Goal: Task Accomplishment & Management: Manage account settings

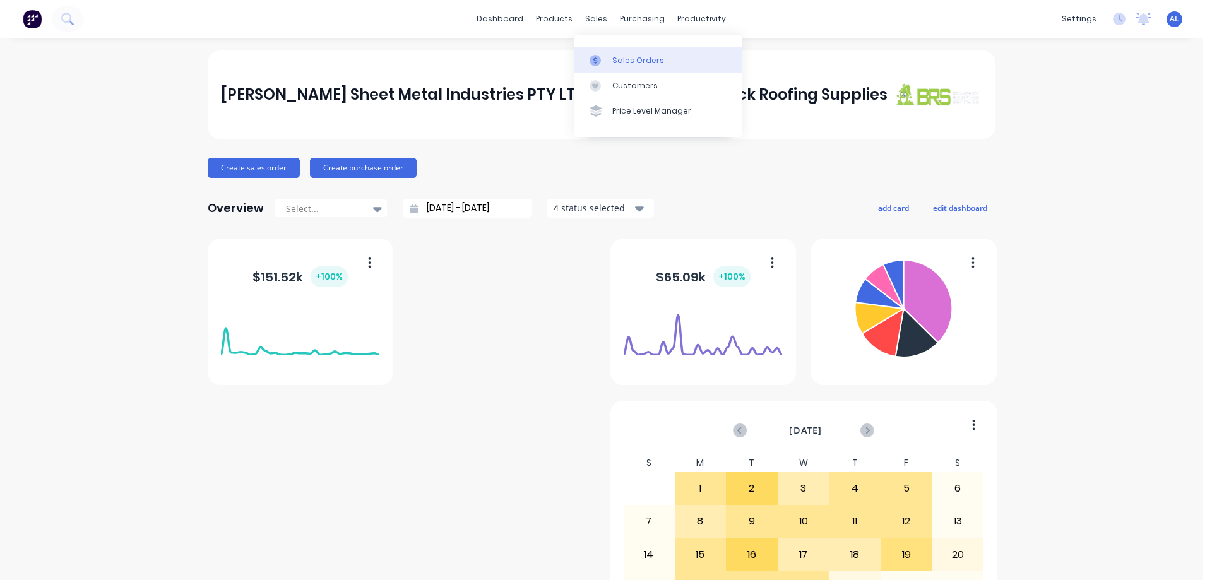
click at [621, 57] on div "Sales Orders" at bounding box center [638, 60] width 52 height 11
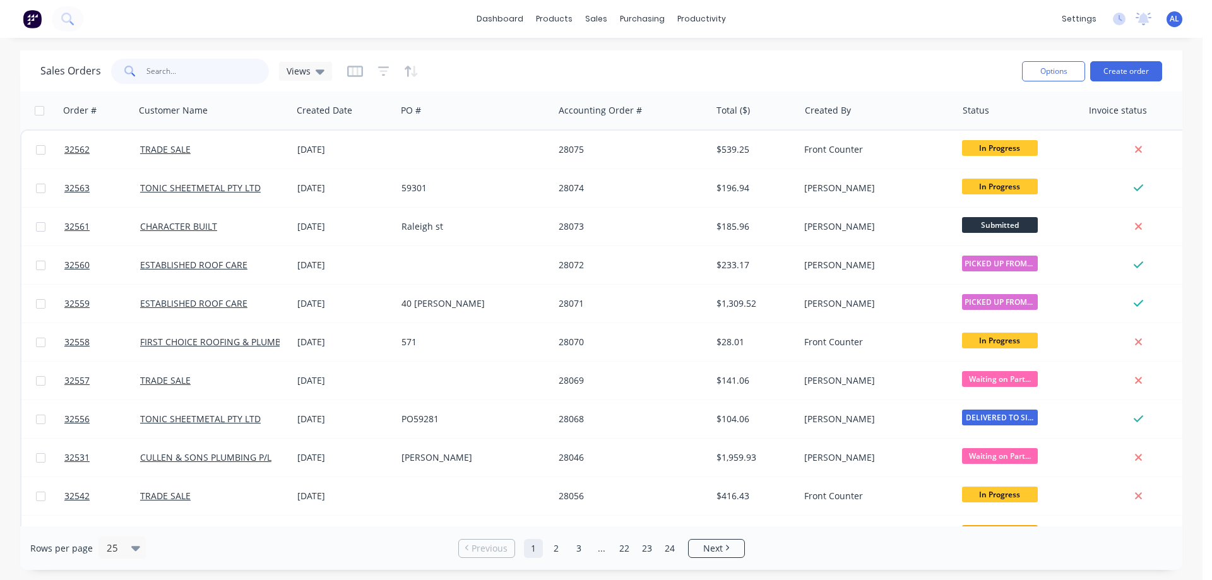
click at [215, 67] on input "text" at bounding box center [207, 71] width 123 height 25
type input "32533"
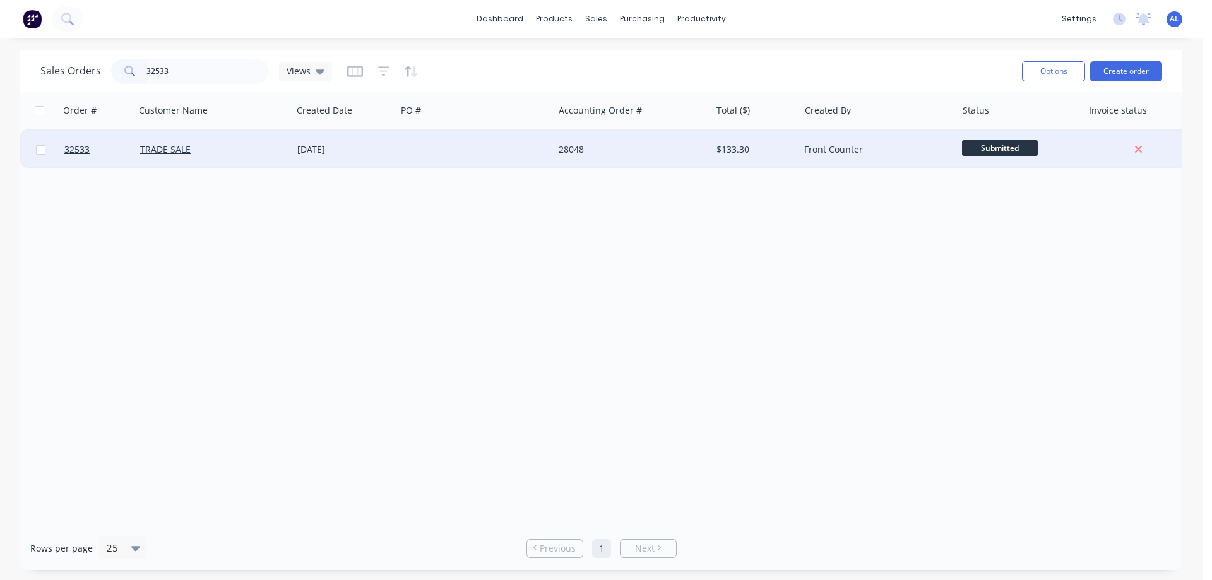
click at [522, 153] on div at bounding box center [474, 150] width 157 height 38
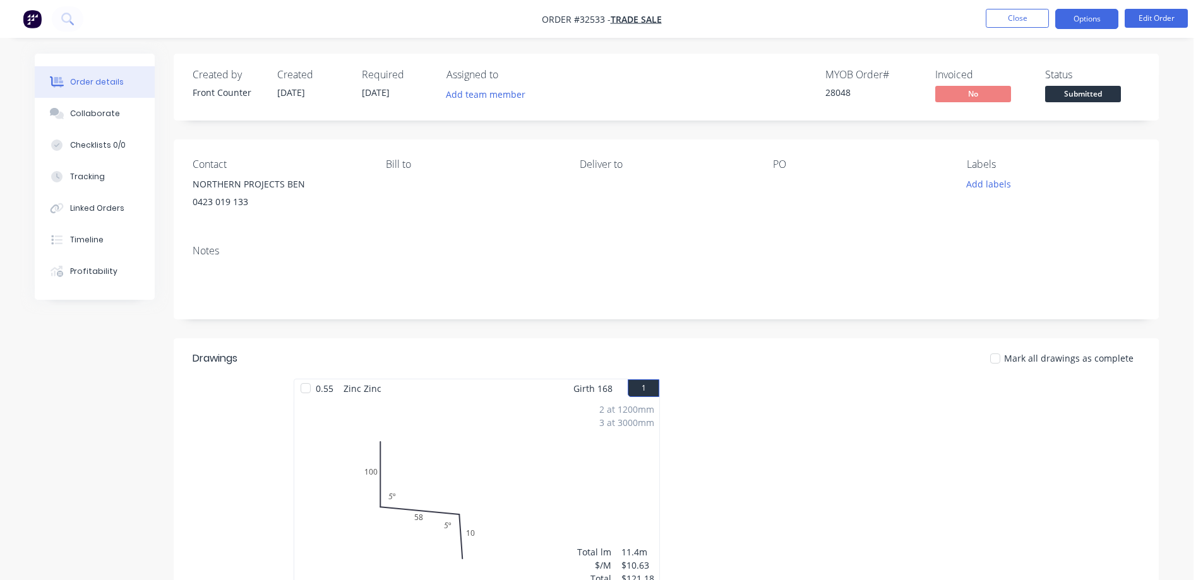
click at [1077, 16] on button "Options" at bounding box center [1086, 19] width 63 height 20
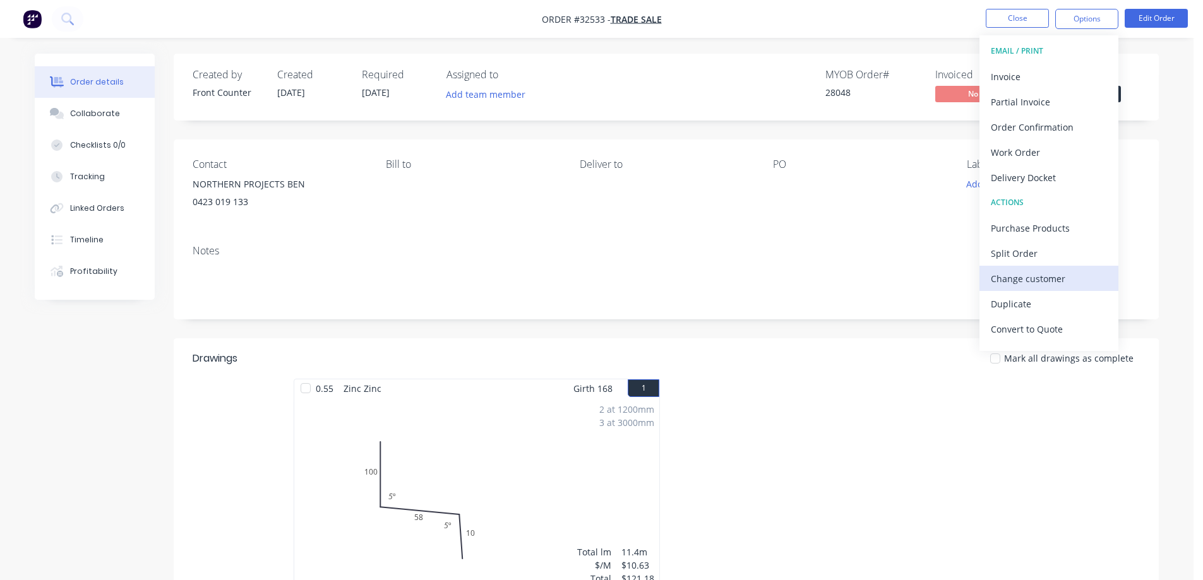
click at [1040, 271] on div "Change customer" at bounding box center [1049, 279] width 116 height 18
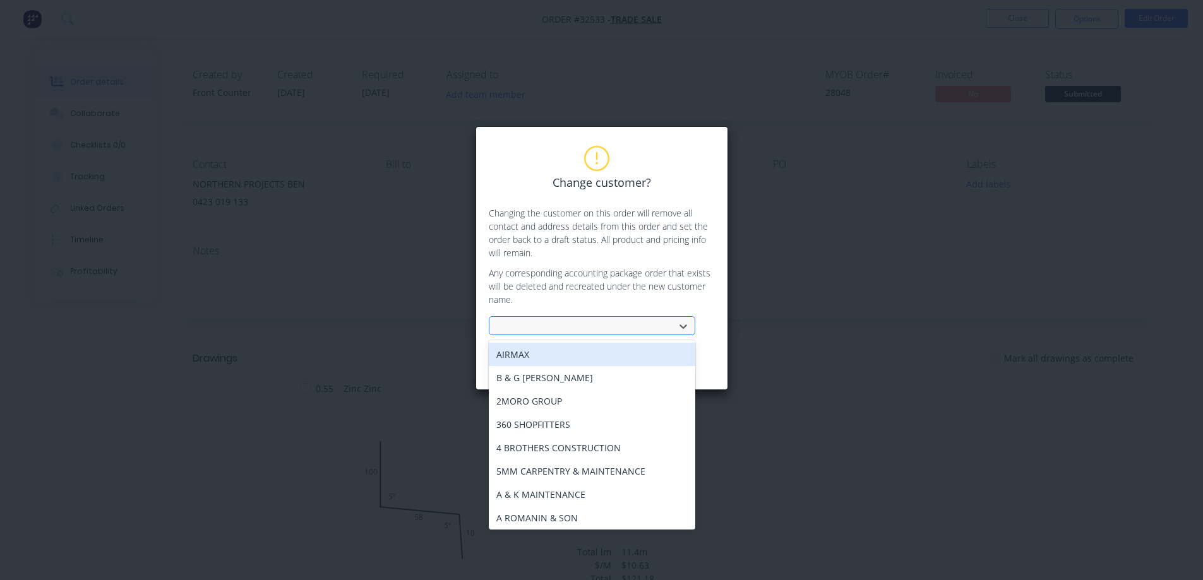
click at [557, 318] on div at bounding box center [584, 326] width 176 height 19
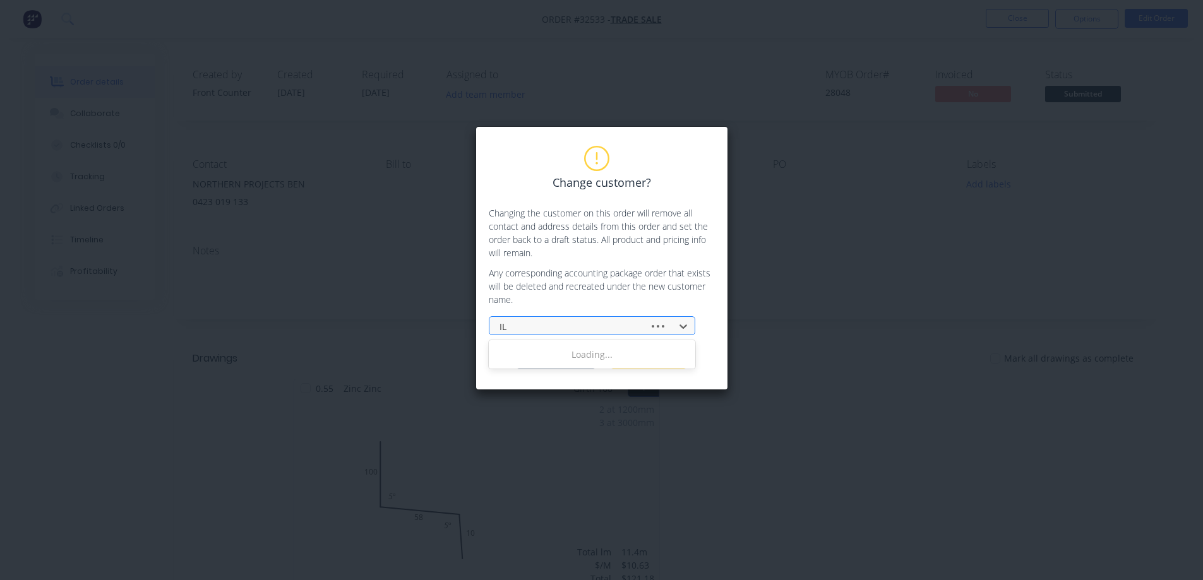
type input "ILC"
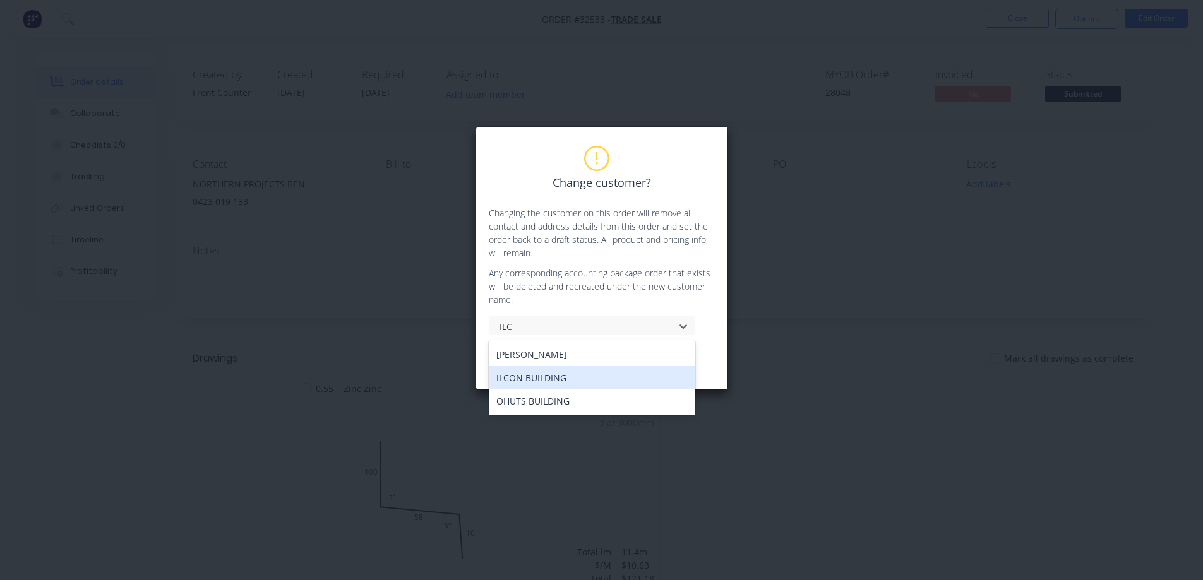
click at [551, 378] on div "ILCON BUILDING" at bounding box center [592, 377] width 206 height 23
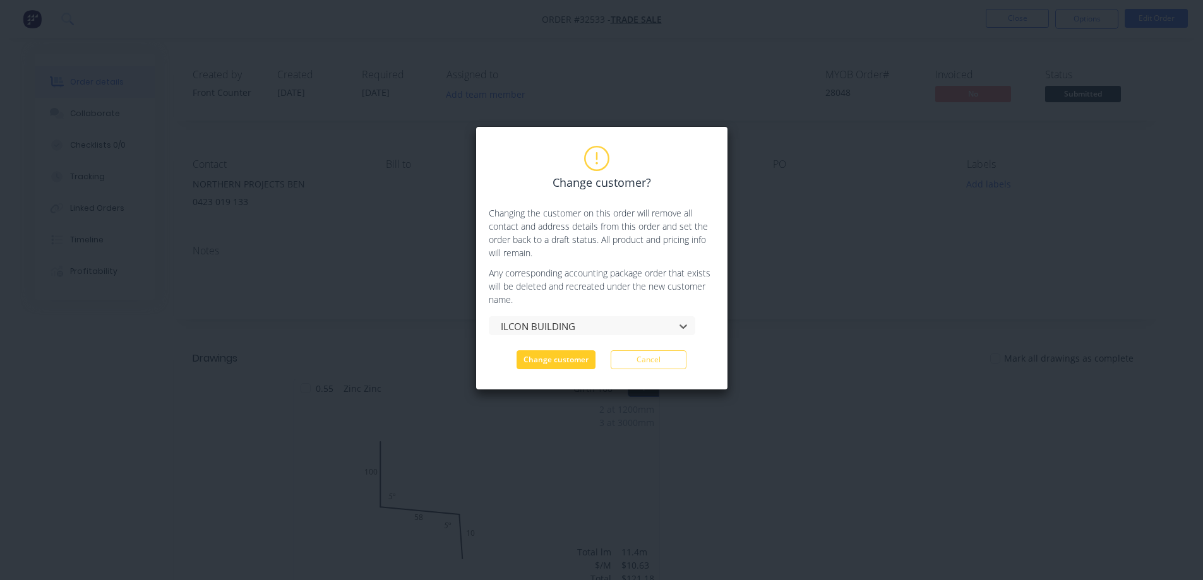
click at [564, 357] on button "Change customer" at bounding box center [555, 359] width 79 height 19
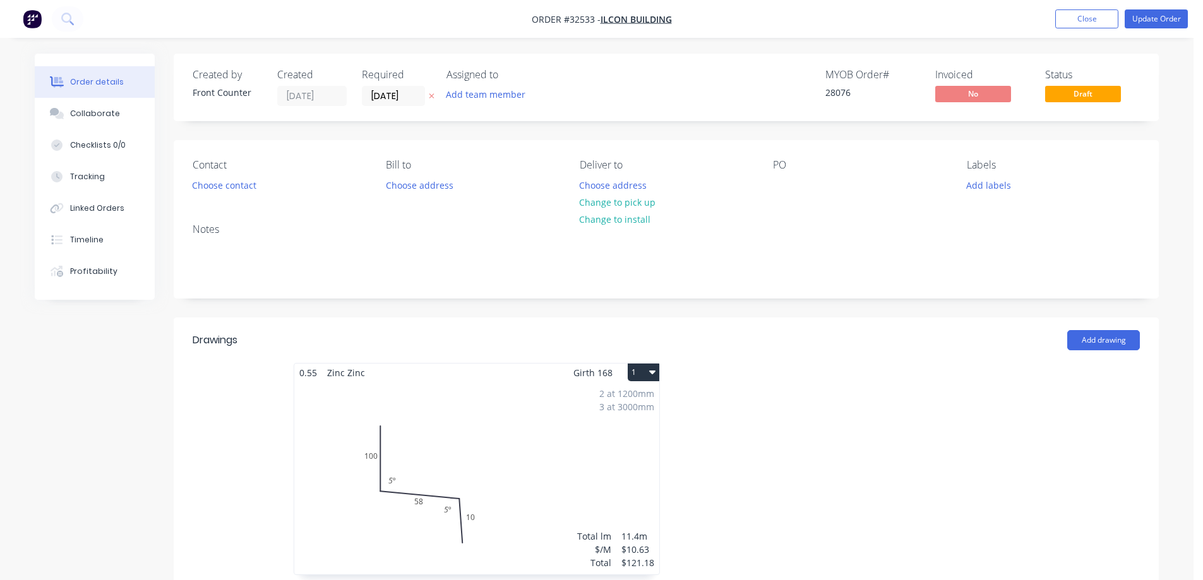
click at [554, 468] on div "2 at 1200mm 3 at 3000mm Total lm $/M Total 11.4m $10.63 $121.18" at bounding box center [476, 478] width 365 height 193
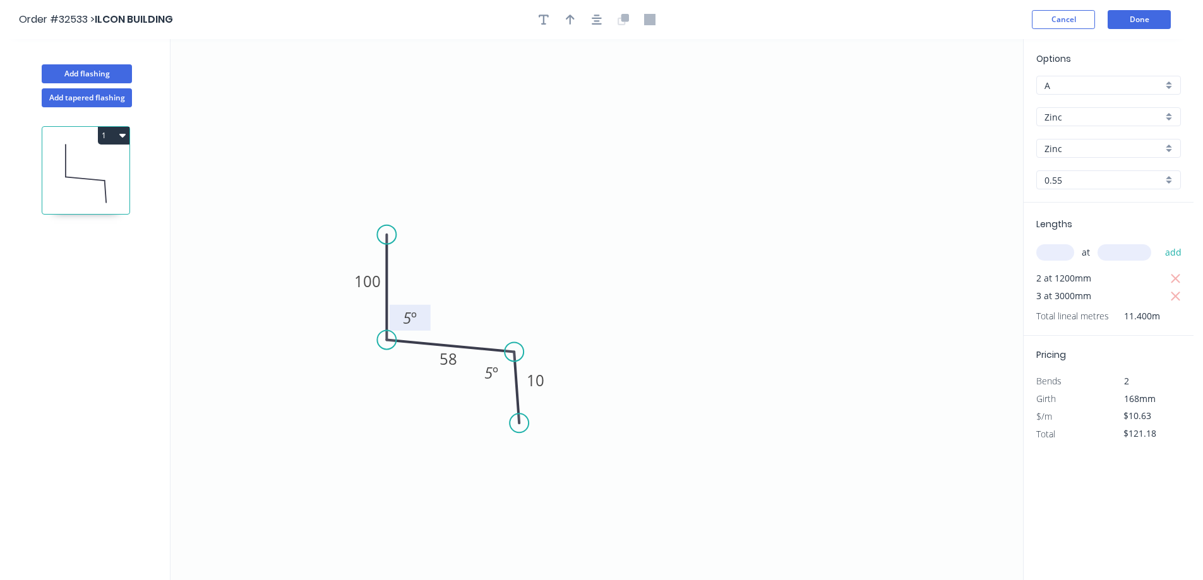
click at [410, 317] on tspan "5" at bounding box center [407, 317] width 8 height 21
click at [492, 375] on tspan "853" at bounding box center [488, 372] width 25 height 21
drag, startPoint x: 388, startPoint y: 234, endPoint x: 390, endPoint y: 134, distance: 99.8
click at [390, 134] on circle at bounding box center [386, 134] width 19 height 19
drag, startPoint x: 518, startPoint y: 427, endPoint x: 510, endPoint y: 427, distance: 7.6
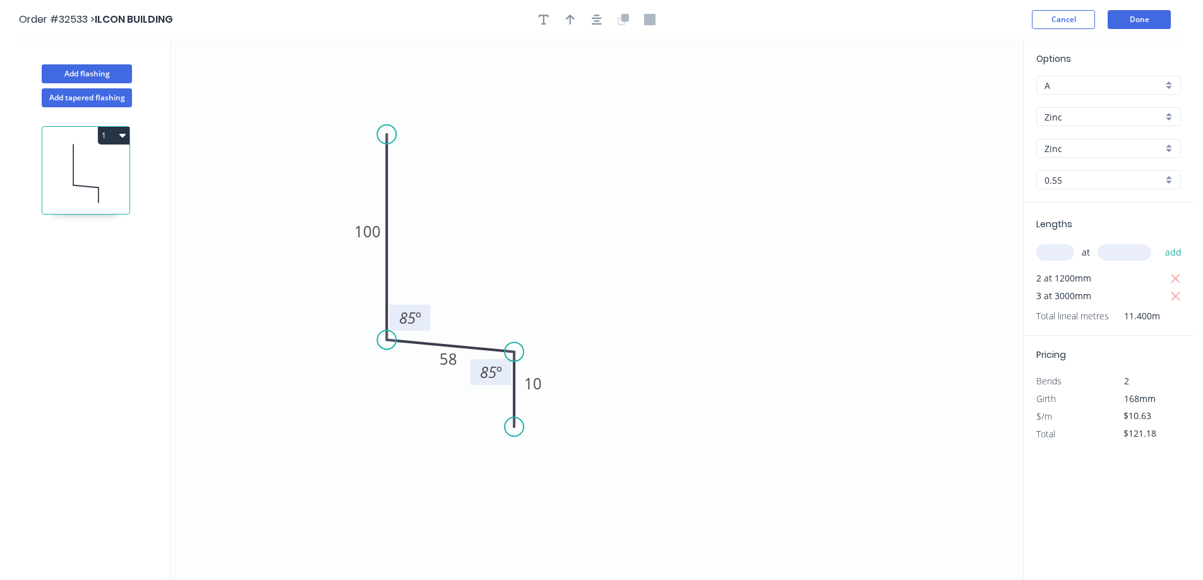
click at [510, 427] on circle at bounding box center [513, 426] width 19 height 19
click at [604, 18] on button "button" at bounding box center [596, 19] width 19 height 19
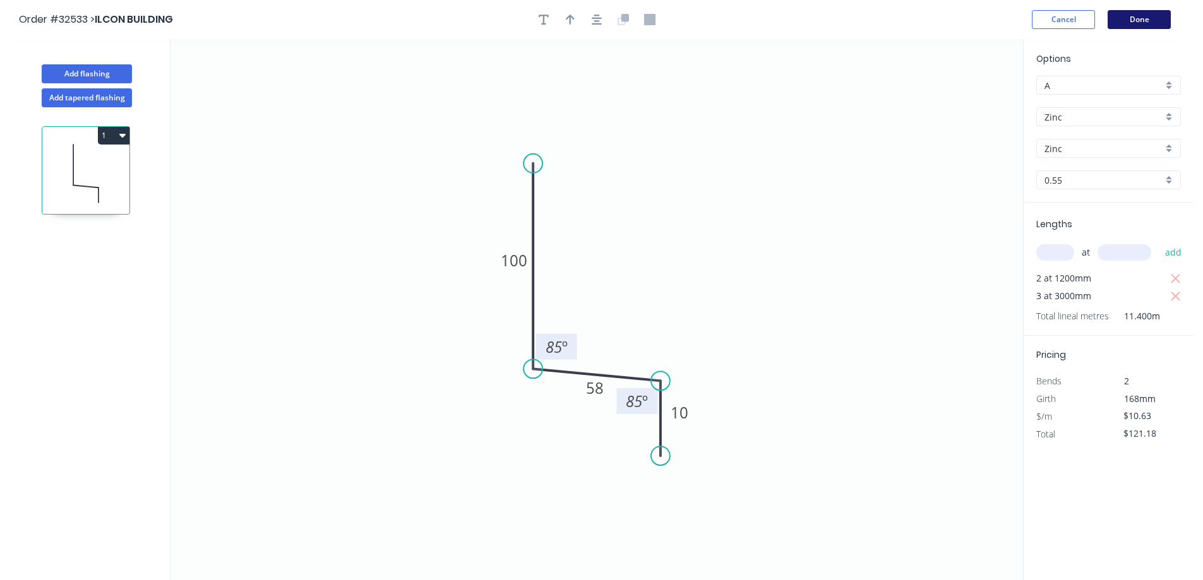
click at [1123, 28] on button "Done" at bounding box center [1138, 19] width 63 height 19
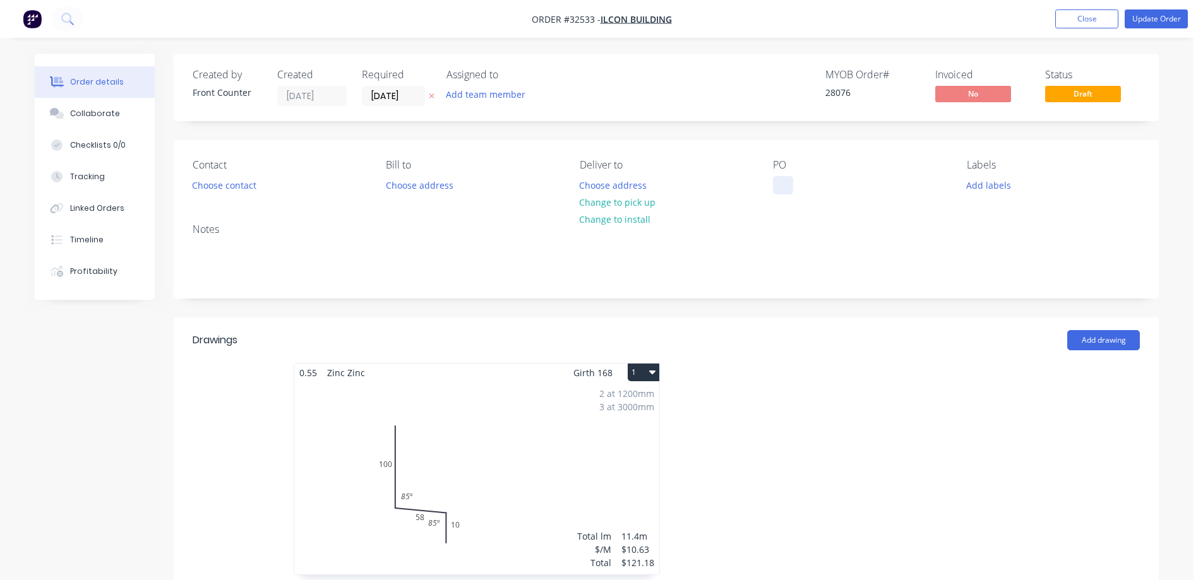
click at [775, 187] on div at bounding box center [783, 185] width 20 height 18
click at [219, 186] on button "Choose contact" at bounding box center [225, 184] width 78 height 17
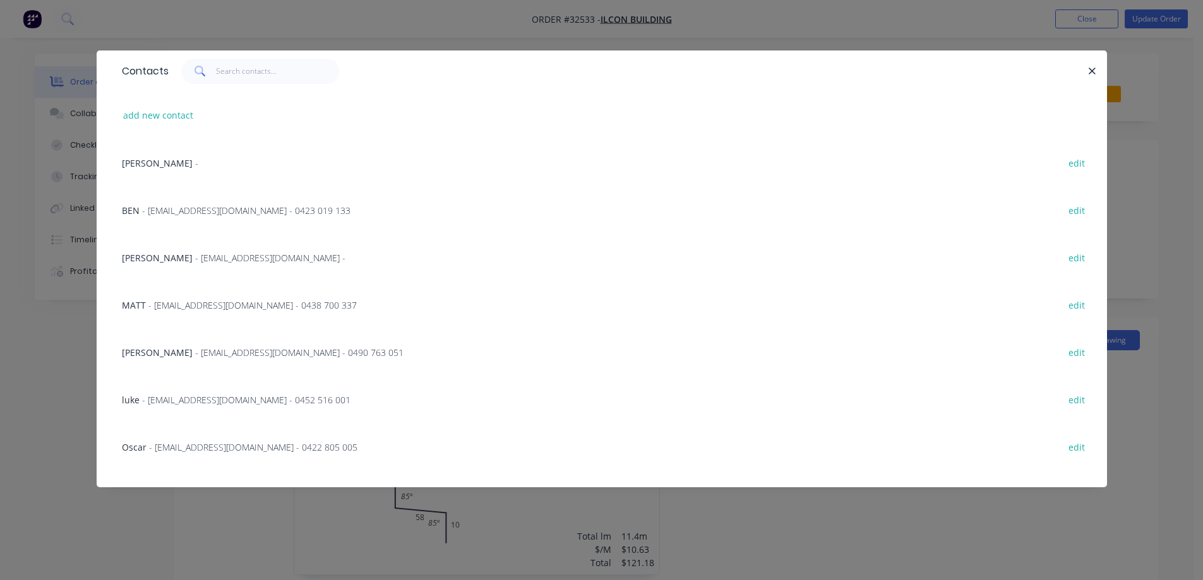
click at [167, 208] on span "- [EMAIL_ADDRESS][DOMAIN_NAME] - 0423 019 133" at bounding box center [246, 211] width 208 height 12
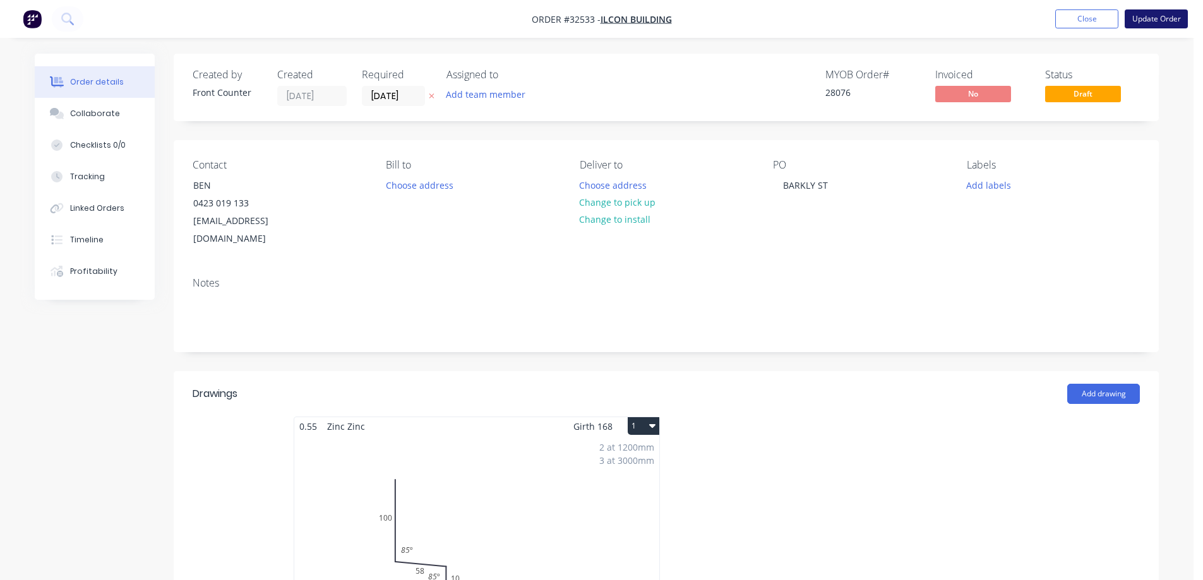
click at [1147, 18] on button "Update Order" at bounding box center [1155, 18] width 63 height 19
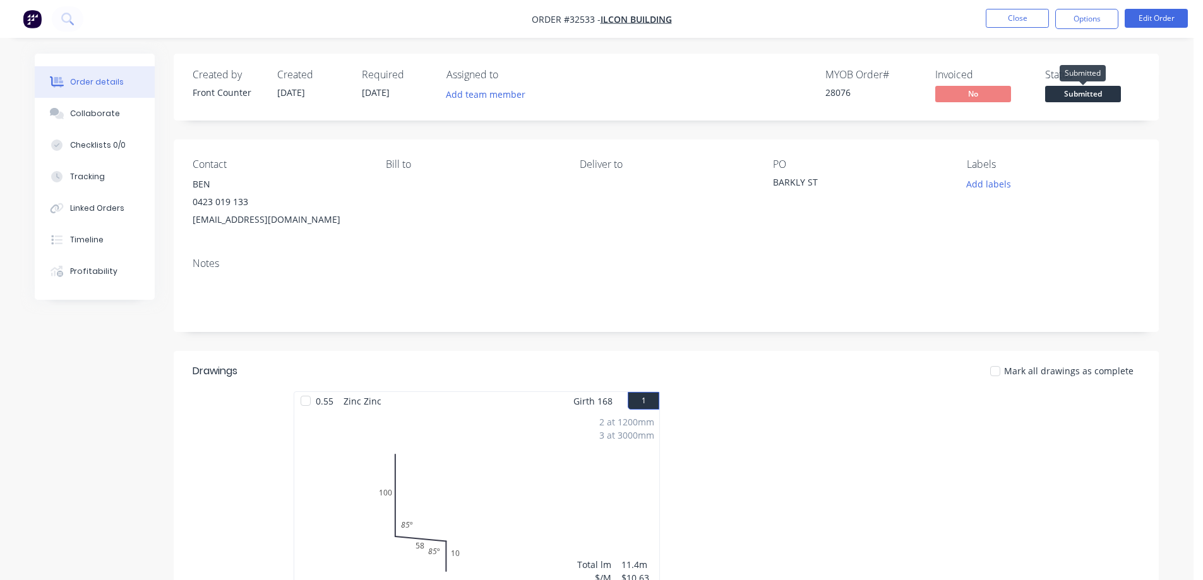
click at [1078, 100] on span "Submitted" at bounding box center [1083, 94] width 76 height 16
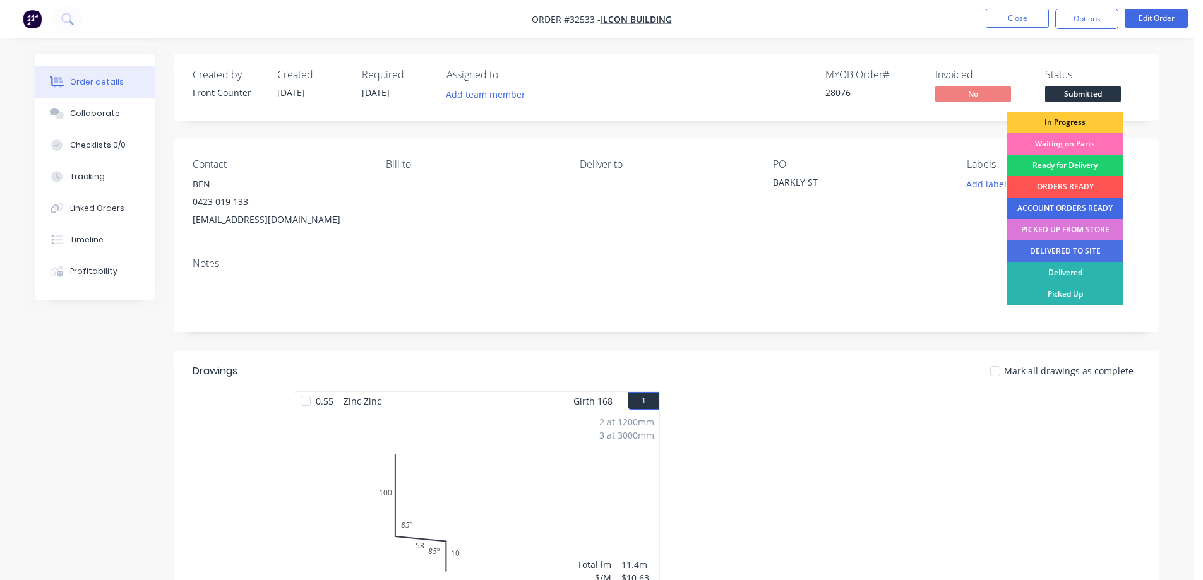
click at [1072, 206] on div "ACCOUNT ORDERS READY" at bounding box center [1065, 208] width 116 height 21
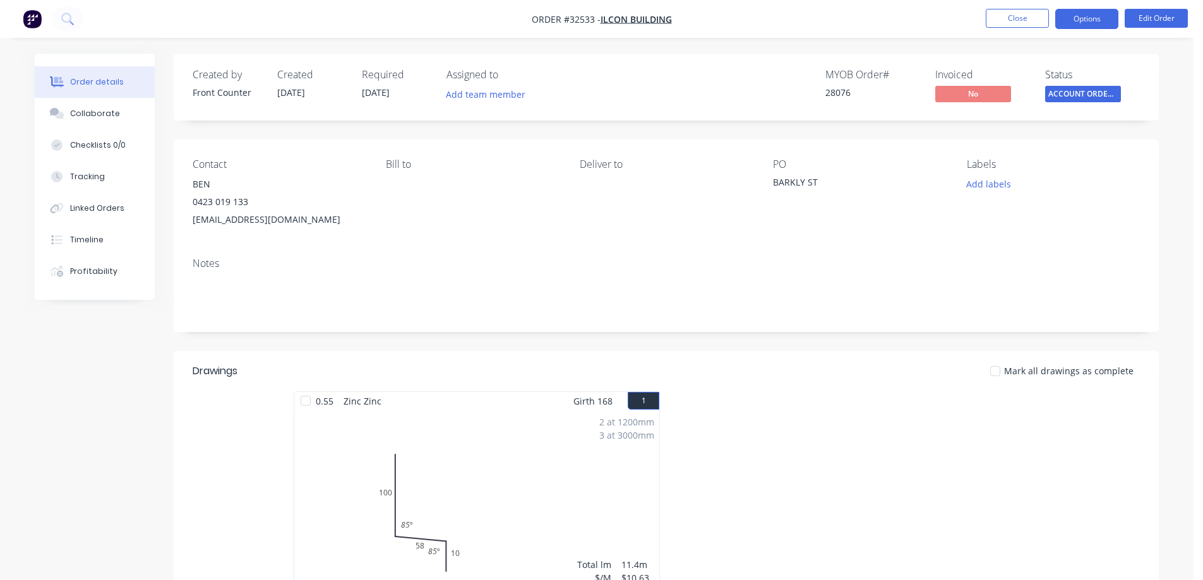
click at [1092, 21] on button "Options" at bounding box center [1086, 19] width 63 height 20
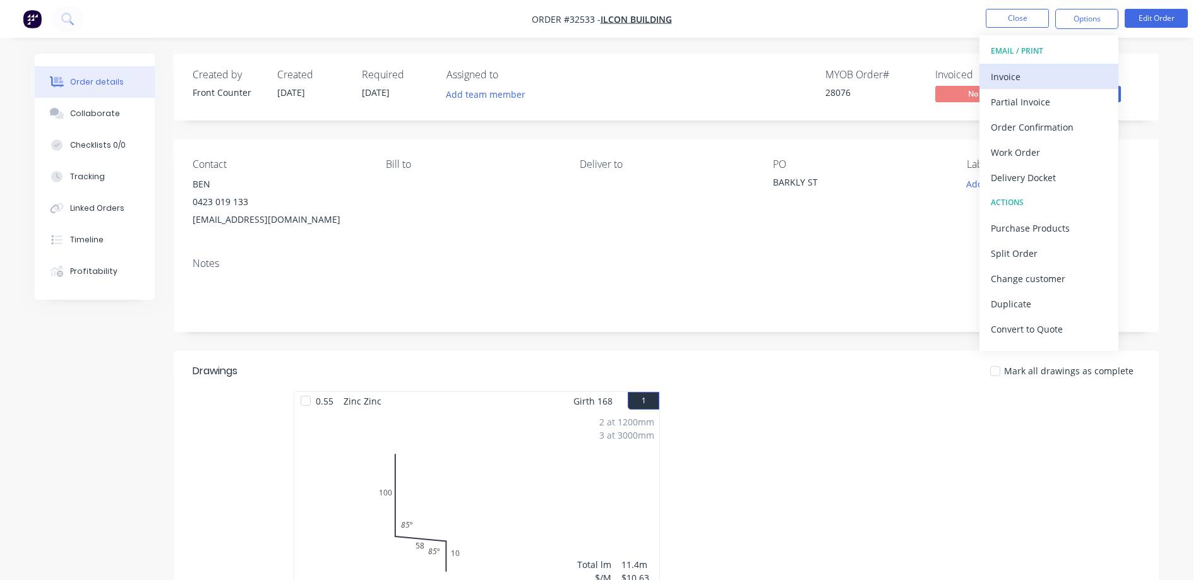
click at [1032, 78] on div "Invoice" at bounding box center [1049, 77] width 116 height 18
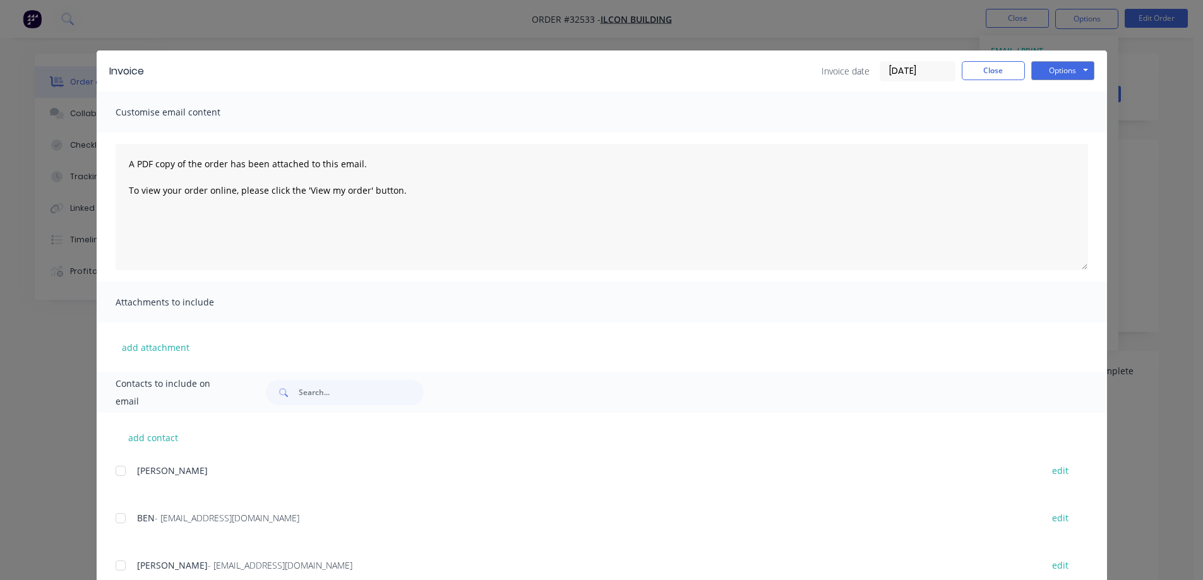
drag, startPoint x: 119, startPoint y: 522, endPoint x: 128, endPoint y: 518, distance: 9.4
click at [119, 521] on div at bounding box center [120, 518] width 25 height 25
click at [1068, 75] on button "Options" at bounding box center [1062, 70] width 63 height 19
click at [1069, 133] on button "Email" at bounding box center [1071, 134] width 81 height 21
click at [993, 71] on button "Close" at bounding box center [993, 70] width 63 height 19
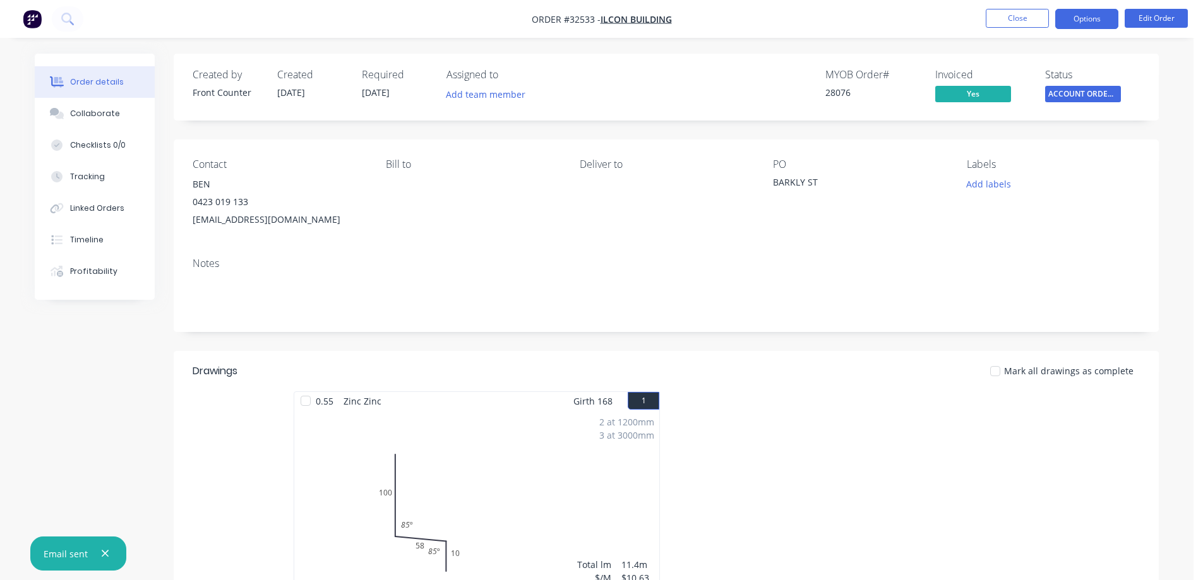
click at [1093, 25] on button "Options" at bounding box center [1086, 19] width 63 height 20
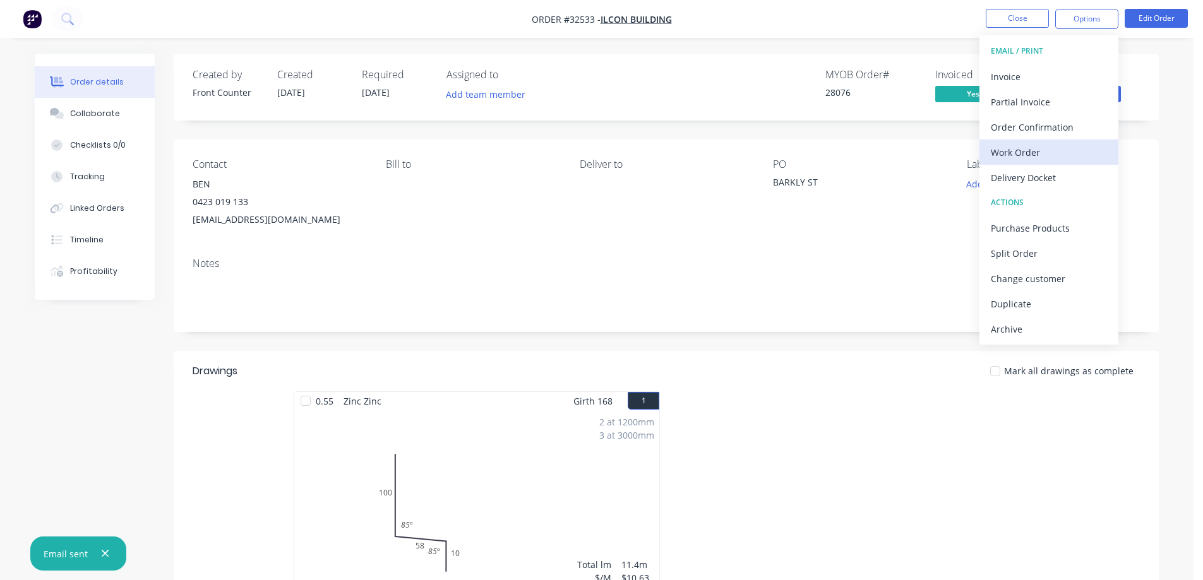
click at [1036, 150] on div "Work Order" at bounding box center [1049, 152] width 116 height 18
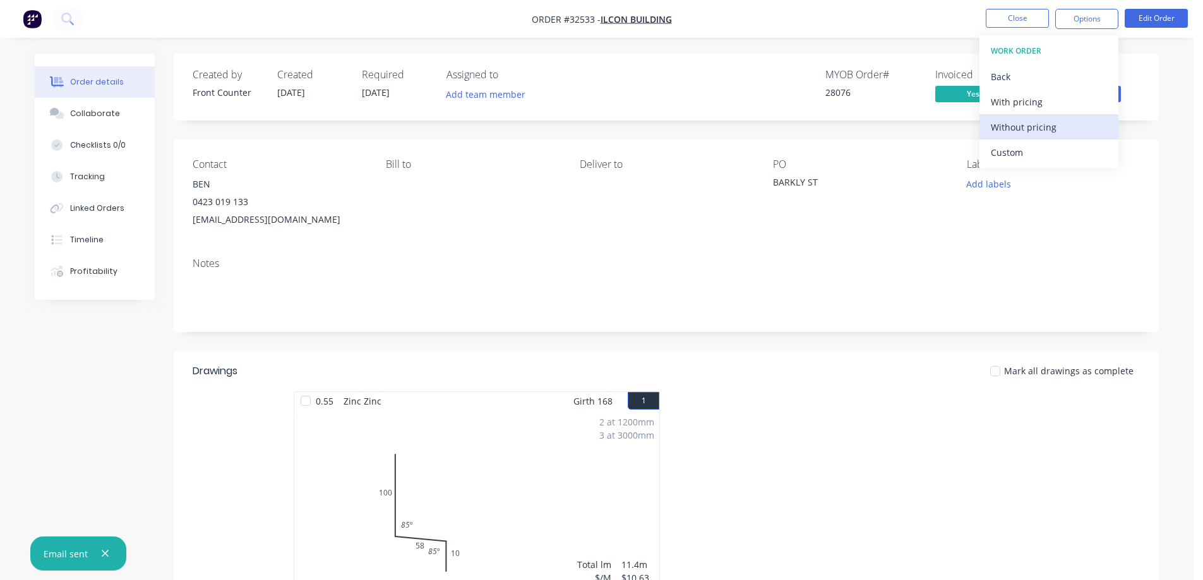
click at [1049, 126] on div "Without pricing" at bounding box center [1049, 127] width 116 height 18
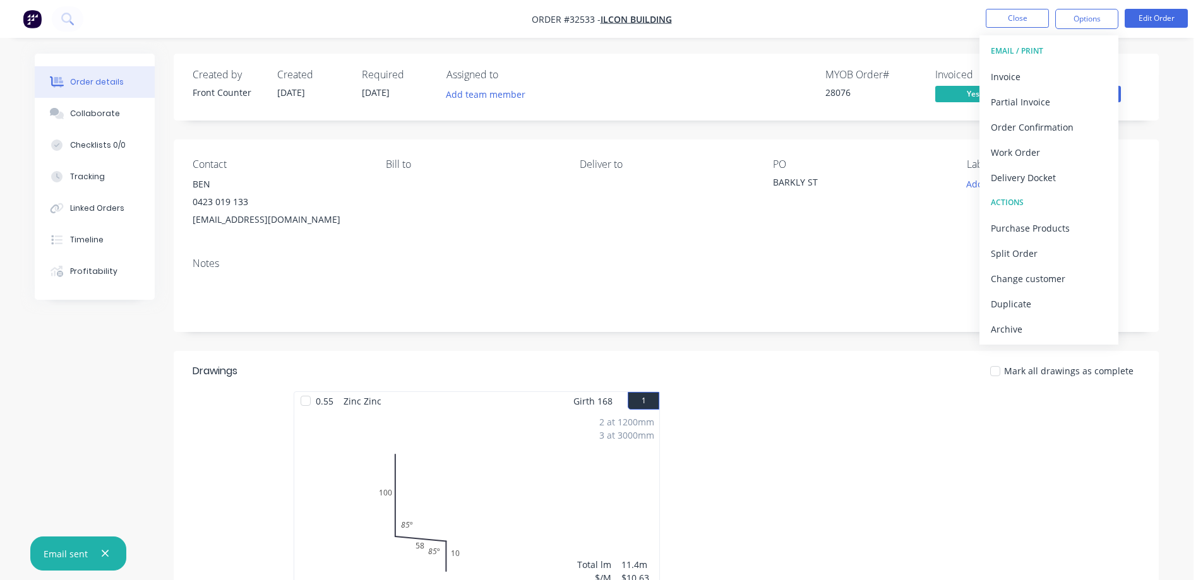
click at [1164, 70] on div "Order details Collaborate Checklists 0/0 Tracking Linked Orders Timeline Profit…" at bounding box center [596, 447] width 1149 height 787
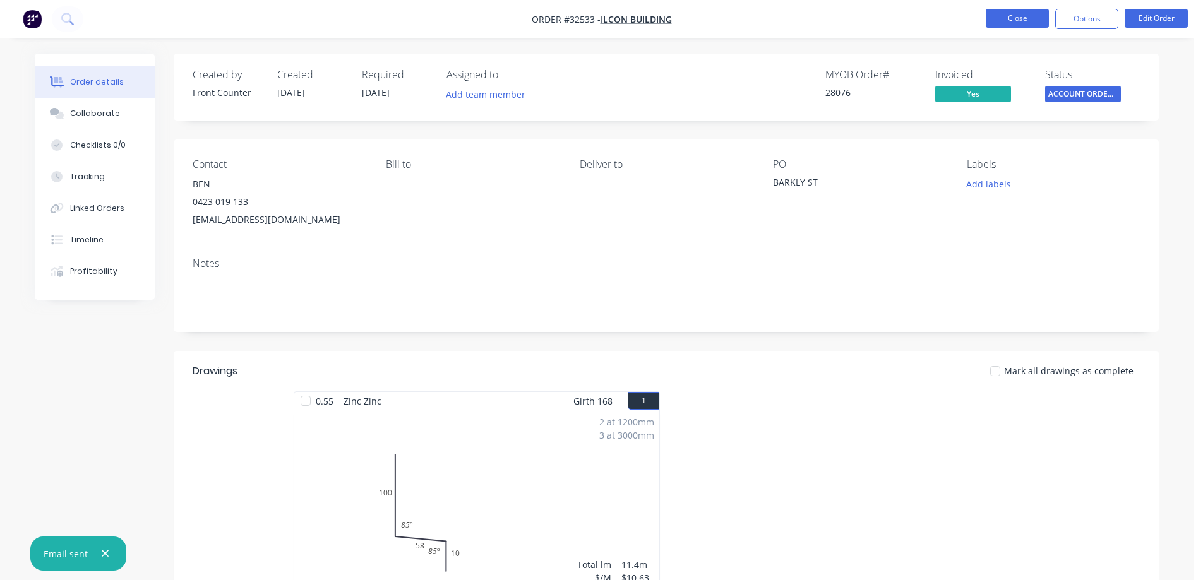
click at [1032, 23] on button "Close" at bounding box center [1017, 18] width 63 height 19
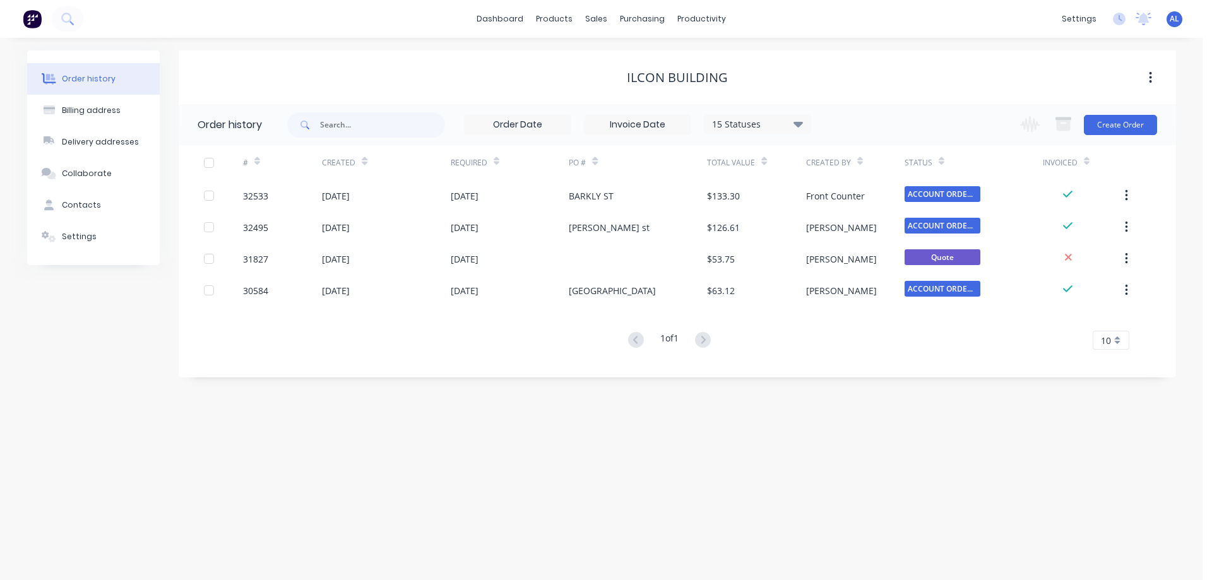
click at [38, 22] on img at bounding box center [32, 18] width 19 height 19
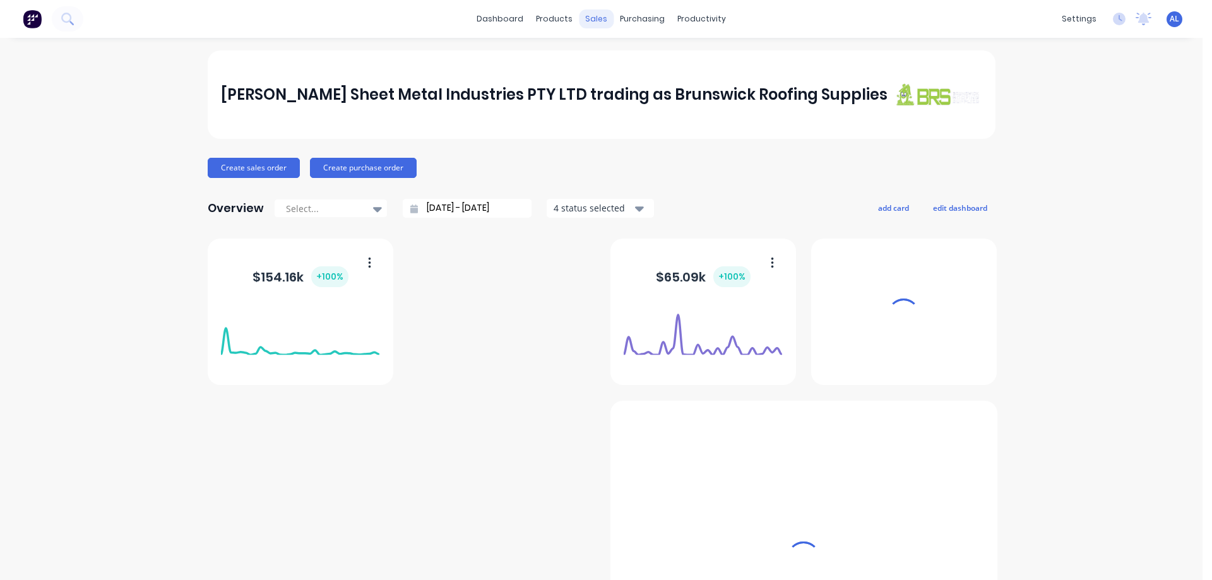
click at [587, 20] on div "sales" at bounding box center [596, 18] width 35 height 19
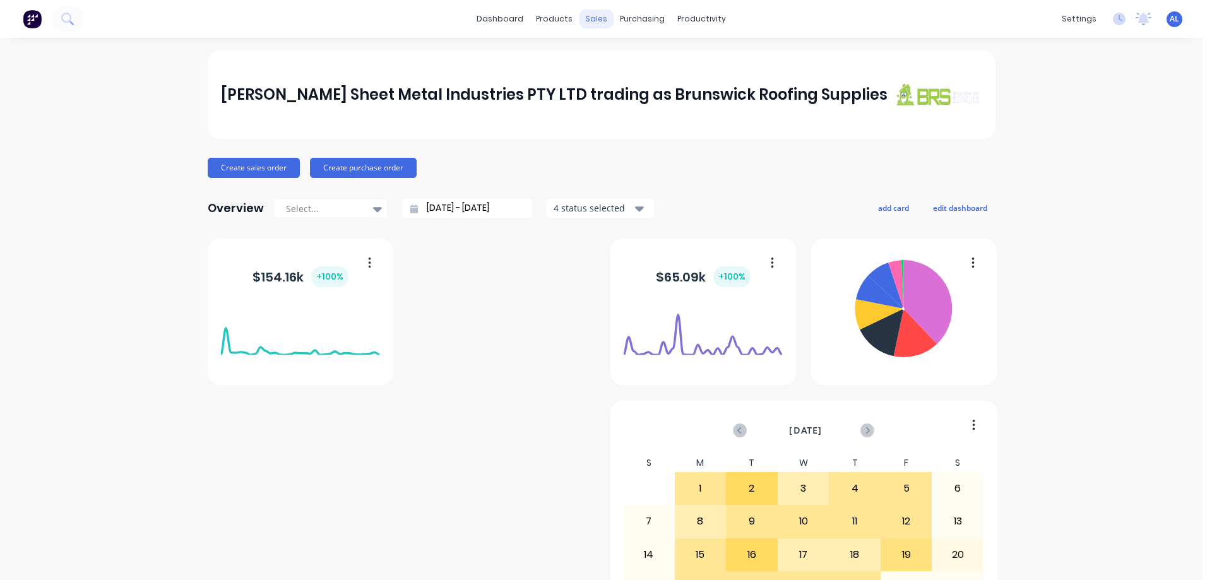
click at [588, 20] on div "sales" at bounding box center [596, 18] width 35 height 19
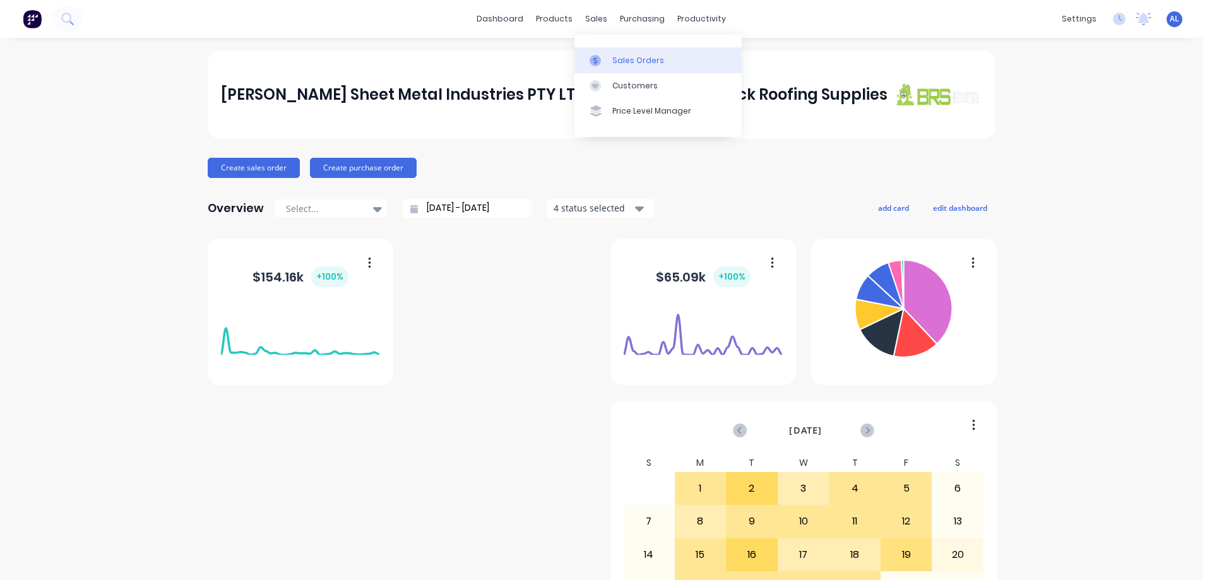
click at [621, 58] on div "Sales Orders" at bounding box center [638, 60] width 52 height 11
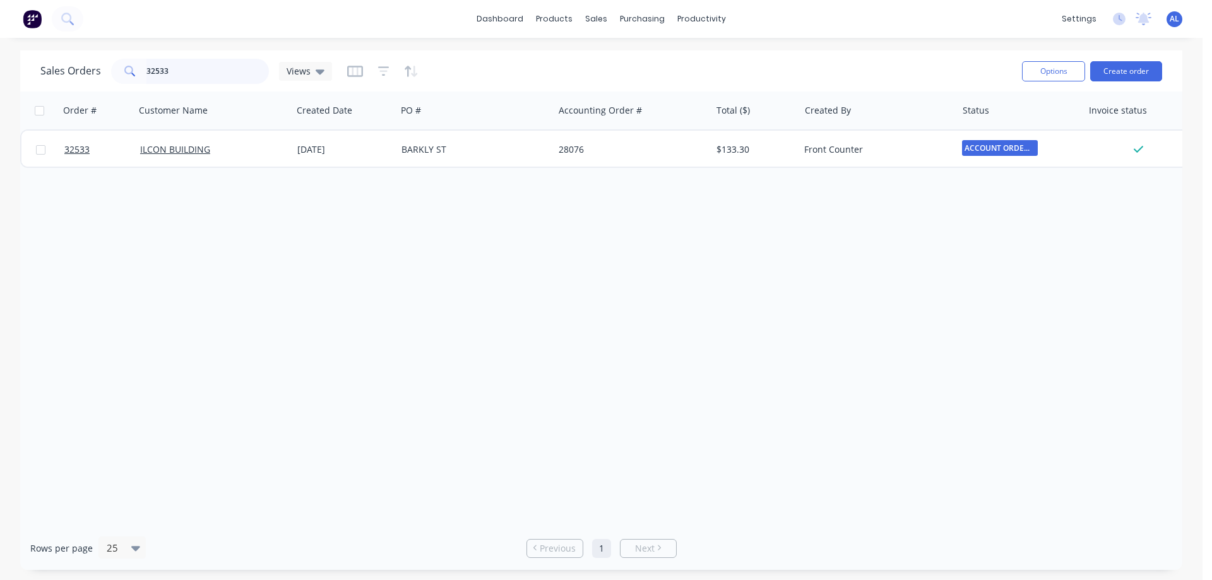
click at [195, 76] on input "32533" at bounding box center [207, 71] width 123 height 25
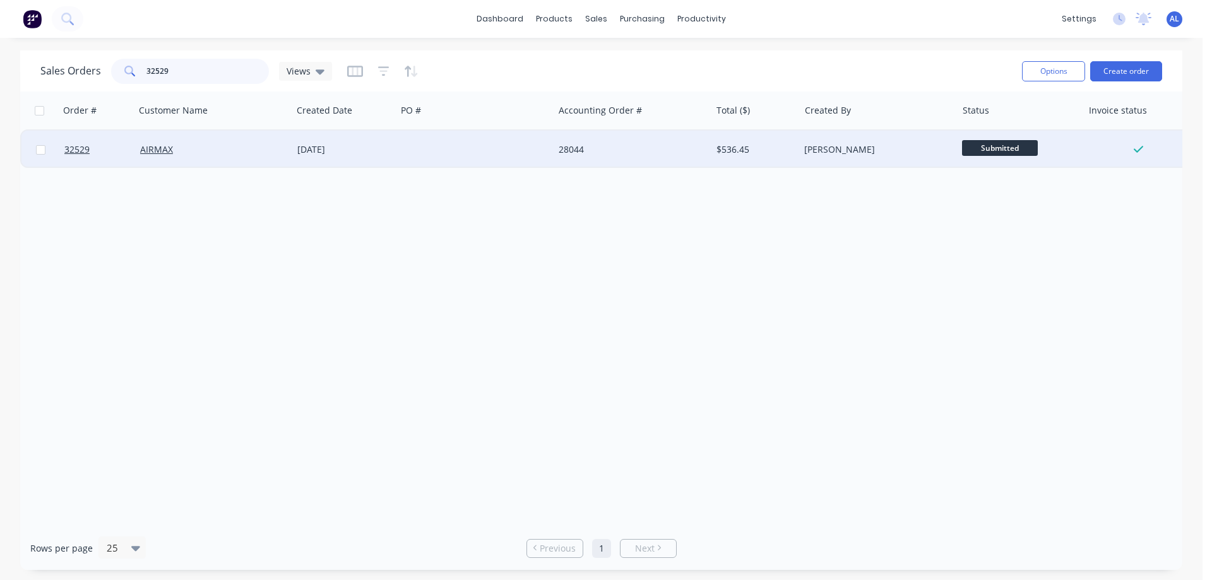
type input "32529"
click at [584, 155] on div "28044" at bounding box center [629, 149] width 140 height 13
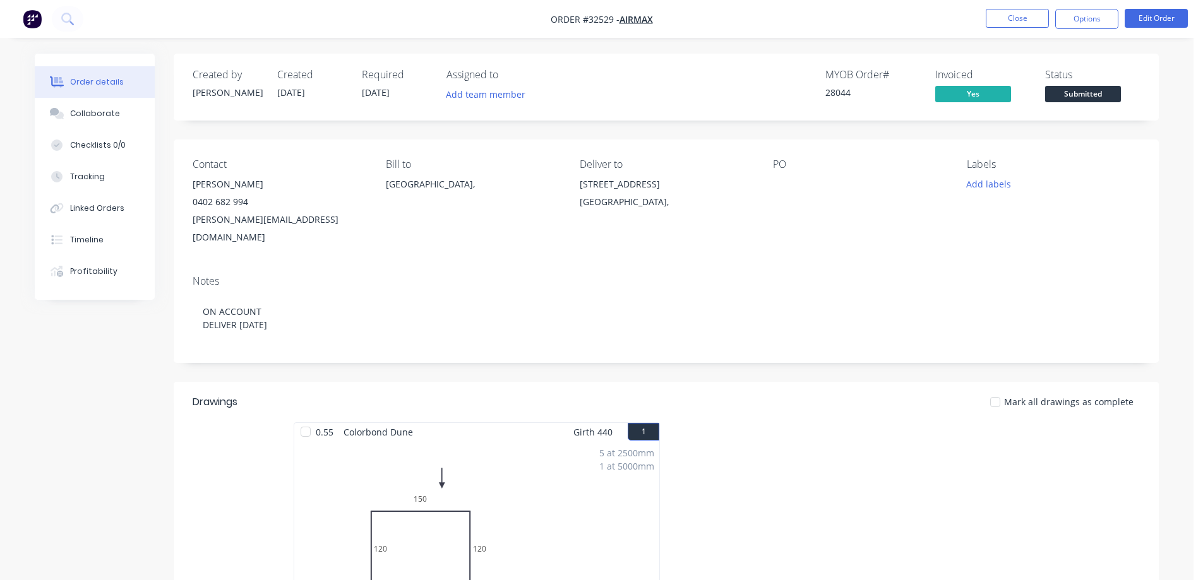
click at [1080, 86] on span "Submitted" at bounding box center [1083, 94] width 76 height 16
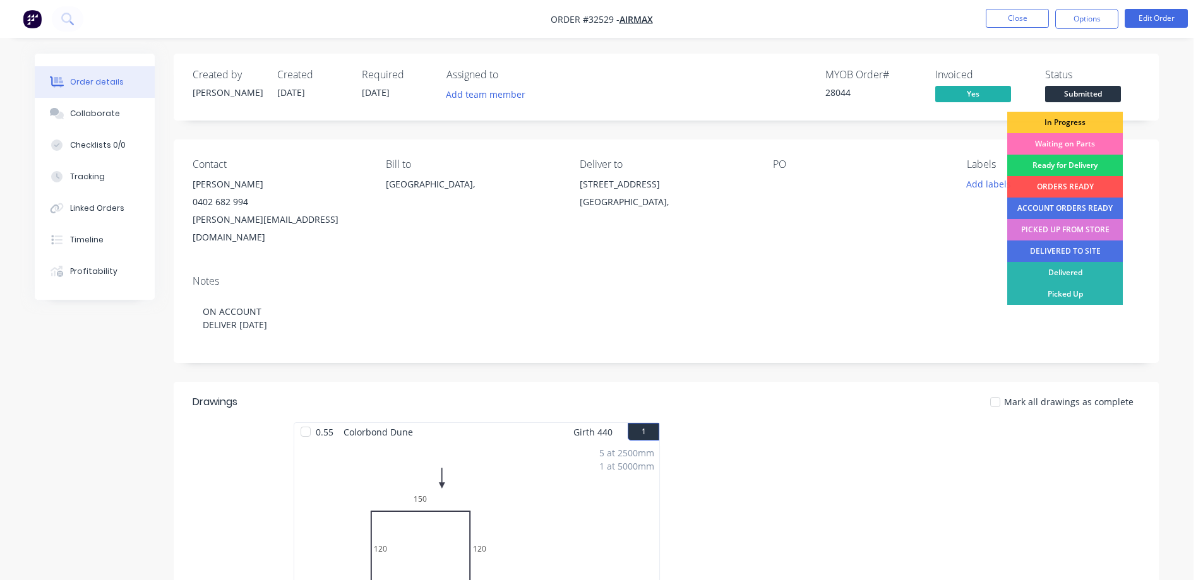
click at [1077, 247] on div "DELIVERED TO SITE" at bounding box center [1065, 251] width 116 height 21
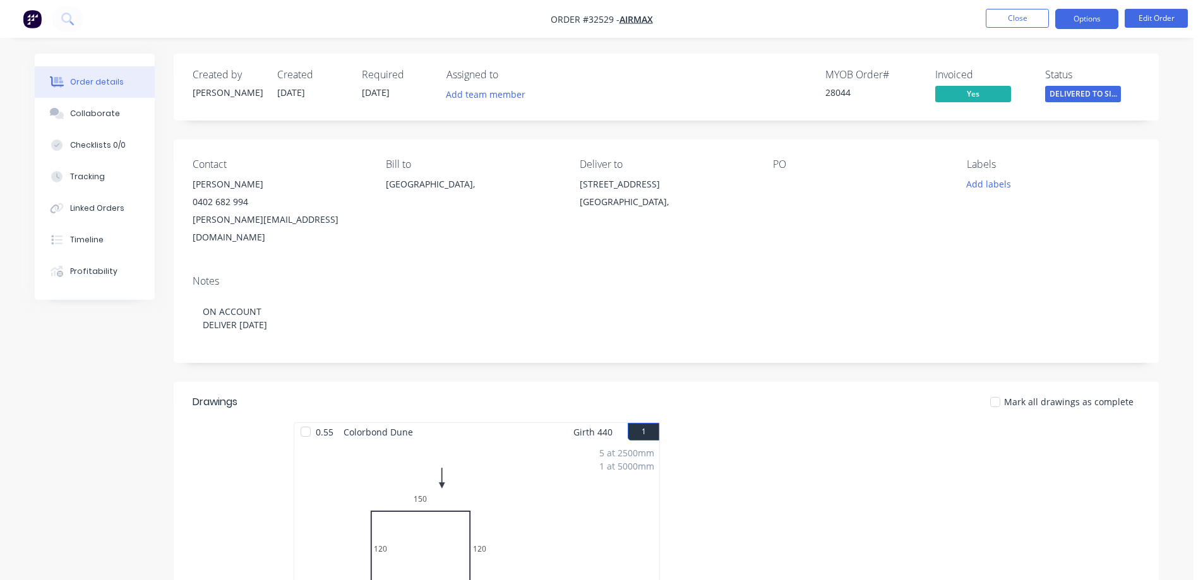
click at [1083, 20] on button "Options" at bounding box center [1086, 19] width 63 height 20
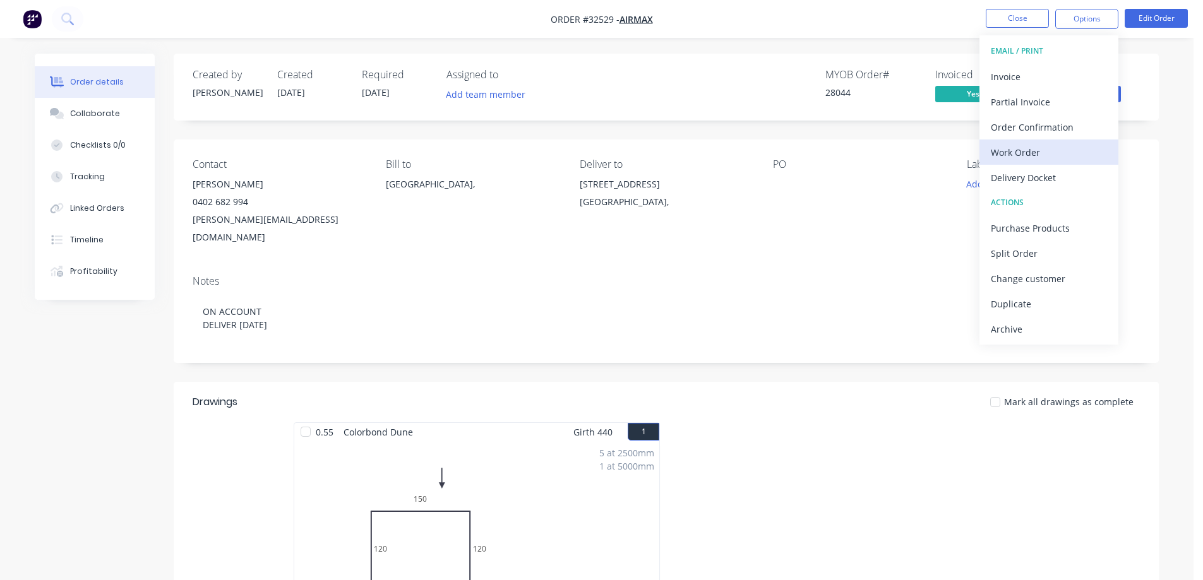
click at [1047, 152] on div "Work Order" at bounding box center [1049, 152] width 116 height 18
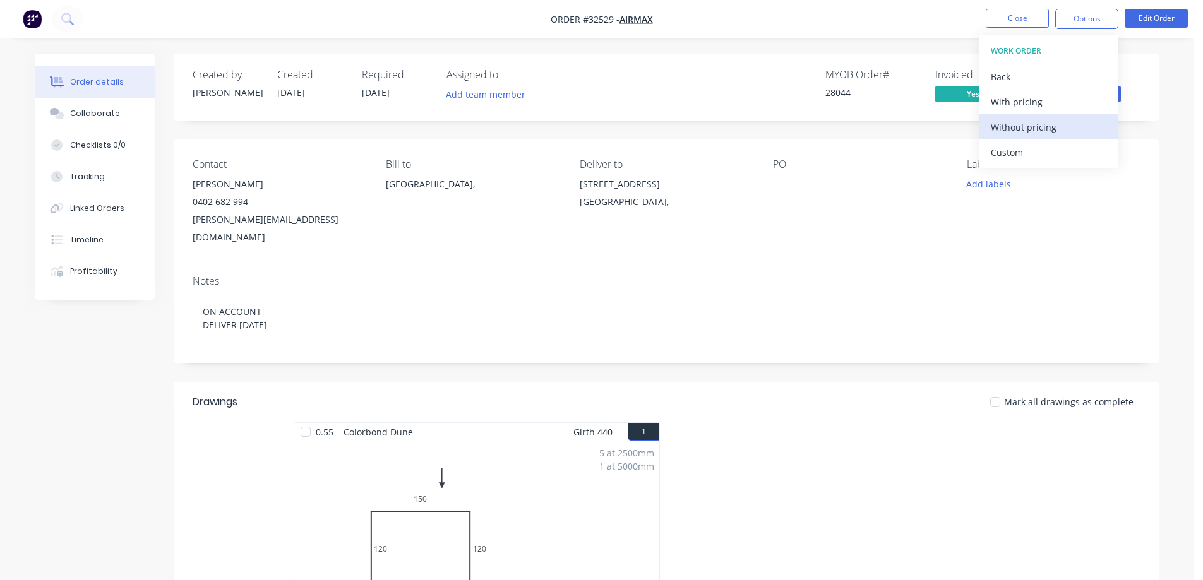
click at [1068, 122] on div "Without pricing" at bounding box center [1049, 127] width 116 height 18
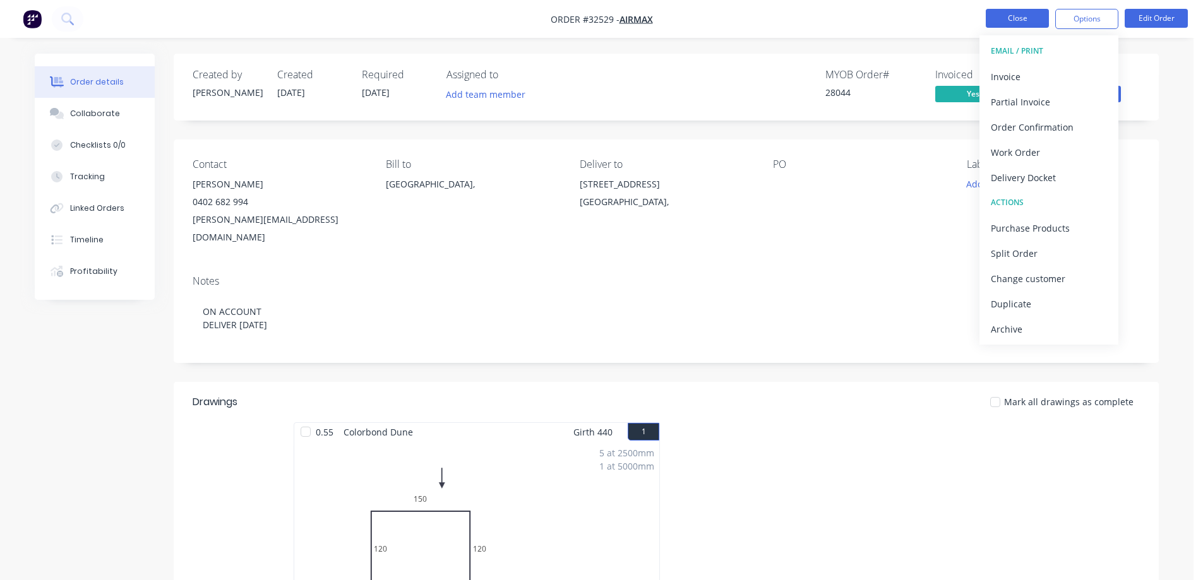
click at [1018, 16] on button "Close" at bounding box center [1017, 18] width 63 height 19
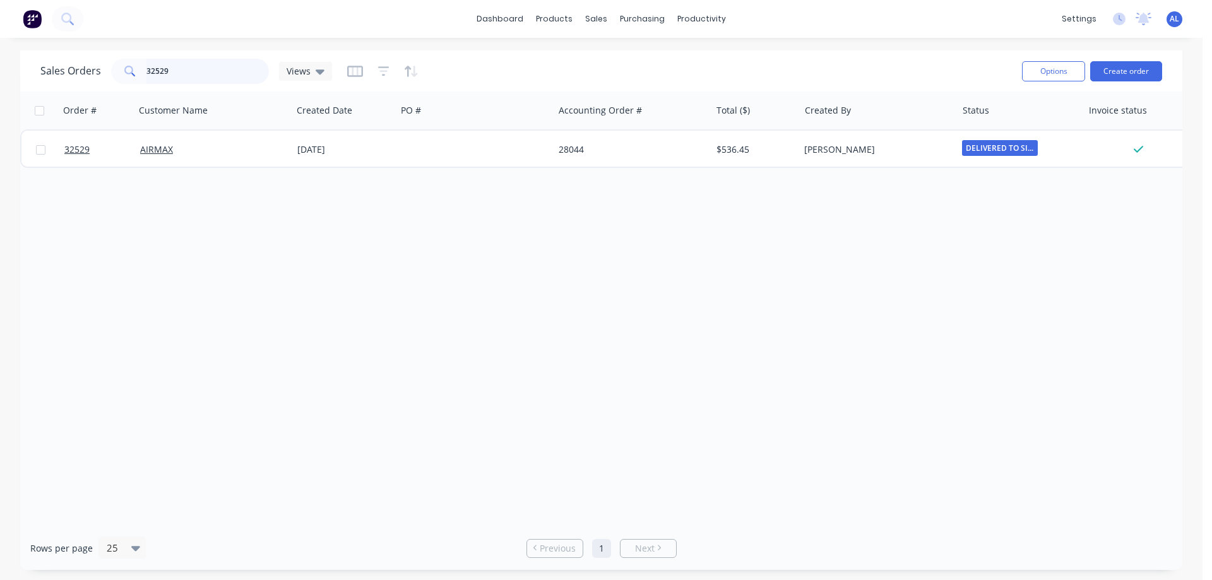
click at [211, 69] on input "32529" at bounding box center [207, 71] width 123 height 25
type input "3"
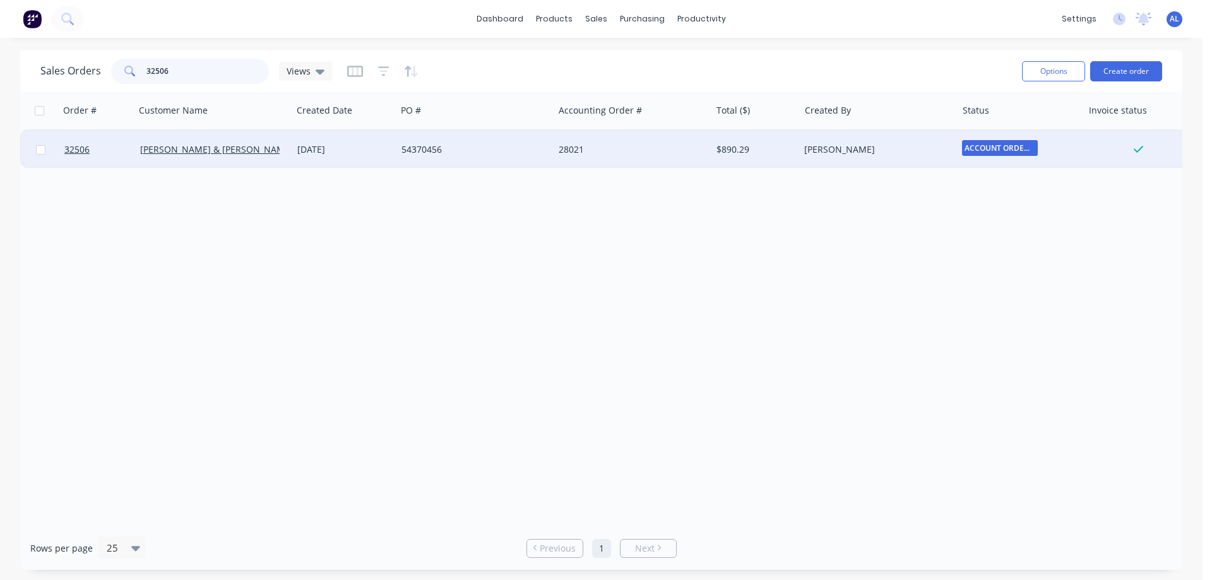
type input "32506"
click at [523, 162] on div "54370456" at bounding box center [474, 150] width 157 height 38
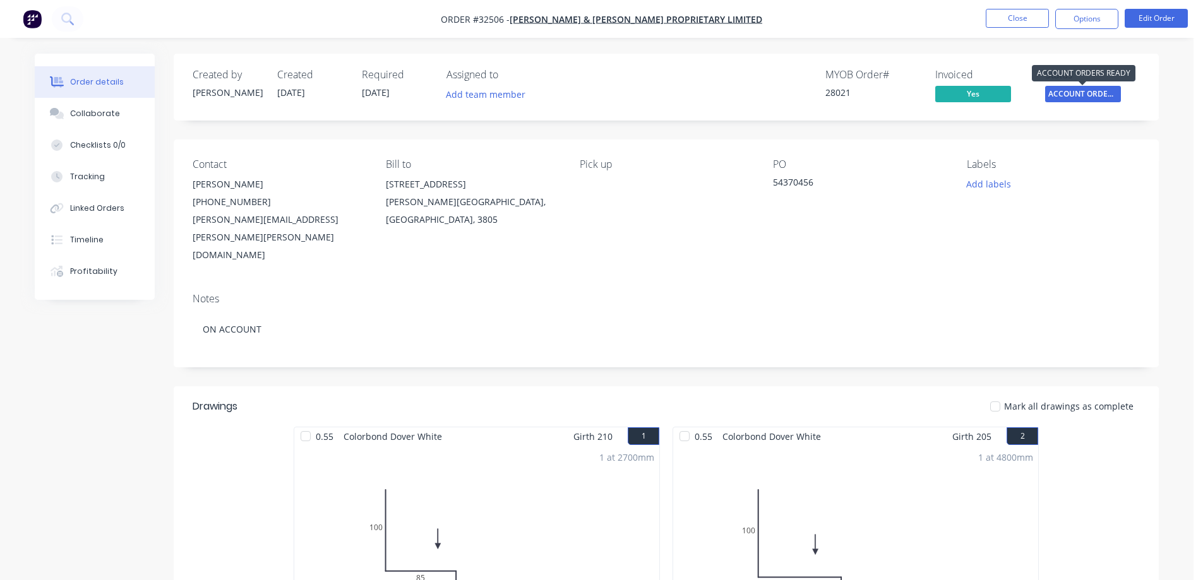
click at [1080, 95] on span "ACCOUNT ORDERS ..." at bounding box center [1083, 94] width 76 height 16
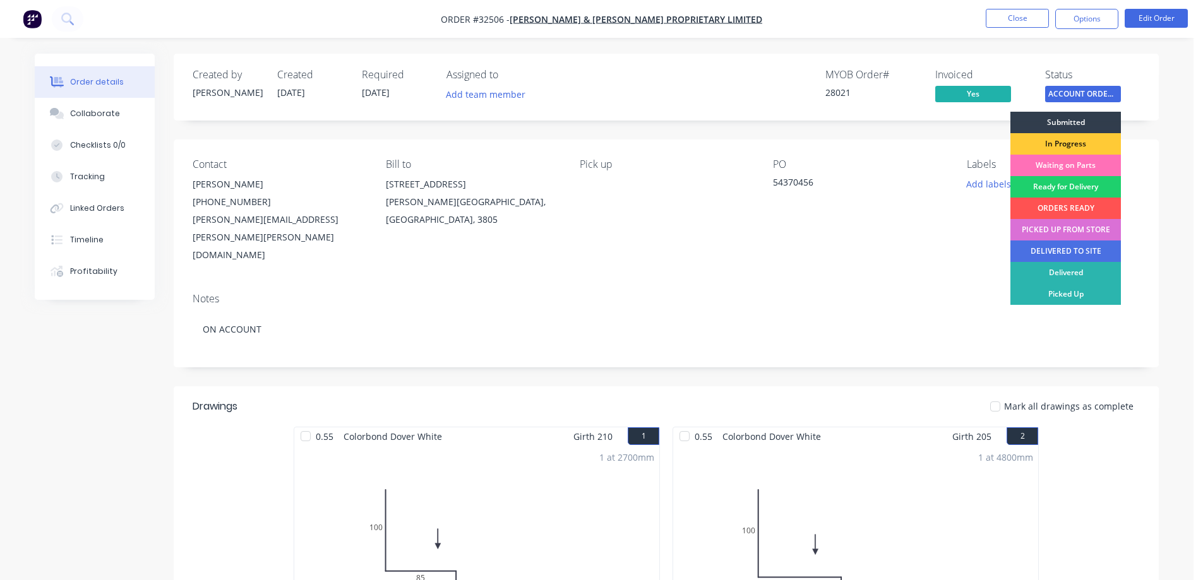
click at [1076, 230] on div "PICKED UP FROM STORE" at bounding box center [1065, 229] width 110 height 21
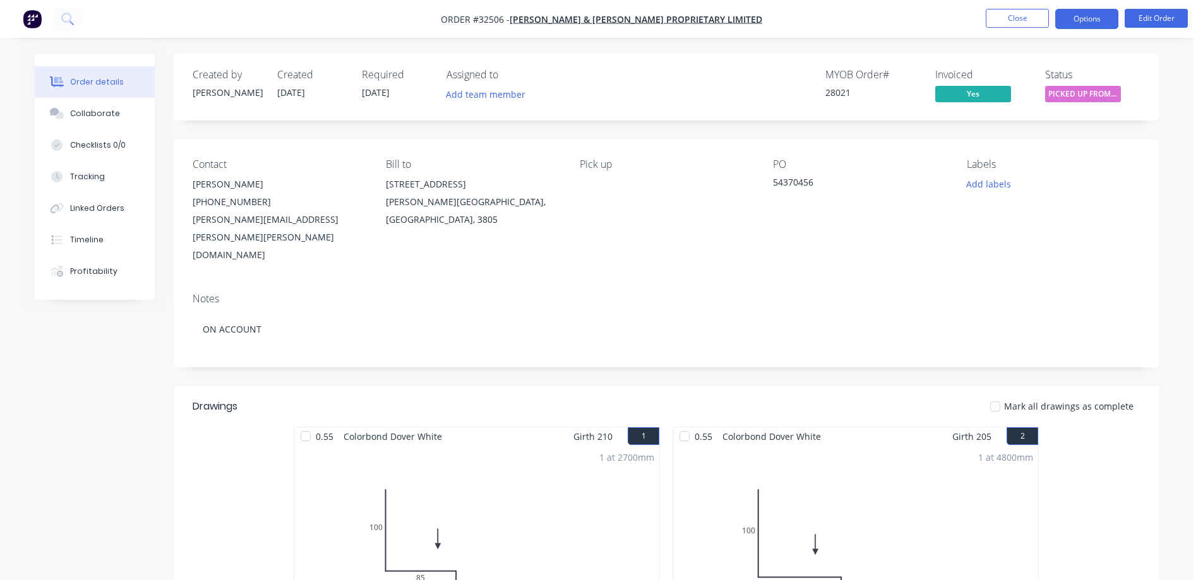
click at [1078, 18] on button "Options" at bounding box center [1086, 19] width 63 height 20
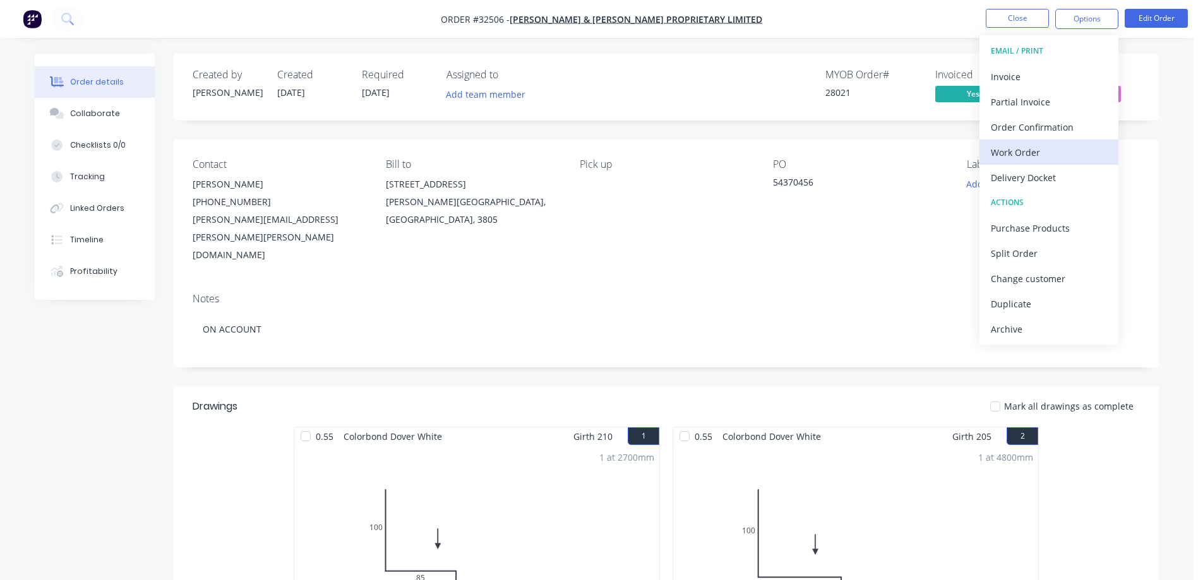
click at [1031, 150] on div "Work Order" at bounding box center [1049, 152] width 116 height 18
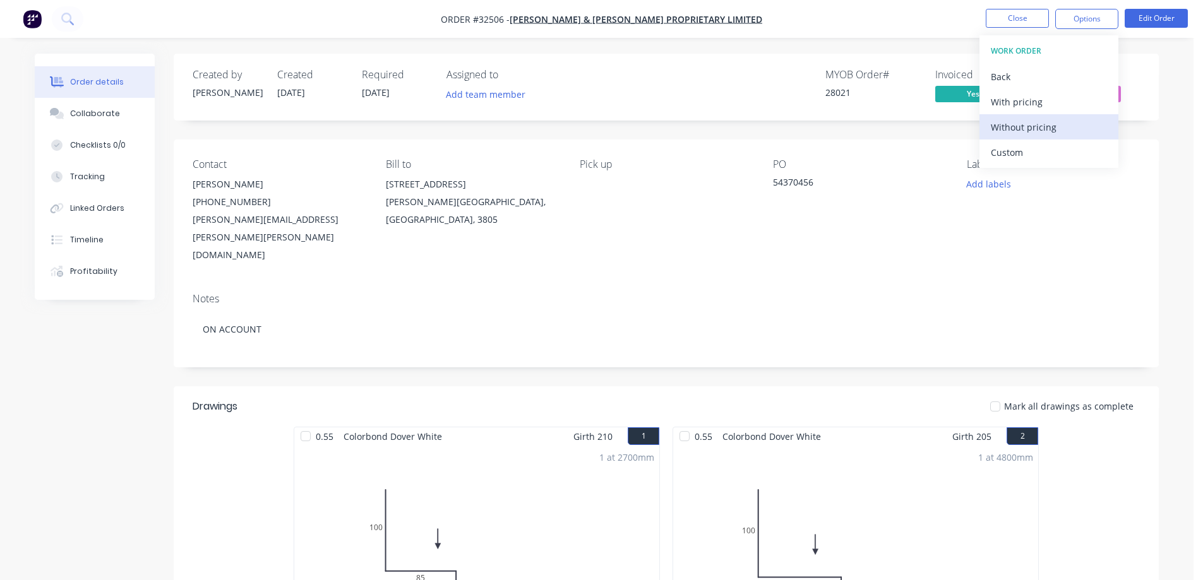
click at [1052, 127] on div "Without pricing" at bounding box center [1049, 127] width 116 height 18
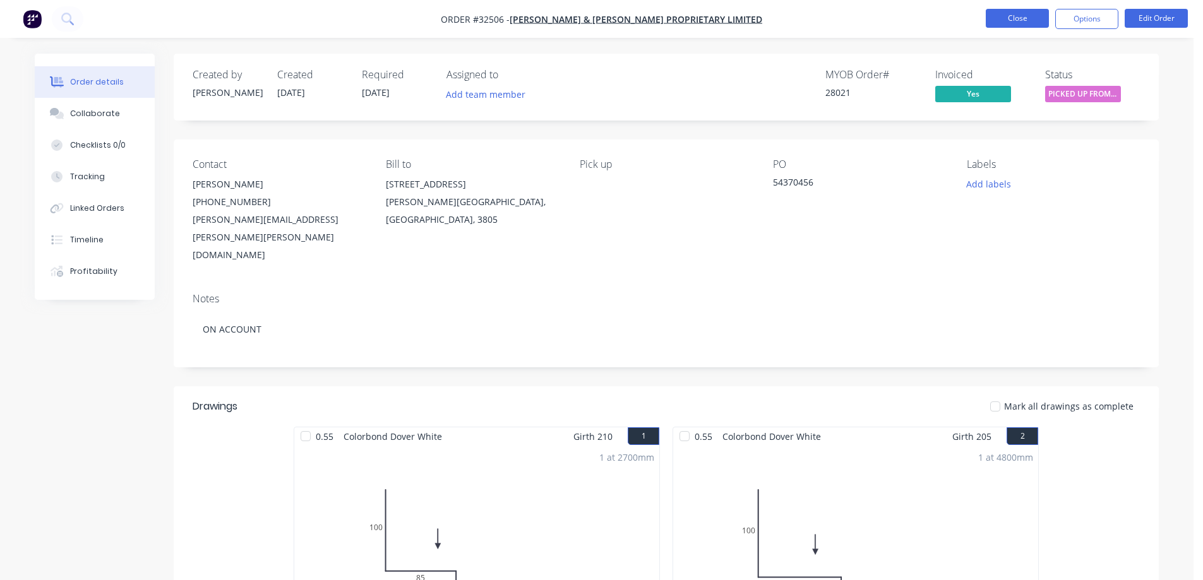
click at [1033, 16] on button "Close" at bounding box center [1017, 18] width 63 height 19
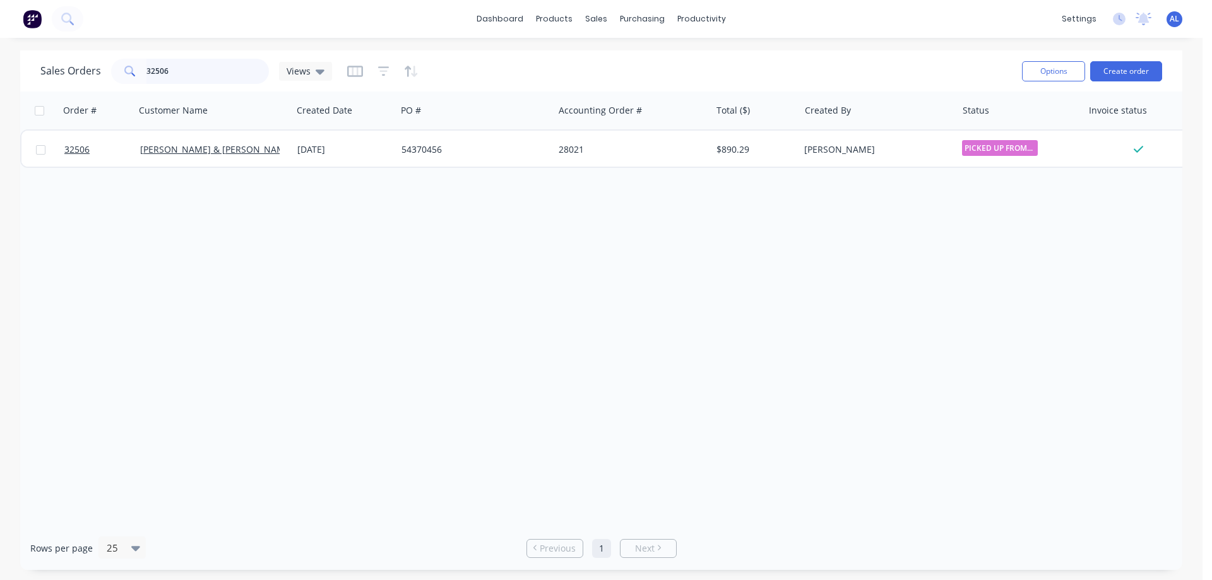
click at [198, 68] on input "32506" at bounding box center [207, 71] width 123 height 25
type input "3"
click at [225, 74] on input "32181" at bounding box center [207, 71] width 123 height 25
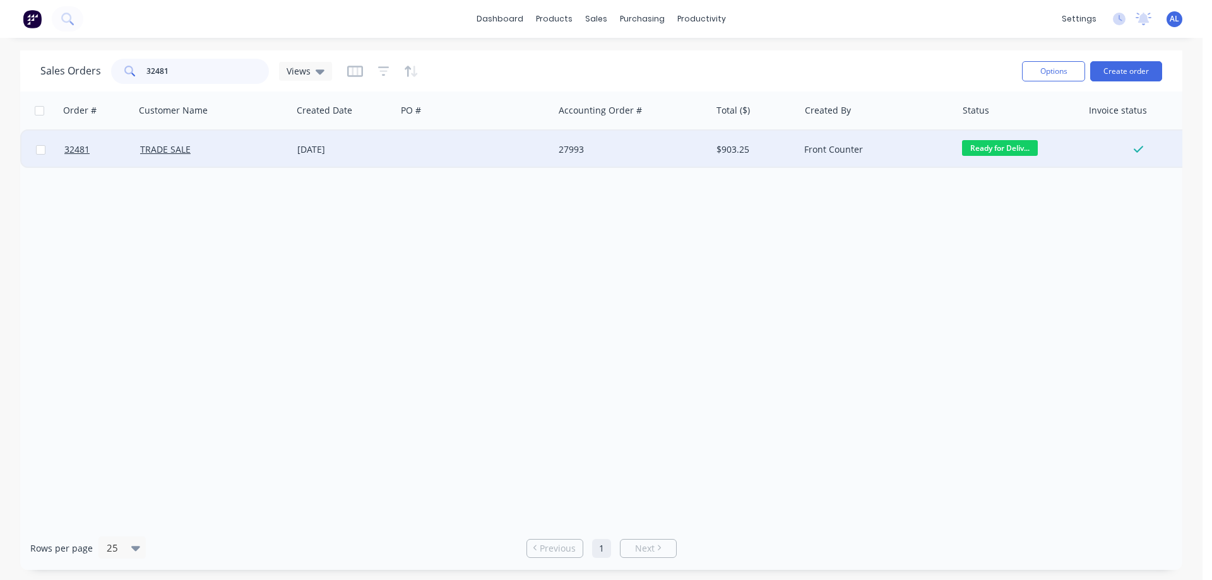
type input "32481"
click at [513, 154] on div at bounding box center [474, 150] width 157 height 38
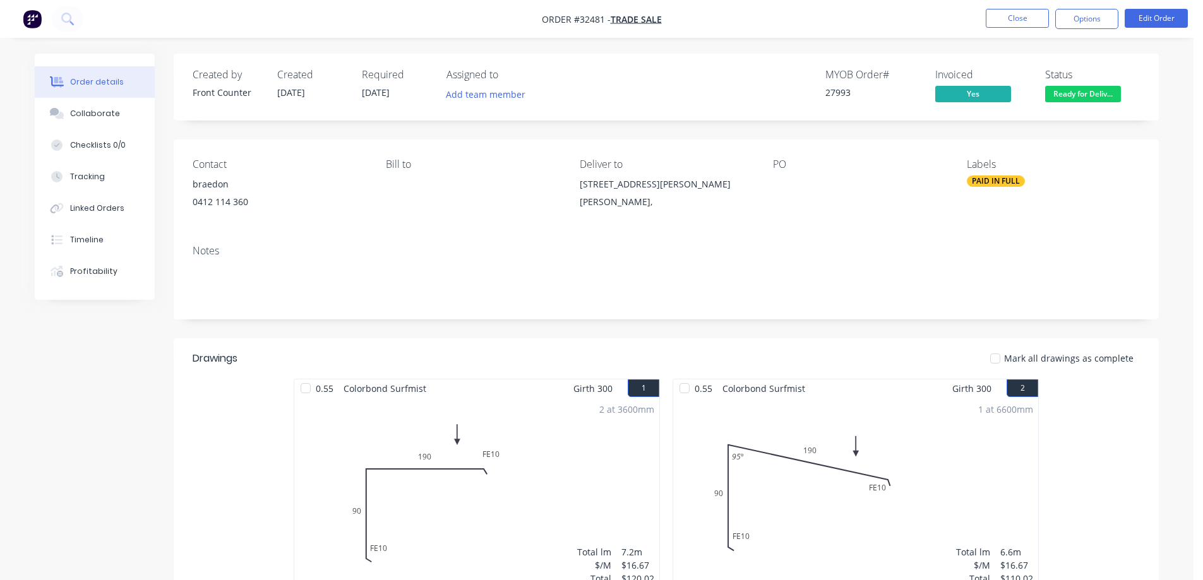
click at [1112, 93] on span "Ready for Deliv..." at bounding box center [1083, 94] width 76 height 16
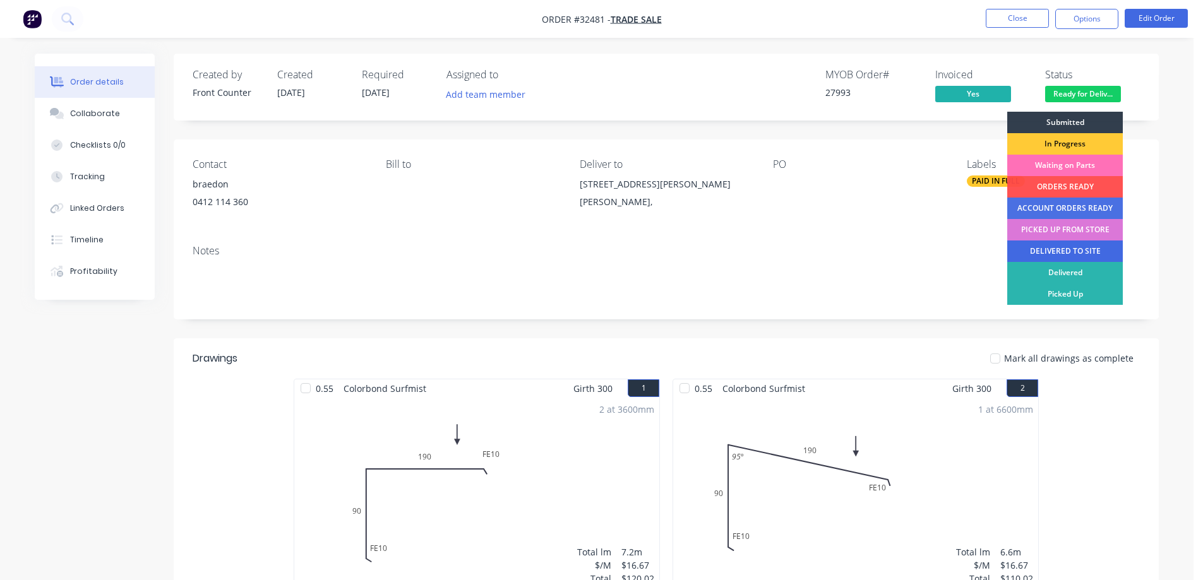
click at [1087, 251] on div "DELIVERED TO SITE" at bounding box center [1065, 251] width 116 height 21
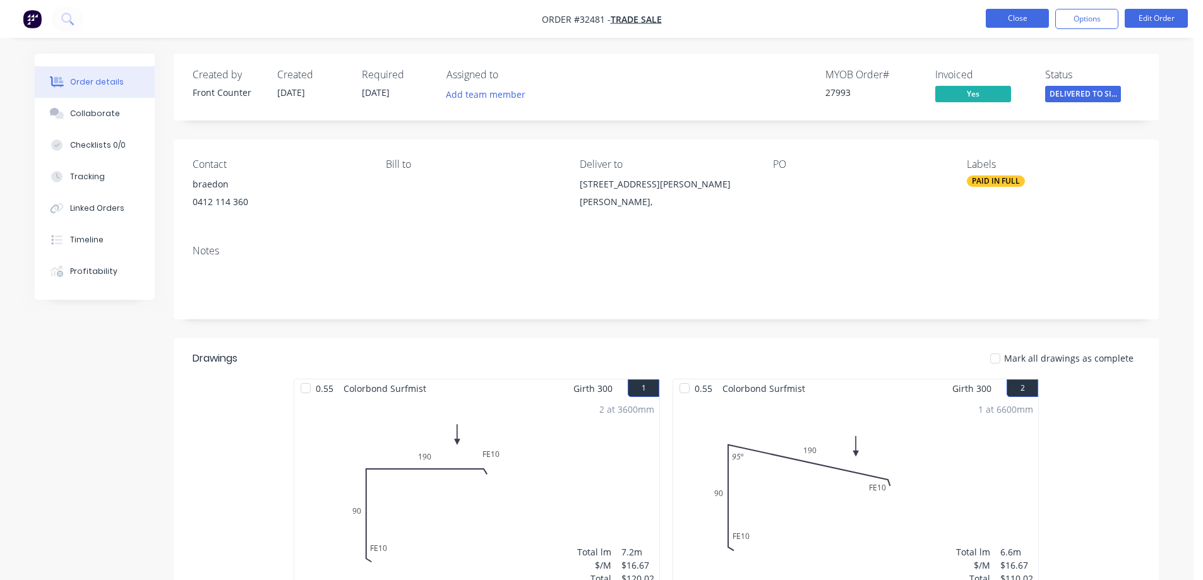
click at [1028, 18] on button "Close" at bounding box center [1017, 18] width 63 height 19
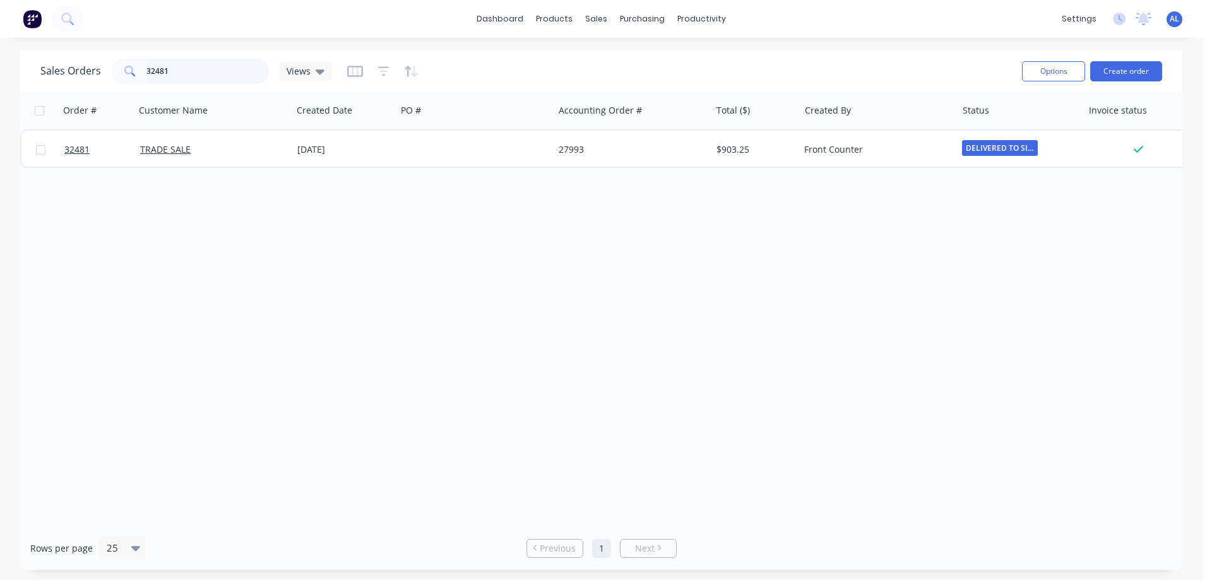
click at [227, 75] on input "32481" at bounding box center [207, 71] width 123 height 25
type input "3"
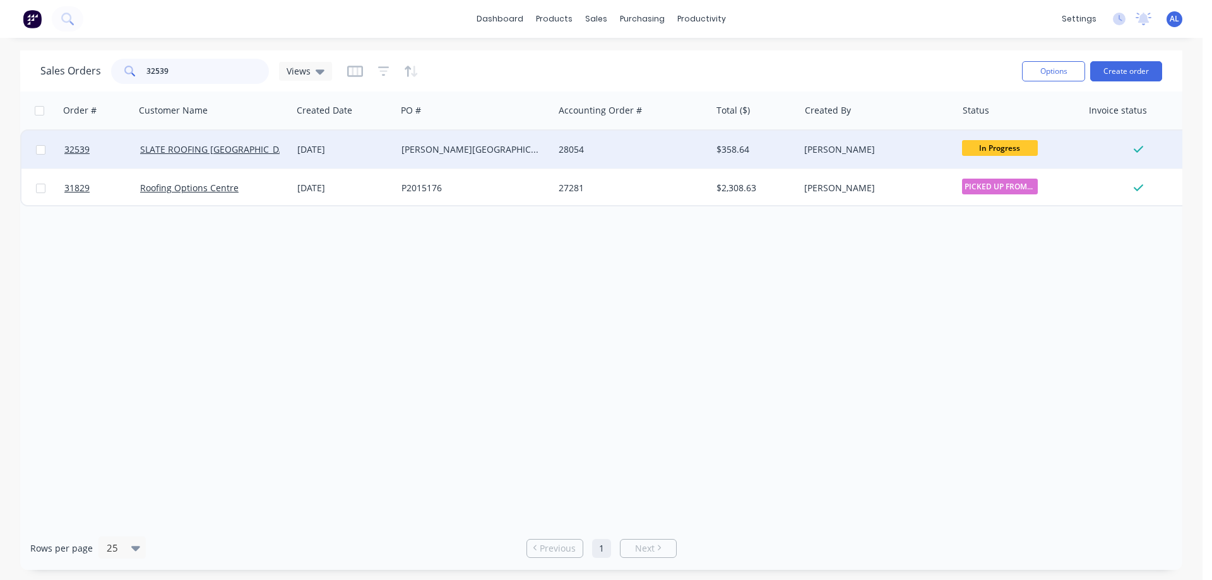
type input "32539"
click at [499, 148] on div "[PERSON_NAME][GEOGRAPHIC_DATA]" at bounding box center [472, 149] width 140 height 13
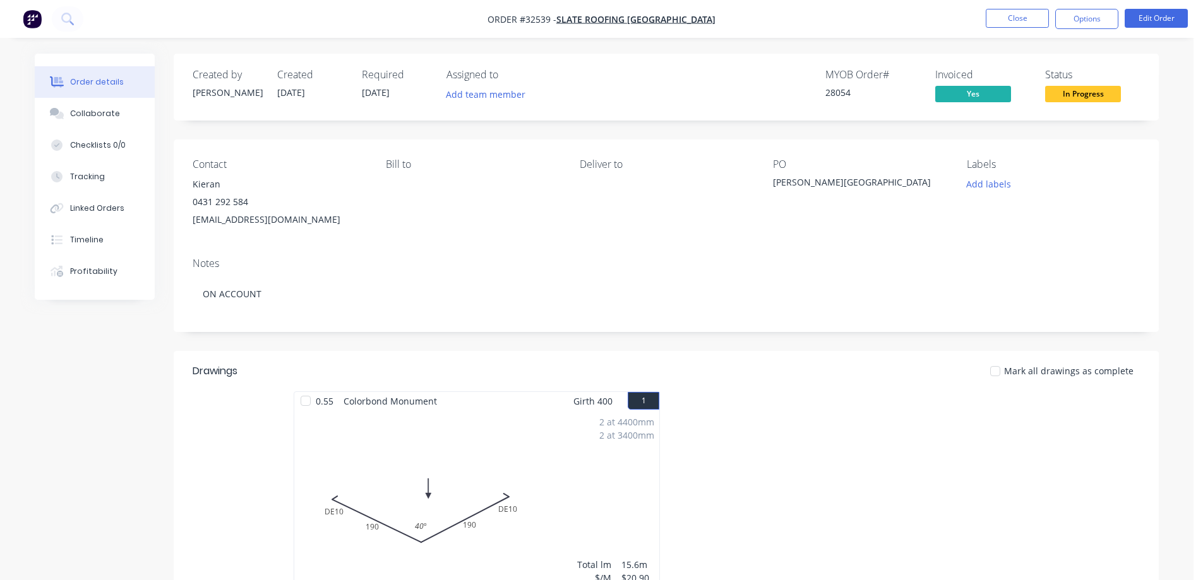
click at [1073, 95] on span "In Progress" at bounding box center [1083, 94] width 76 height 16
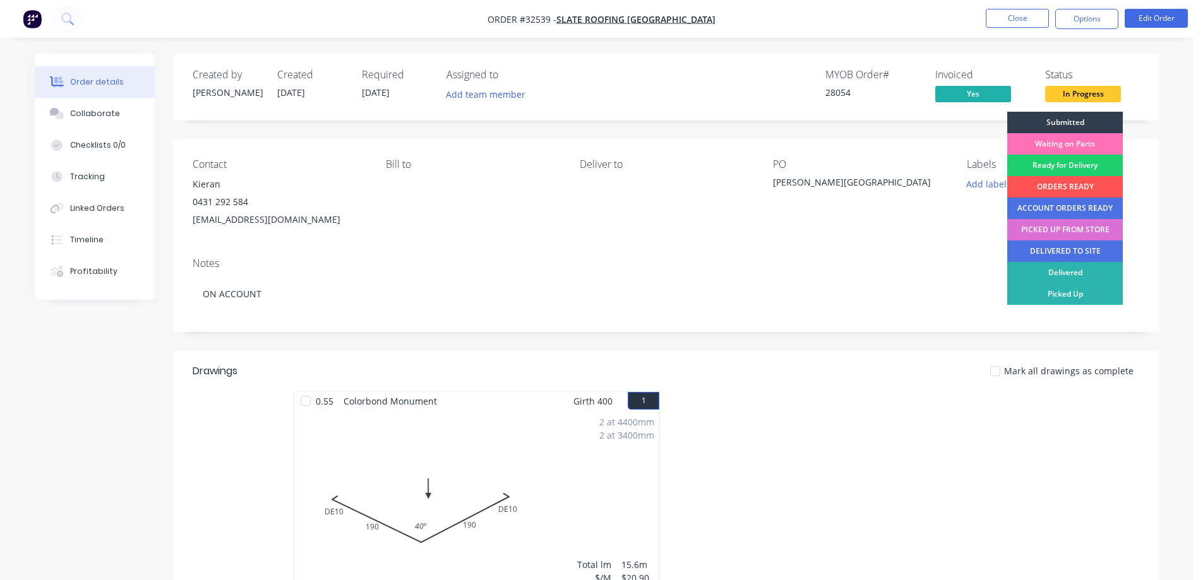
drag, startPoint x: 1069, startPoint y: 231, endPoint x: 1070, endPoint y: 220, distance: 11.4
click at [1069, 230] on div "PICKED UP FROM STORE" at bounding box center [1065, 229] width 116 height 21
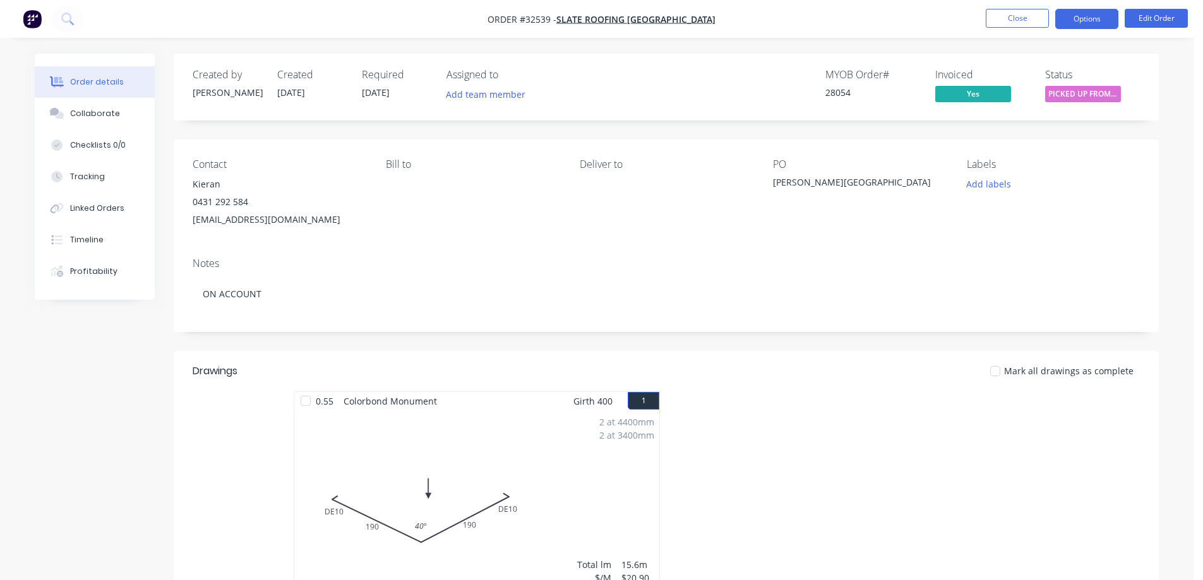
click at [1083, 15] on button "Options" at bounding box center [1086, 19] width 63 height 20
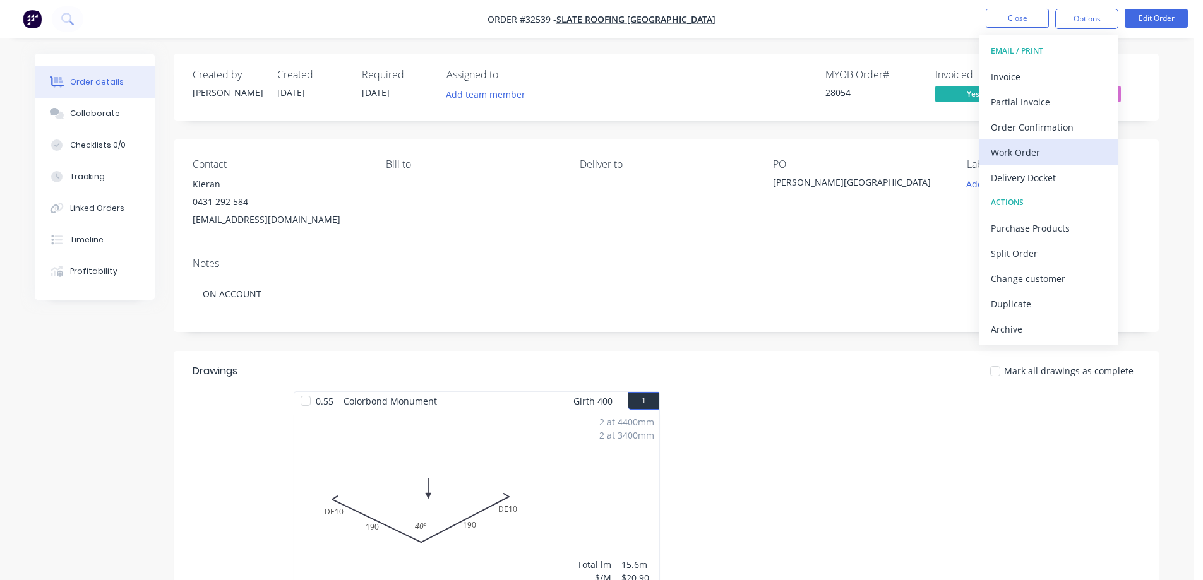
click at [1047, 150] on div "Work Order" at bounding box center [1049, 152] width 116 height 18
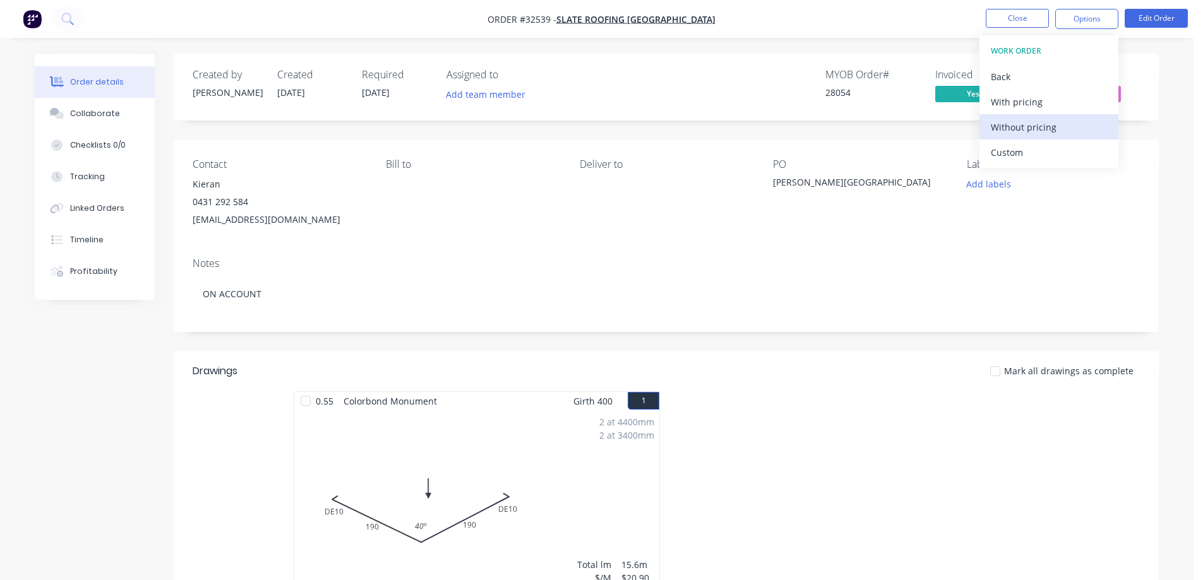
click at [1060, 124] on div "Without pricing" at bounding box center [1049, 127] width 116 height 18
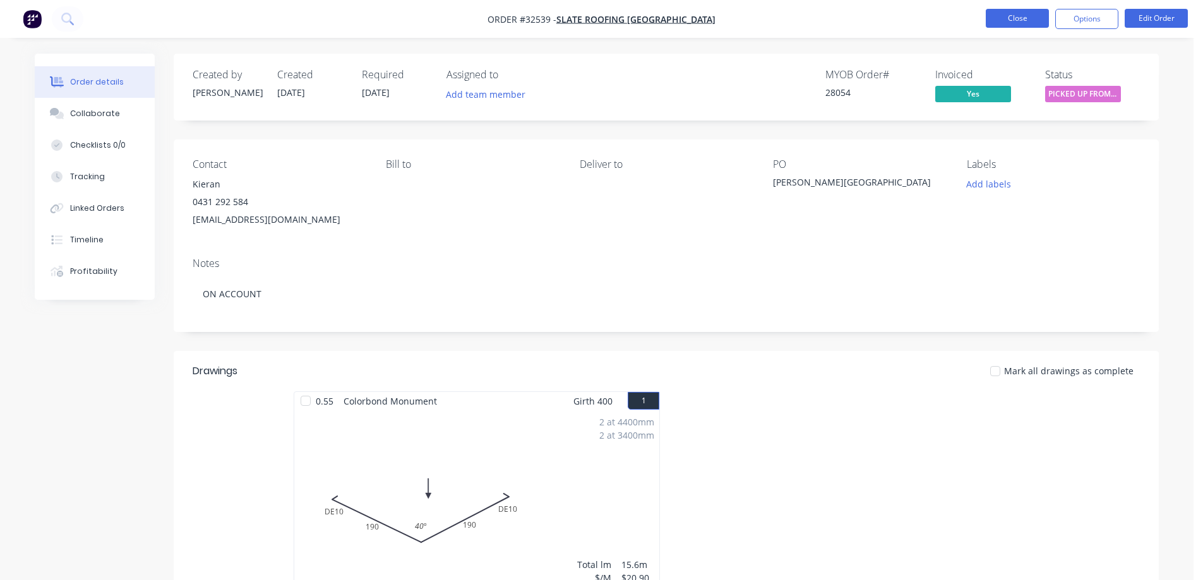
click at [1029, 23] on button "Close" at bounding box center [1017, 18] width 63 height 19
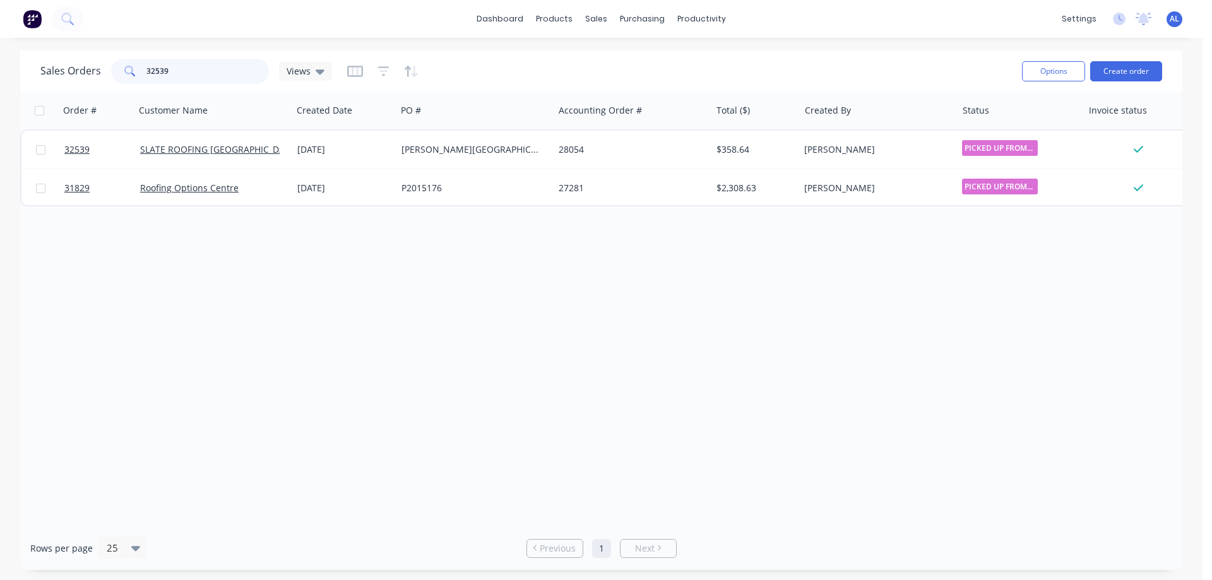
click at [222, 70] on input "32539" at bounding box center [207, 71] width 123 height 25
type input "3"
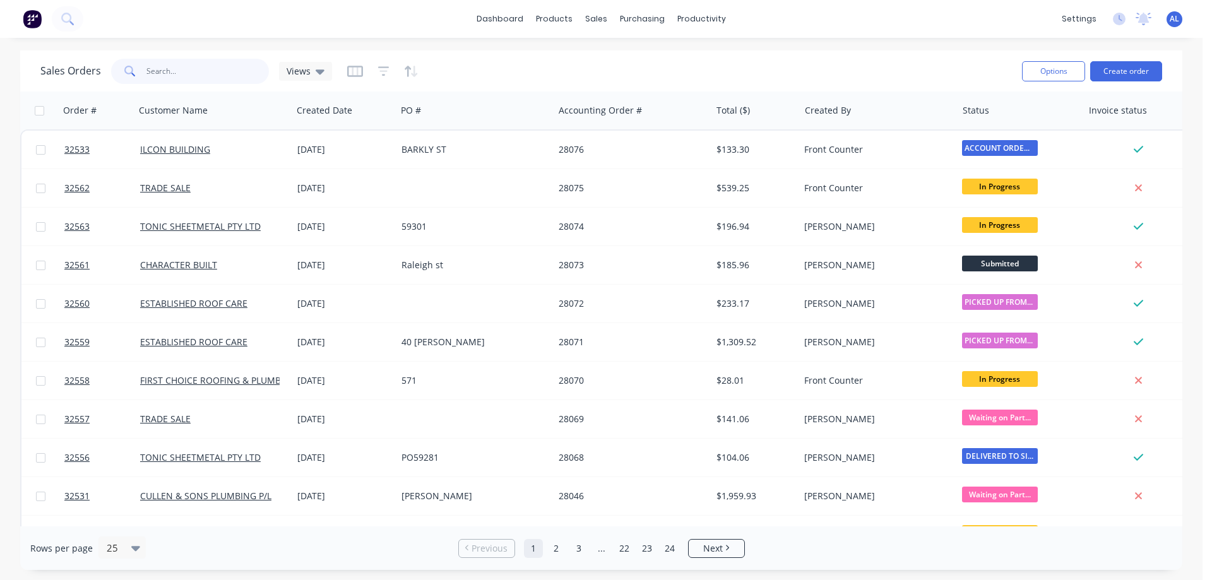
drag, startPoint x: 220, startPoint y: 72, endPoint x: 253, endPoint y: 2, distance: 77.7
click at [219, 64] on input "text" at bounding box center [207, 71] width 123 height 25
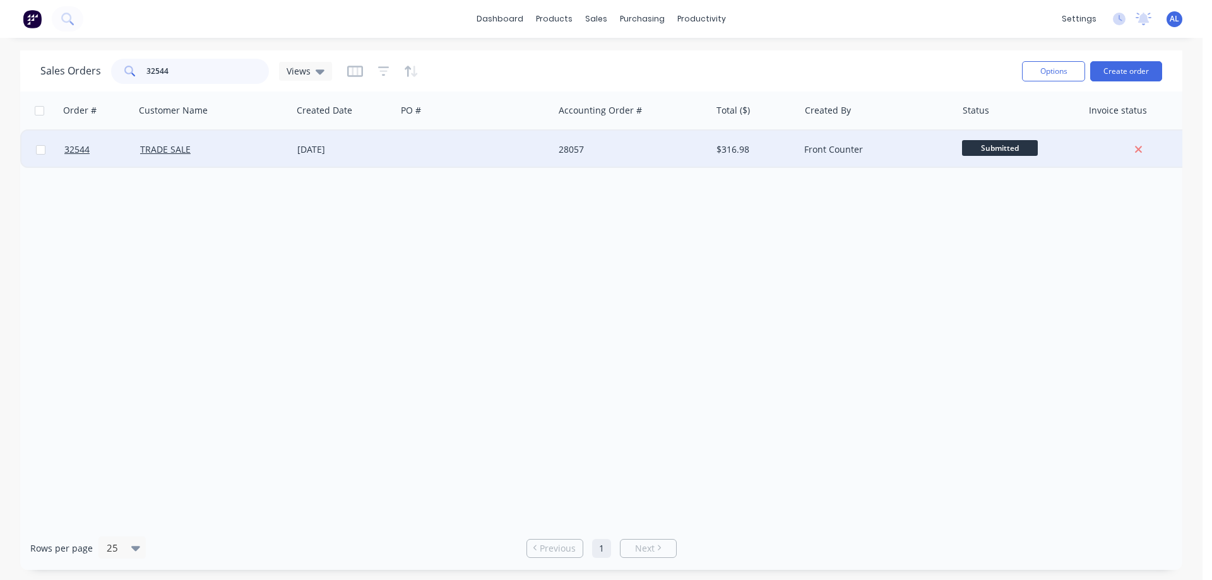
type input "32544"
click at [475, 149] on div at bounding box center [474, 150] width 157 height 38
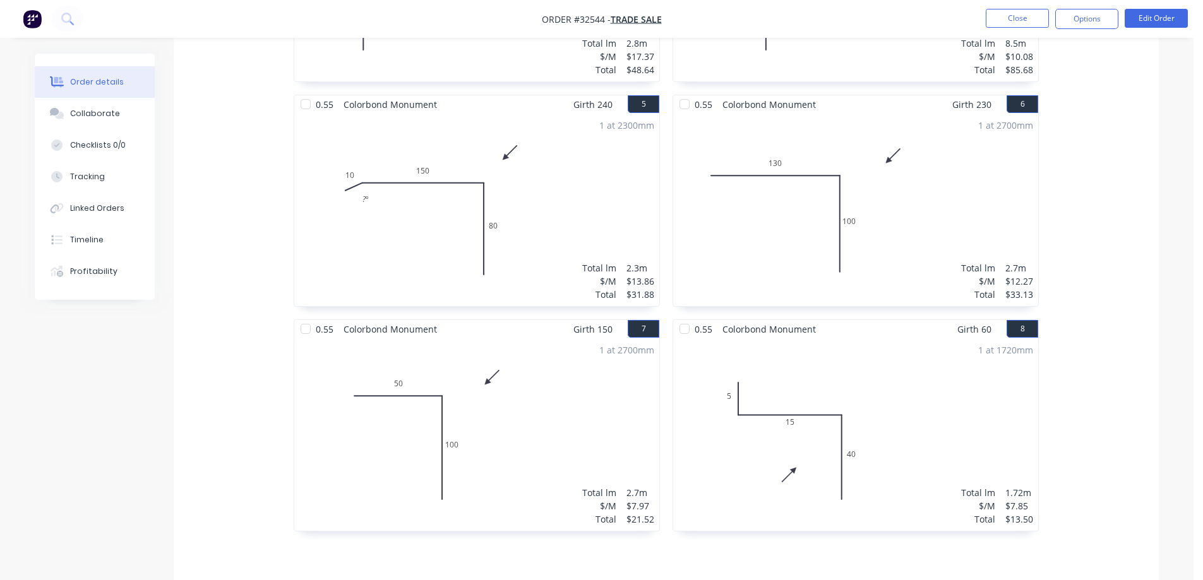
scroll to position [922, 0]
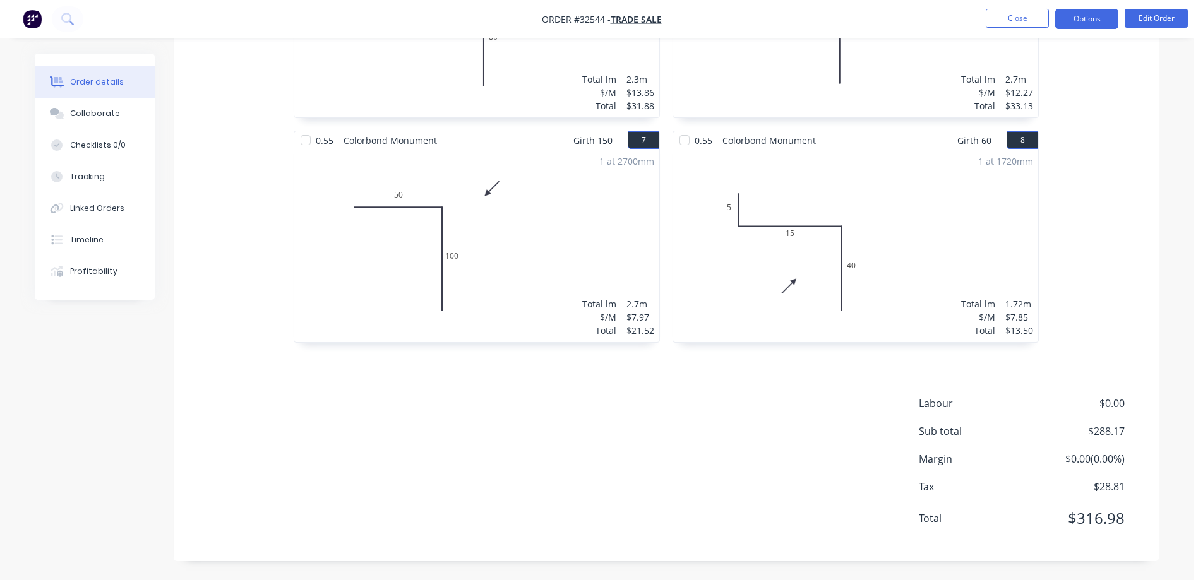
click at [1093, 20] on button "Options" at bounding box center [1086, 19] width 63 height 20
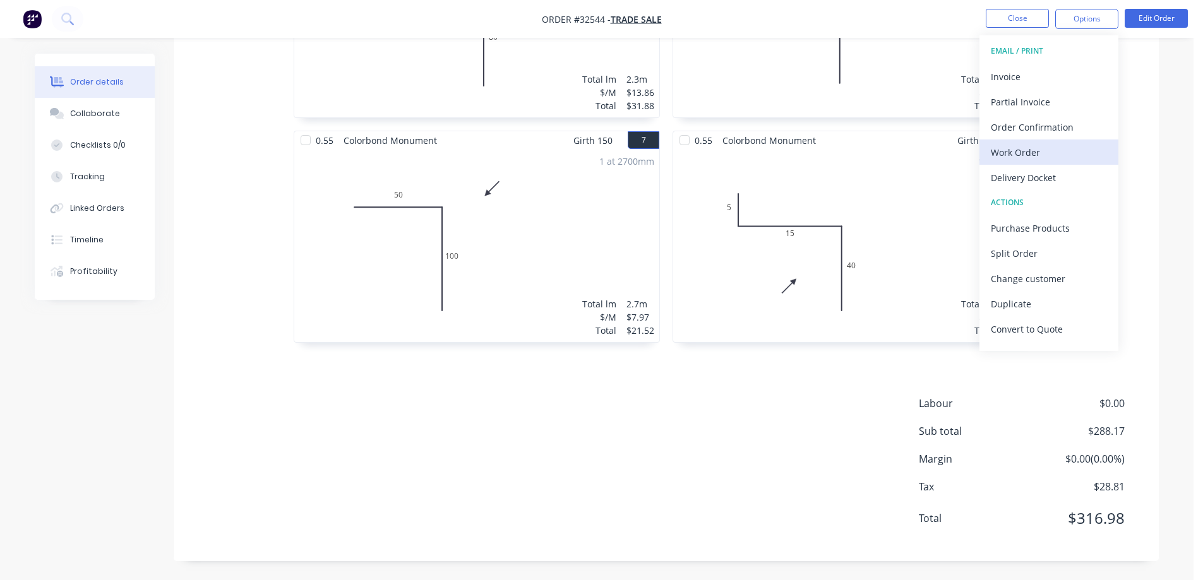
click at [1026, 158] on div "Work Order" at bounding box center [1049, 152] width 116 height 18
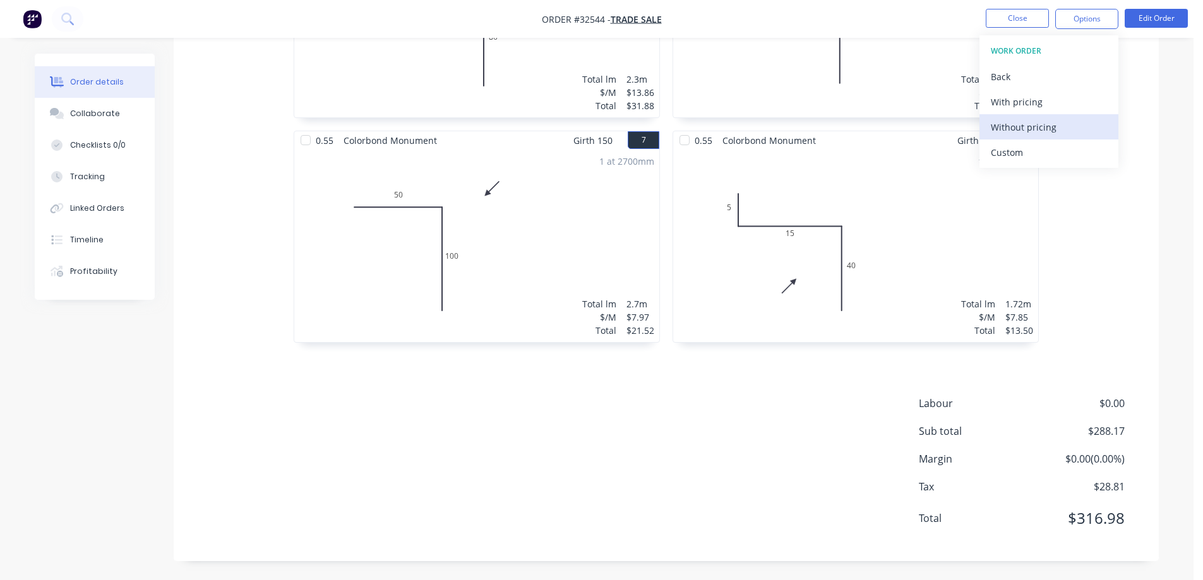
click at [1044, 133] on div "Without pricing" at bounding box center [1049, 127] width 116 height 18
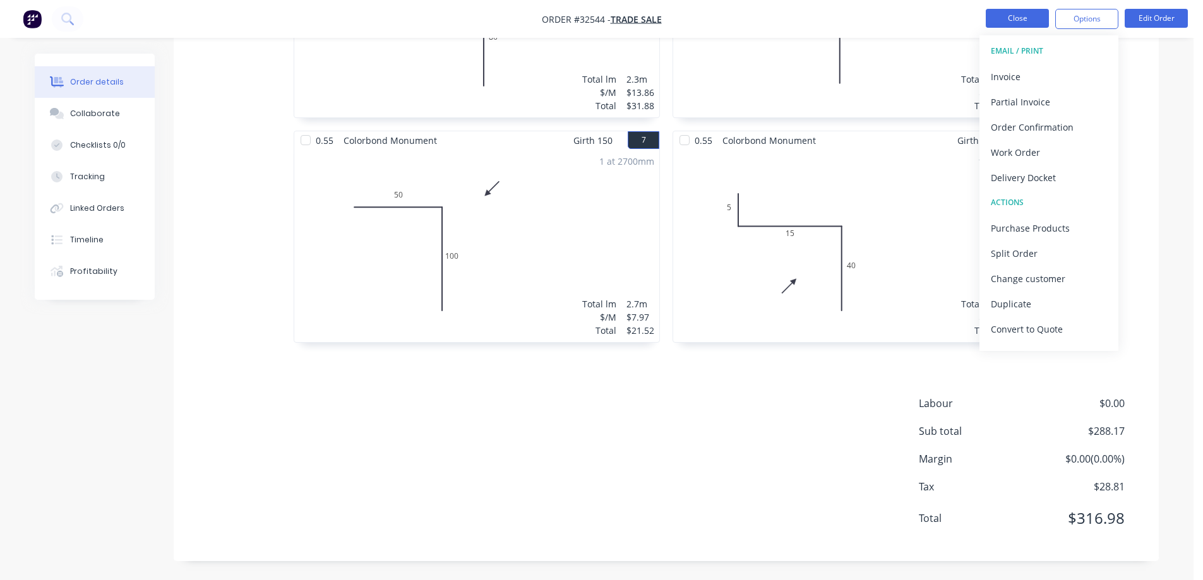
click at [1006, 22] on button "Close" at bounding box center [1017, 18] width 63 height 19
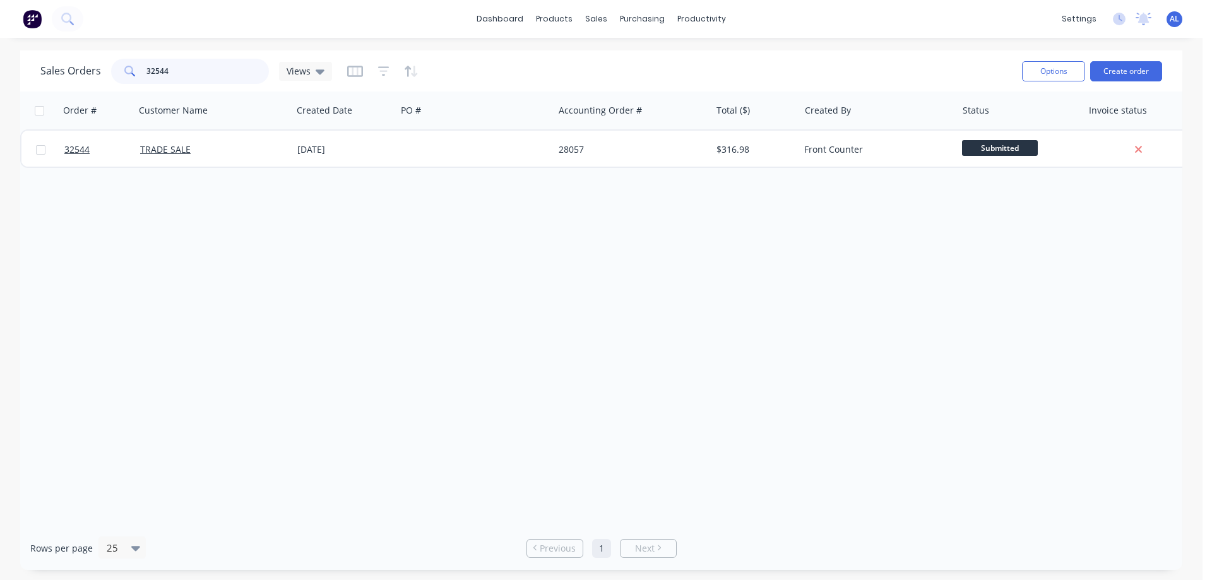
click at [199, 75] on input "32544" at bounding box center [207, 71] width 123 height 25
type input "3"
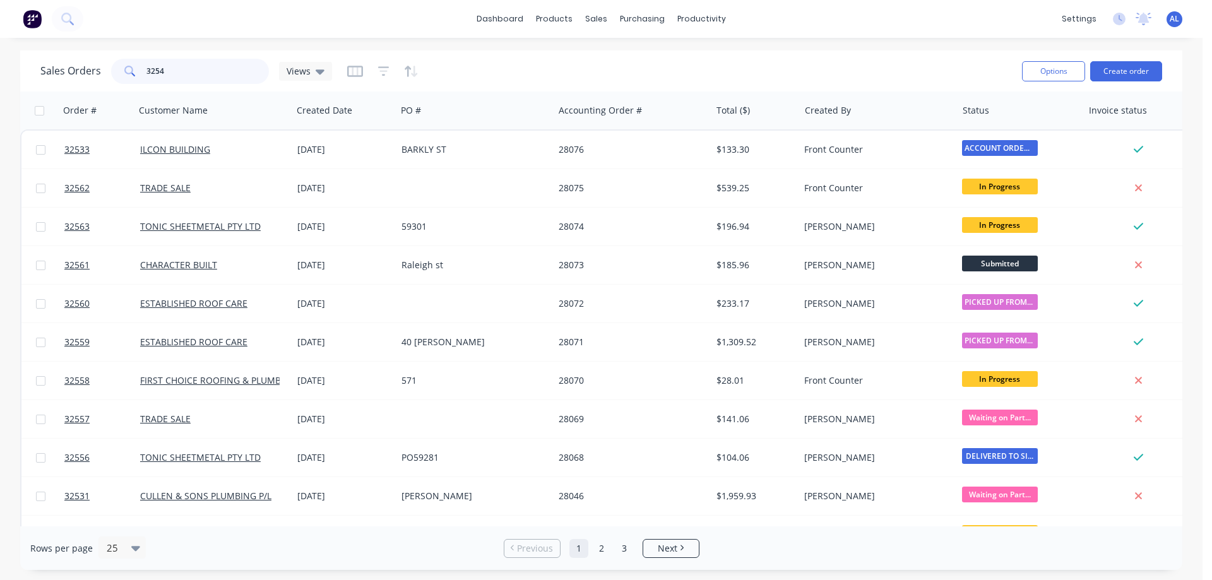
type input "32544"
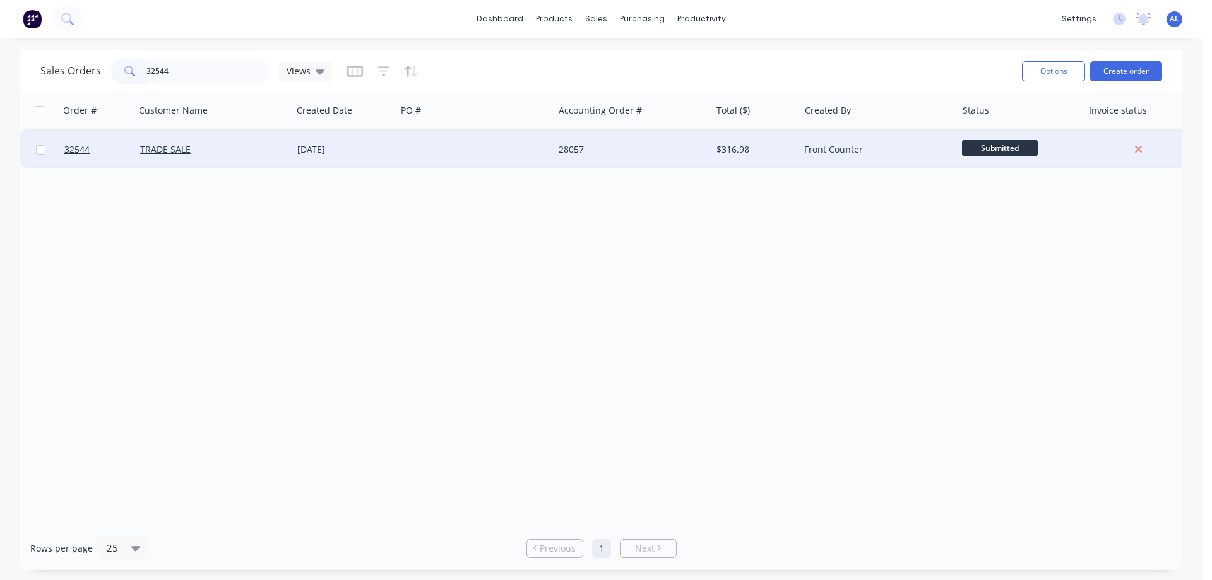
click at [585, 153] on div "28057" at bounding box center [629, 149] width 140 height 13
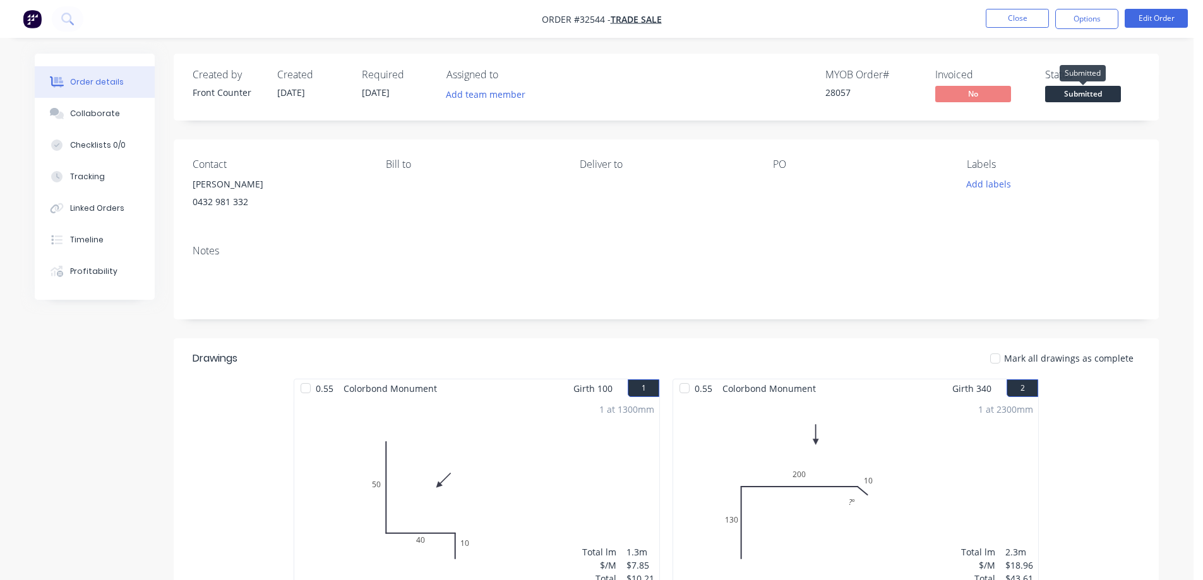
click at [1092, 87] on span "Submitted" at bounding box center [1083, 94] width 76 height 16
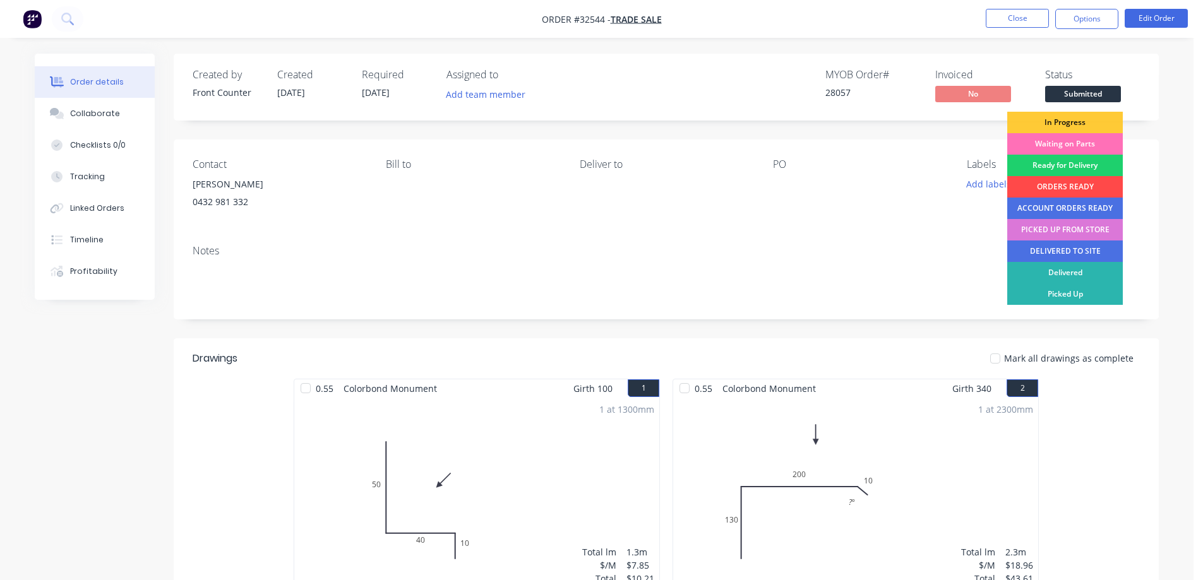
click at [1074, 186] on div "ORDERS READY" at bounding box center [1065, 186] width 116 height 21
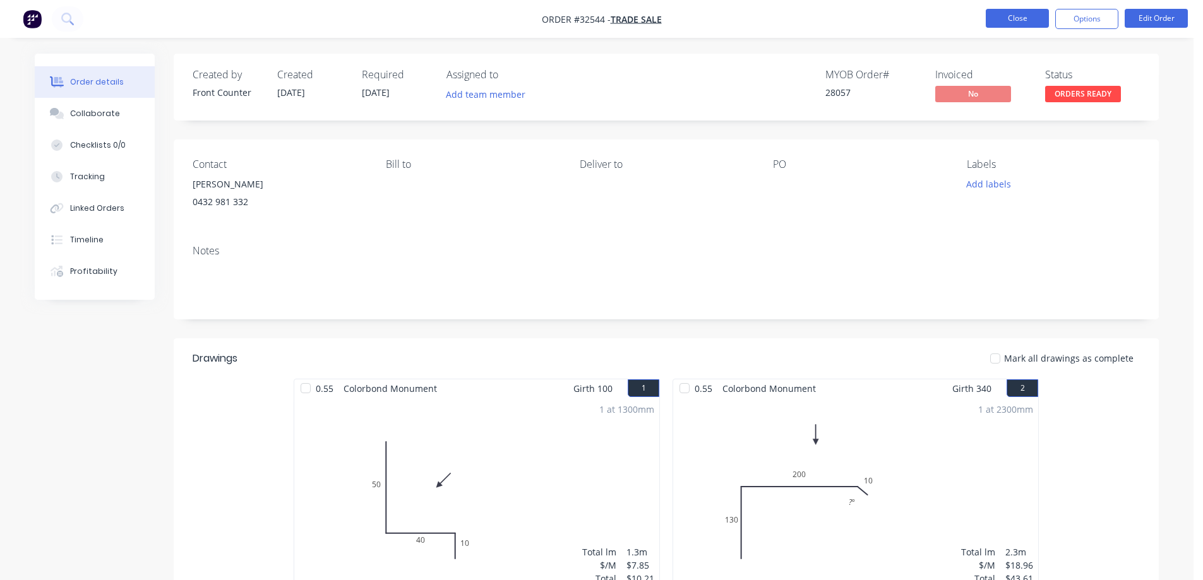
click at [1017, 22] on button "Close" at bounding box center [1017, 18] width 63 height 19
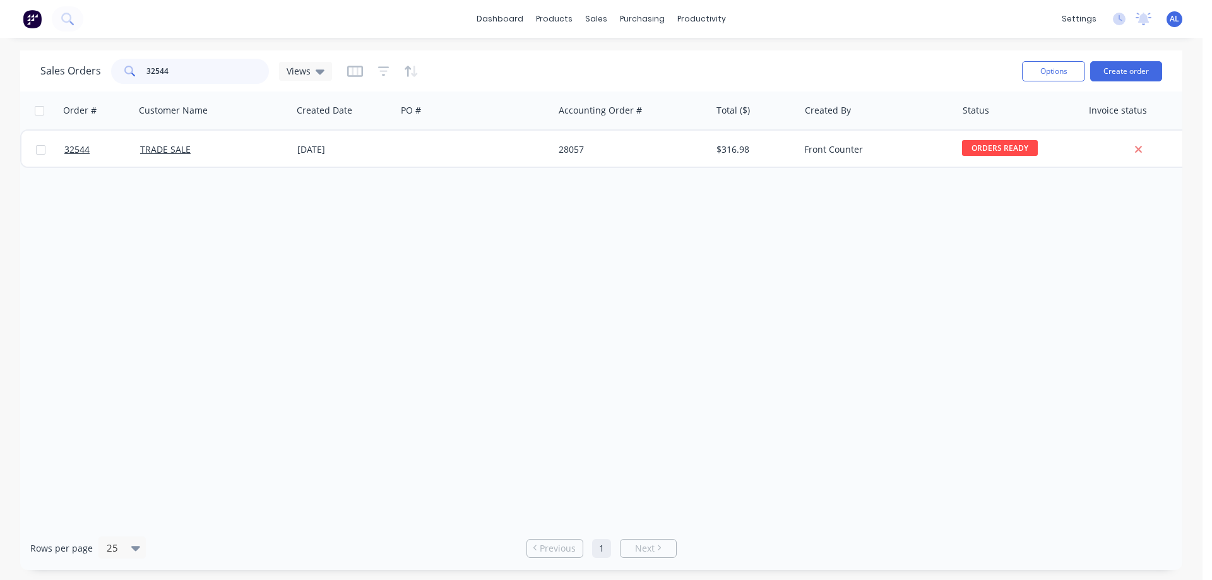
click at [208, 70] on input "32544" at bounding box center [207, 71] width 123 height 25
type input "3"
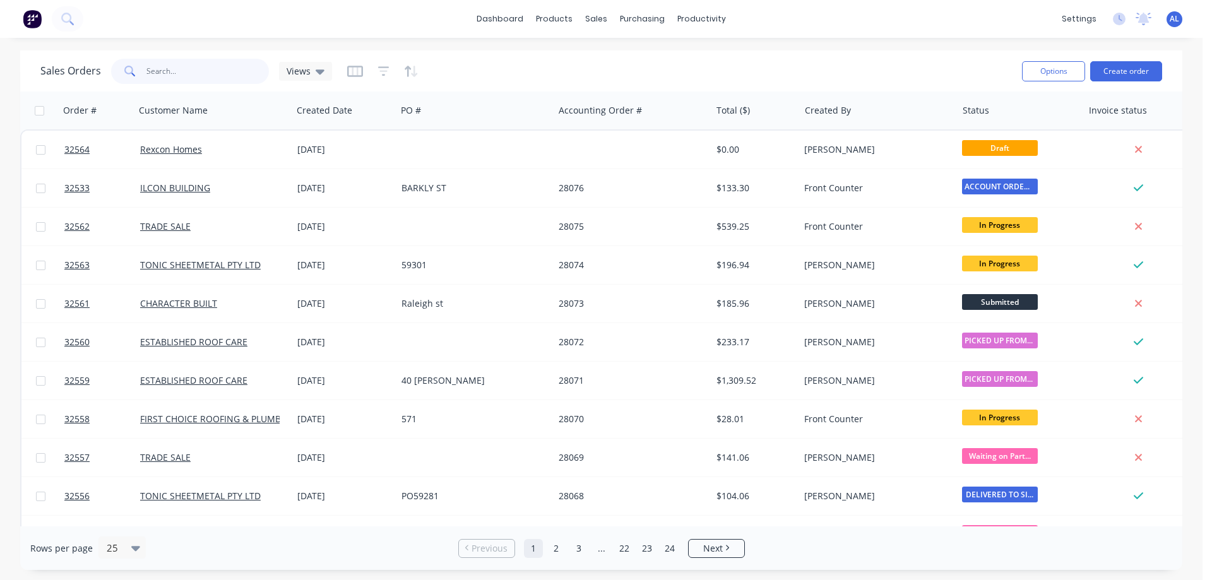
click at [203, 65] on input "text" at bounding box center [207, 71] width 123 height 25
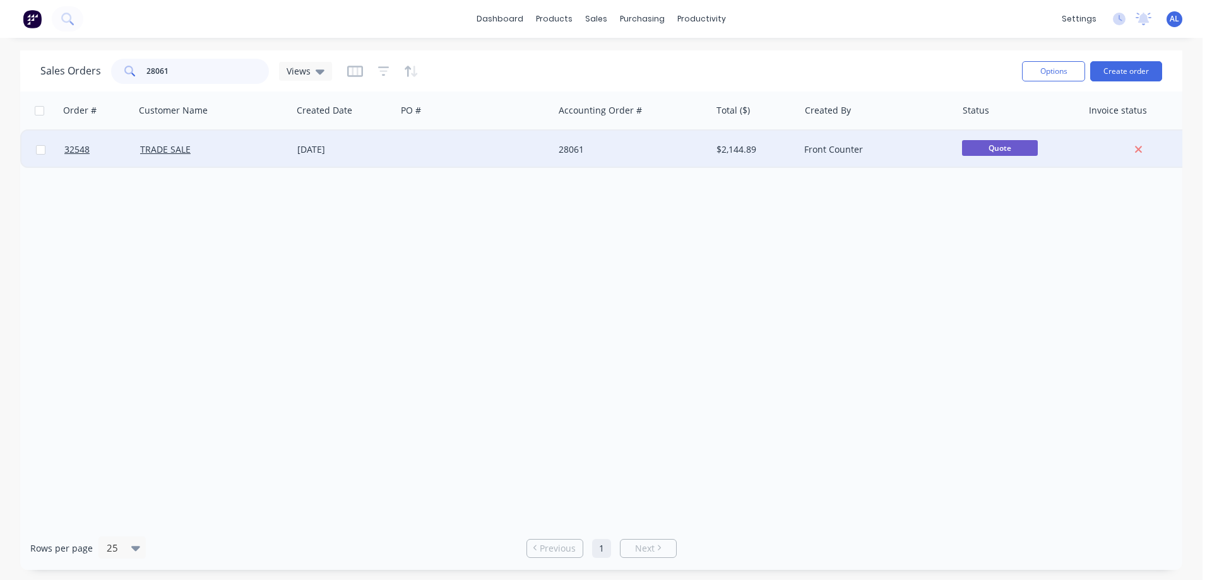
type input "28061"
click at [465, 152] on div at bounding box center [474, 150] width 157 height 38
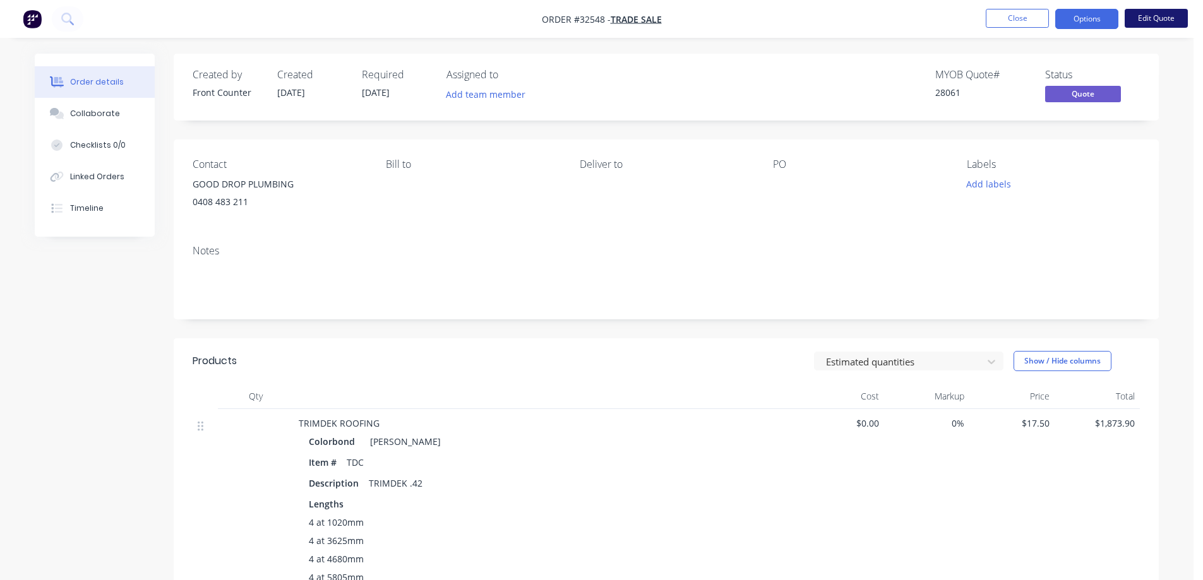
click at [1147, 23] on button "Edit Quote" at bounding box center [1155, 18] width 63 height 19
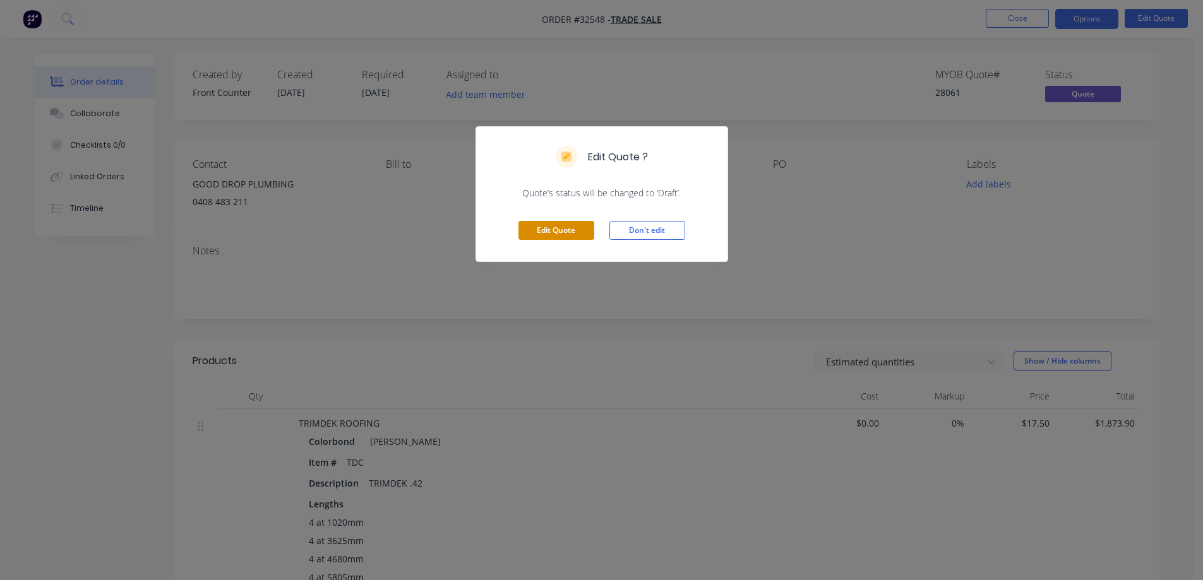
click at [571, 234] on button "Edit Quote" at bounding box center [556, 230] width 76 height 19
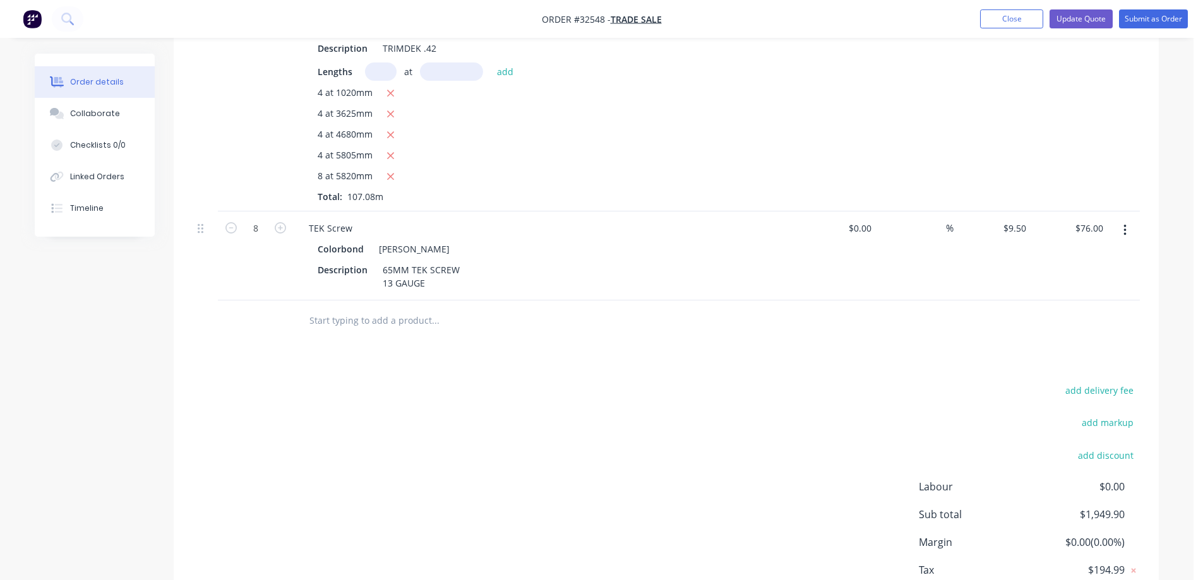
scroll to position [570, 0]
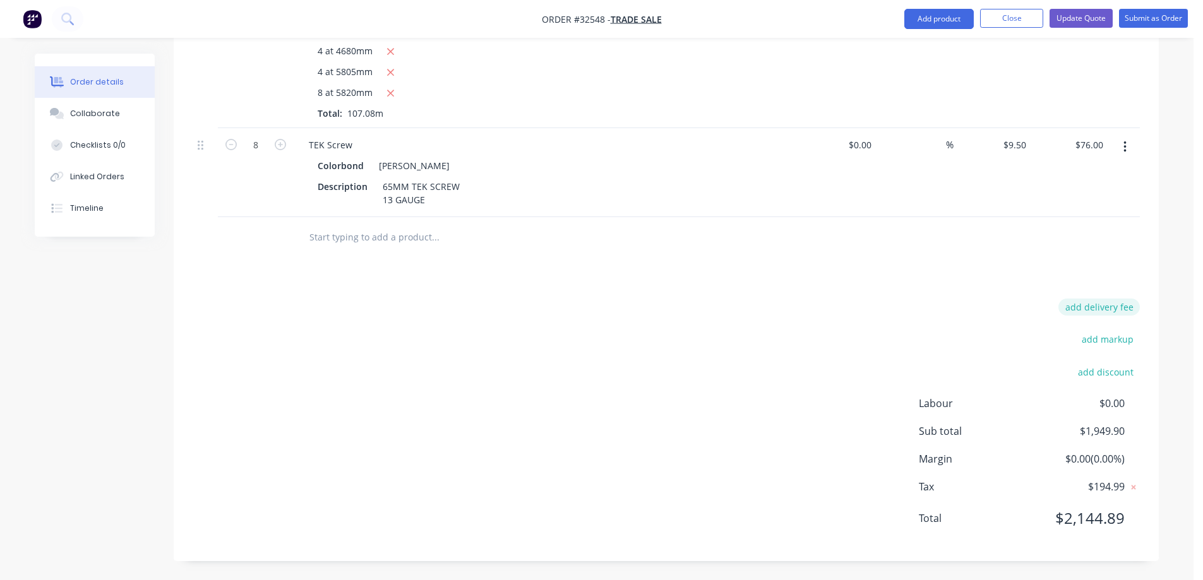
click at [1111, 309] on button "add delivery fee" at bounding box center [1098, 307] width 81 height 17
type input "80"
click input "submit" at bounding box center [0, 0] width 0 height 0
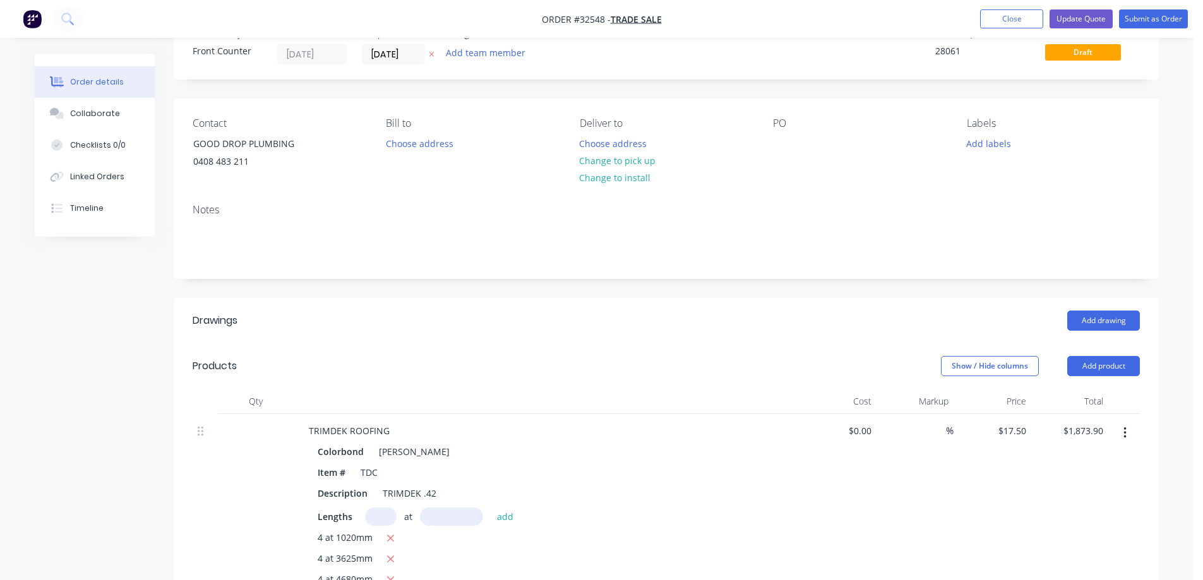
scroll to position [0, 0]
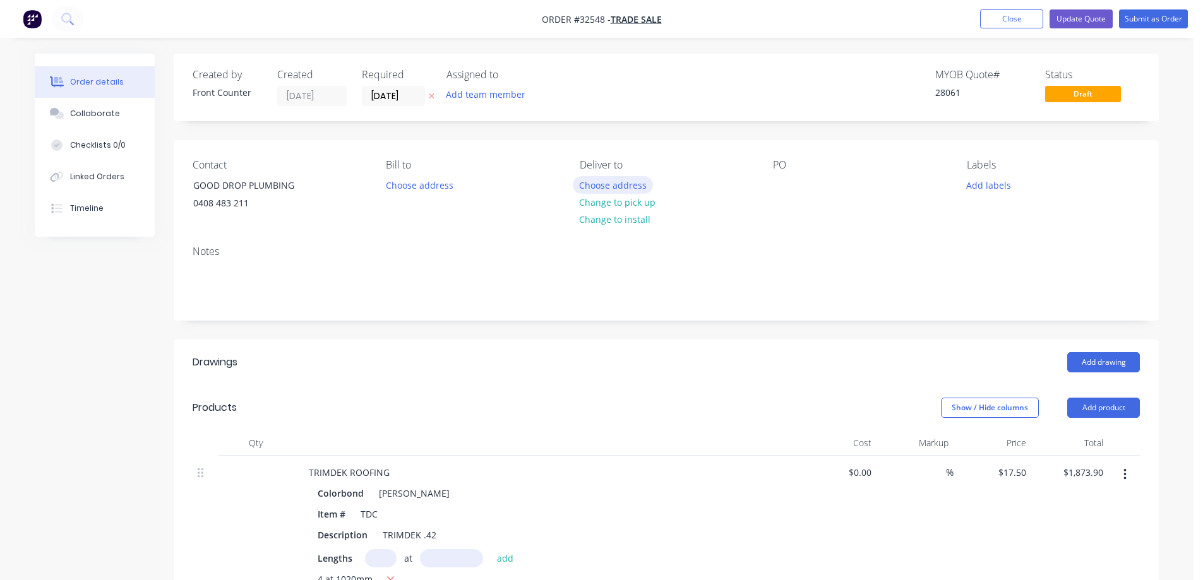
click at [619, 183] on button "Choose address" at bounding box center [613, 184] width 81 height 17
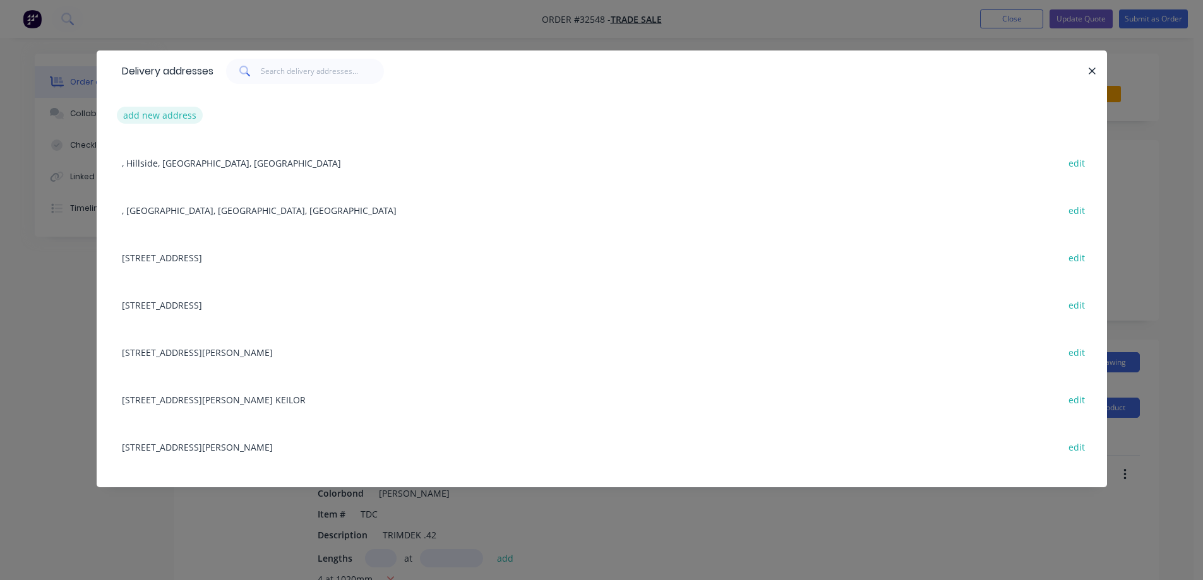
click at [138, 110] on button "add new address" at bounding box center [160, 115] width 86 height 17
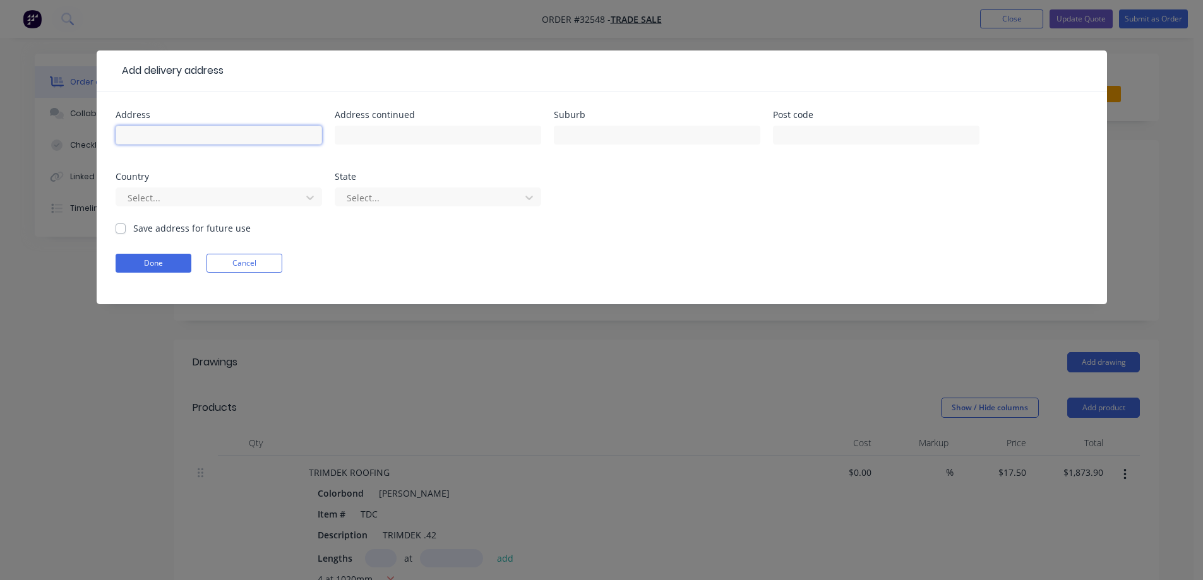
drag, startPoint x: 165, startPoint y: 134, endPoint x: 187, endPoint y: 100, distance: 40.3
click at [165, 133] on input "text" at bounding box center [219, 135] width 206 height 19
type input "[STREET_ADDRESS][PERSON_NAME]"
click at [631, 136] on input "text" at bounding box center [657, 135] width 206 height 19
type input "THORNBURY"
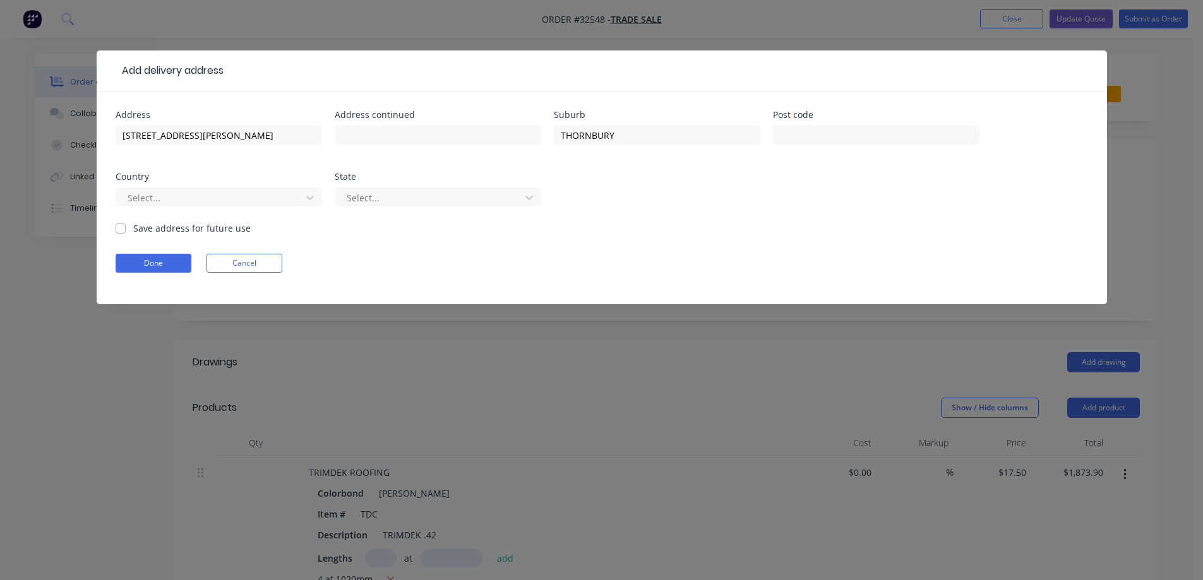
drag, startPoint x: 114, startPoint y: 227, endPoint x: 121, endPoint y: 232, distance: 8.2
click at [114, 228] on div "Address [STREET_ADDRESS][PERSON_NAME] Address continued Suburb [GEOGRAPHIC_DATA…" at bounding box center [602, 198] width 1010 height 213
click at [133, 232] on label "Save address for future use" at bounding box center [191, 228] width 117 height 13
click at [123, 232] on input "Save address for future use" at bounding box center [121, 228] width 10 height 12
checkbox input "true"
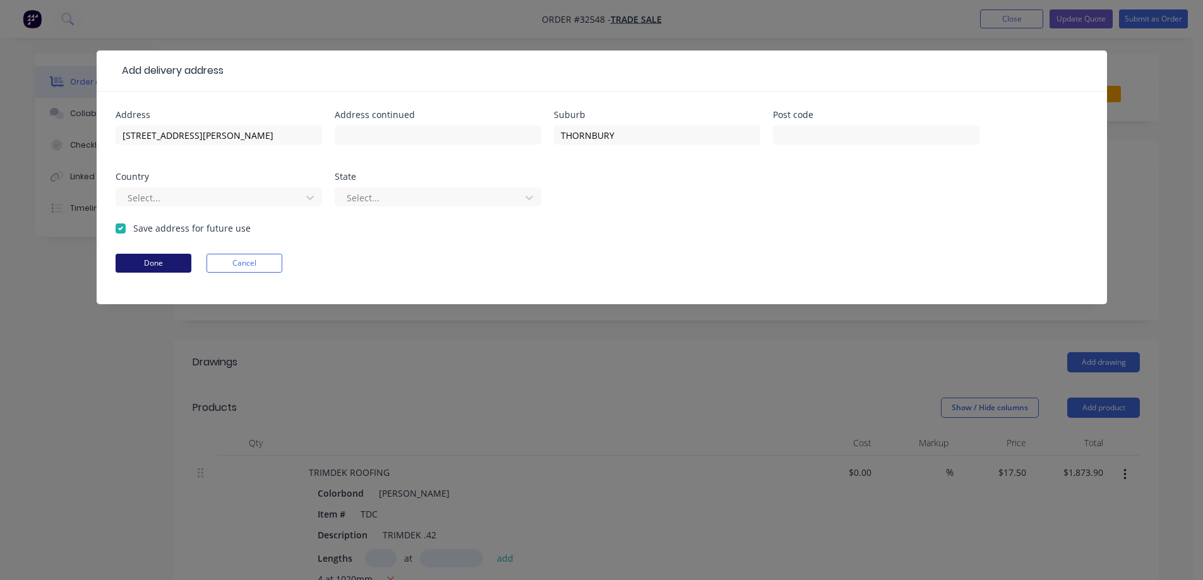
click at [167, 261] on button "Done" at bounding box center [154, 263] width 76 height 19
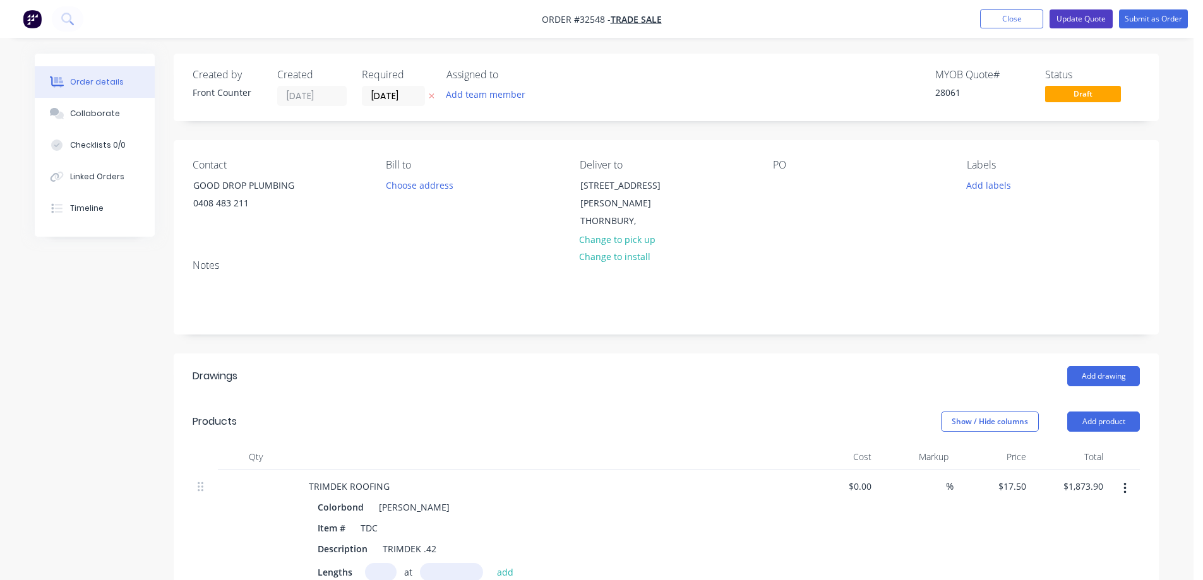
click at [1098, 24] on button "Update Quote" at bounding box center [1080, 18] width 63 height 19
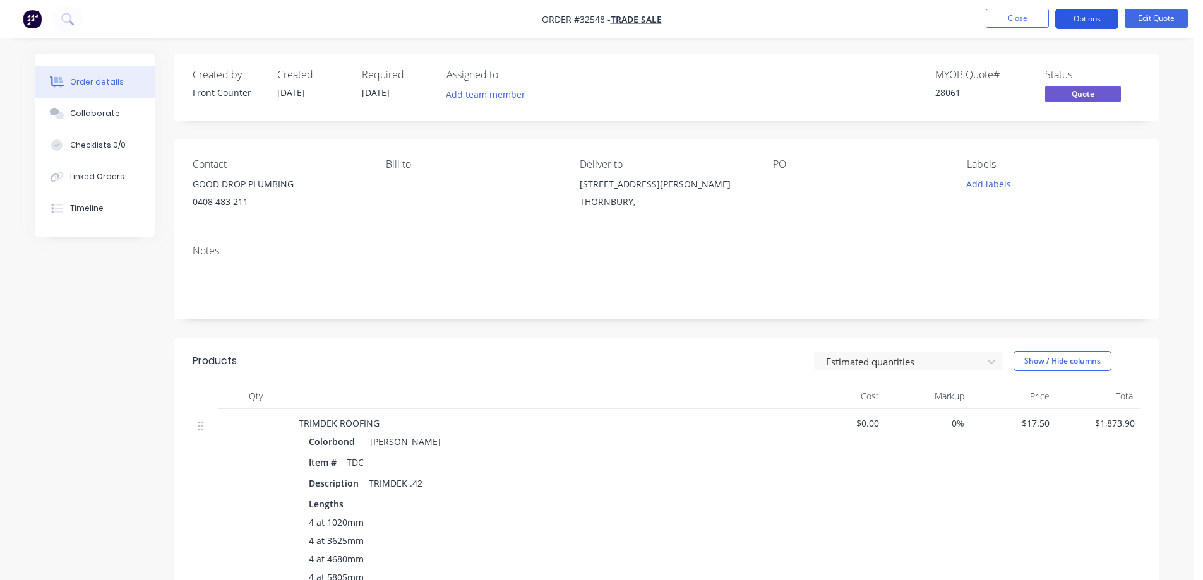
click at [1099, 16] on button "Options" at bounding box center [1086, 19] width 63 height 20
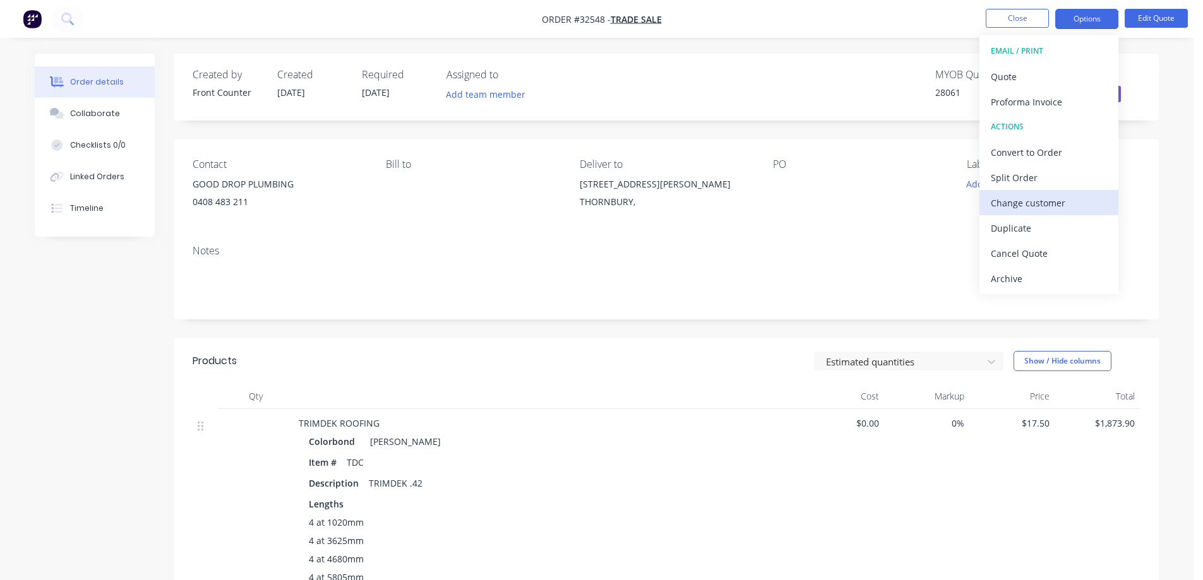
click at [1046, 206] on div "Change customer" at bounding box center [1049, 203] width 116 height 18
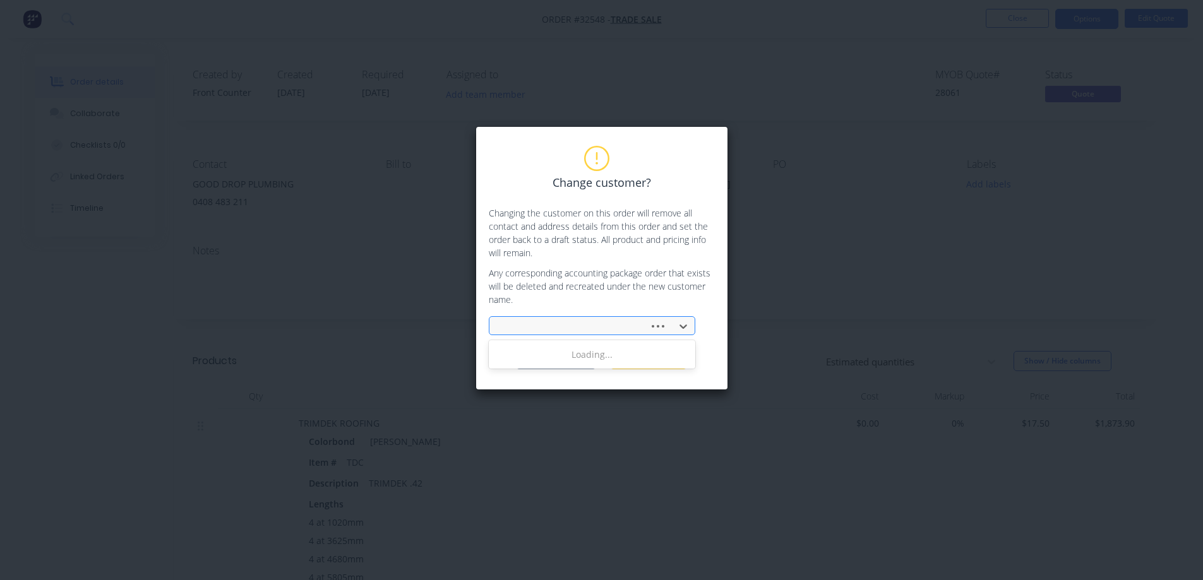
click at [581, 322] on div at bounding box center [570, 327] width 143 height 16
type input "GOOD"
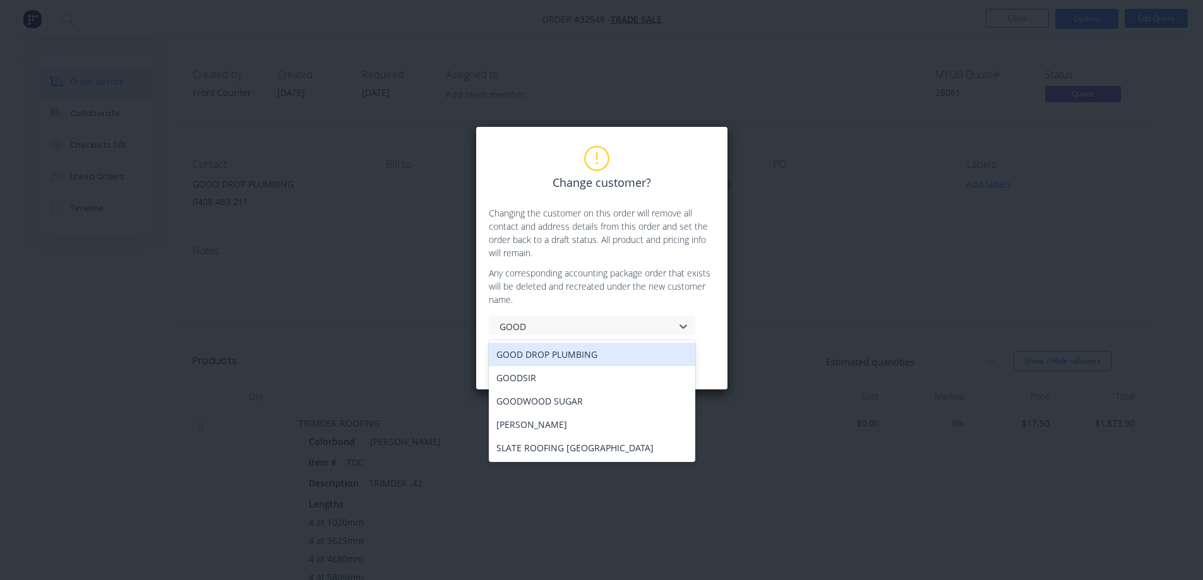
click at [581, 356] on div "GOOD DROP PLUMBING" at bounding box center [592, 354] width 206 height 23
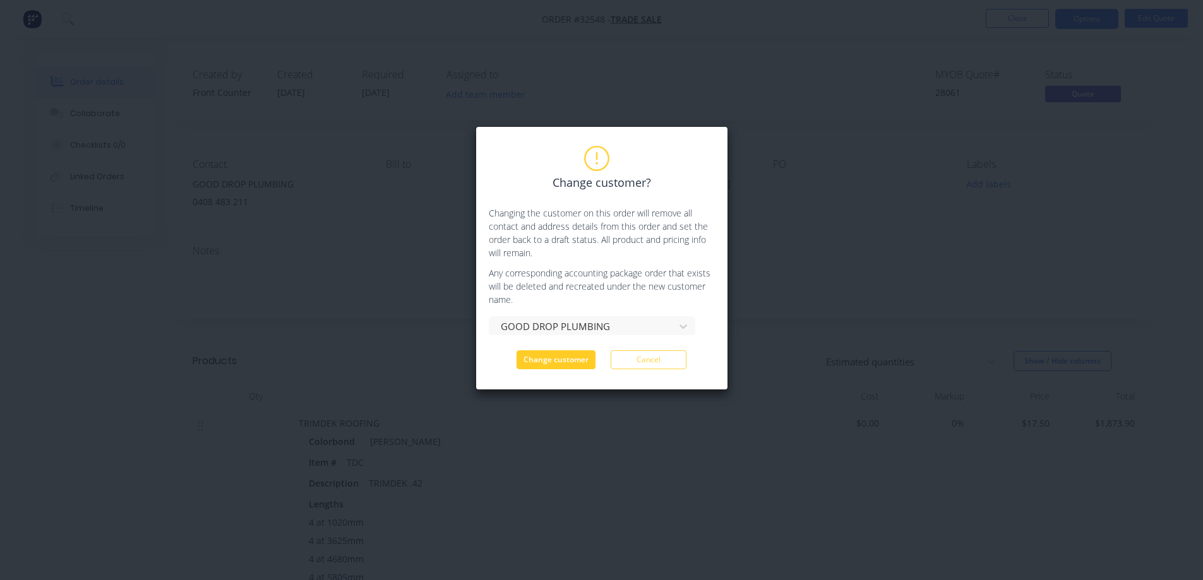
click at [580, 357] on button "Change customer" at bounding box center [555, 359] width 79 height 19
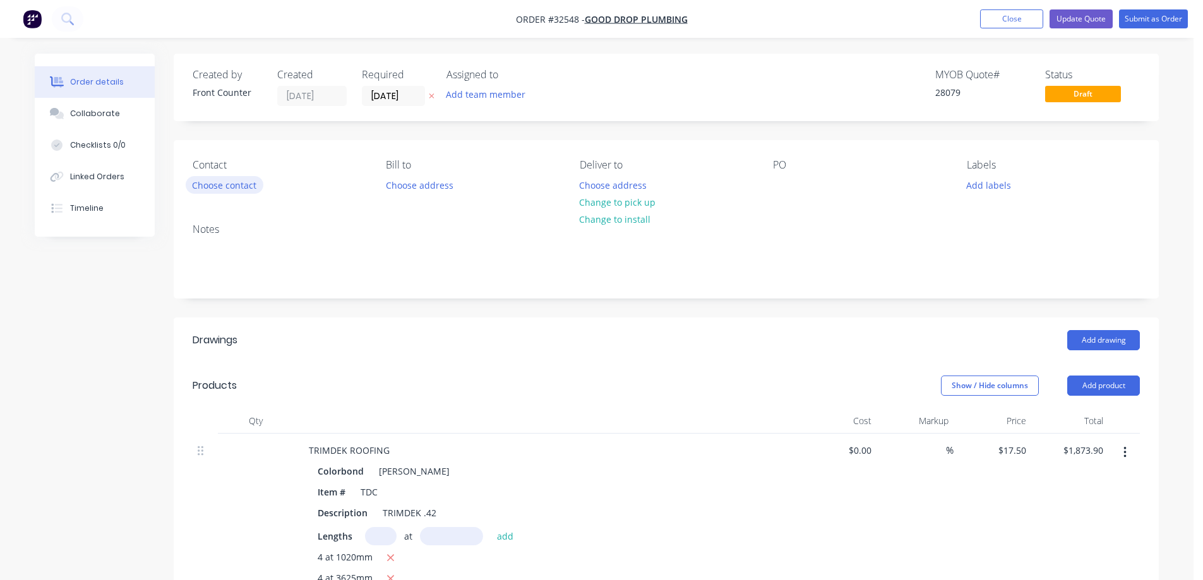
click at [234, 188] on button "Choose contact" at bounding box center [225, 184] width 78 height 17
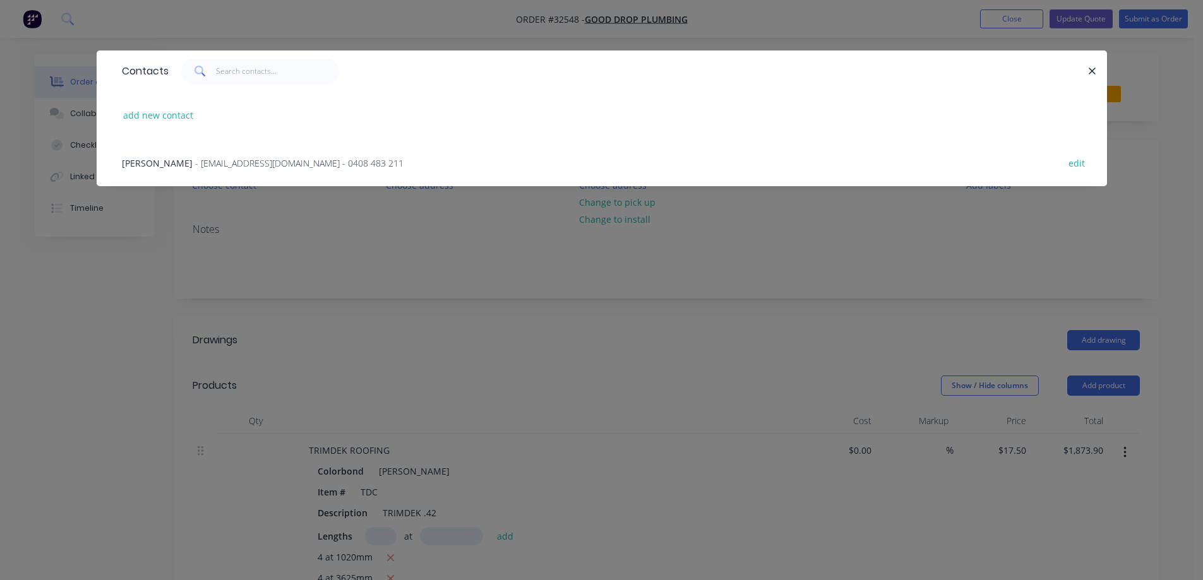
click at [237, 160] on span "- [EMAIL_ADDRESS][DOMAIN_NAME] - 0408 483 211" at bounding box center [299, 163] width 208 height 12
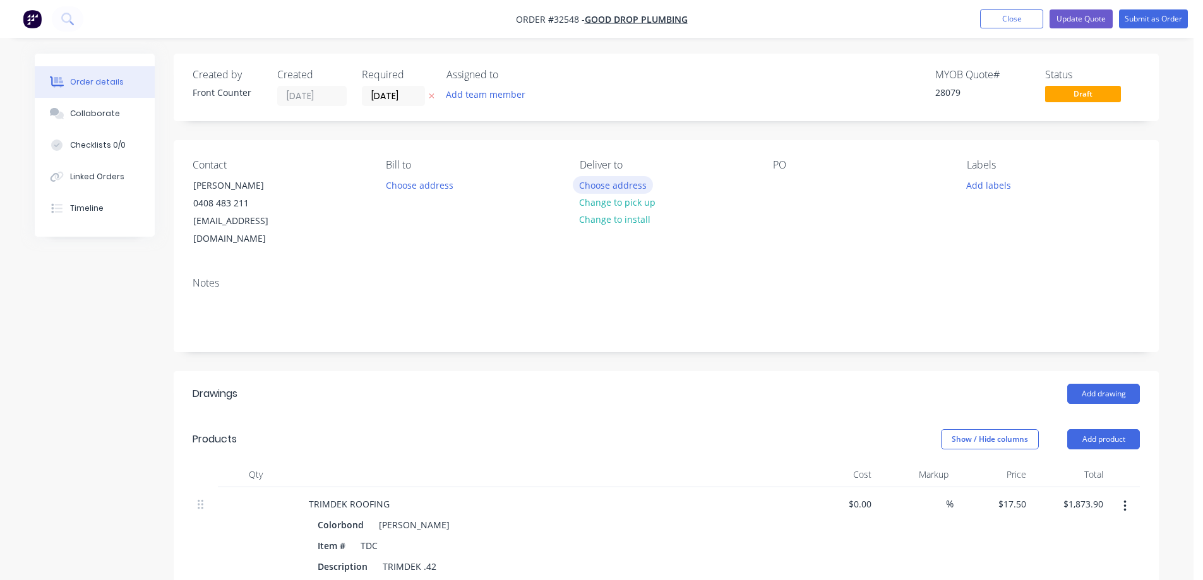
click at [626, 181] on button "Choose address" at bounding box center [613, 184] width 81 height 17
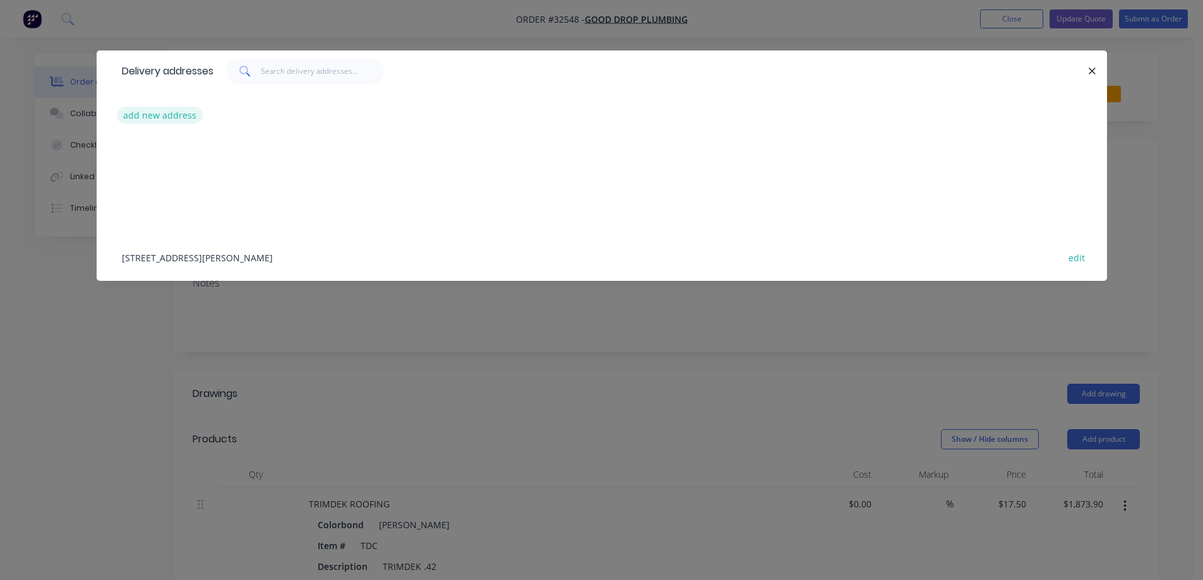
click at [172, 114] on button "add new address" at bounding box center [160, 115] width 86 height 17
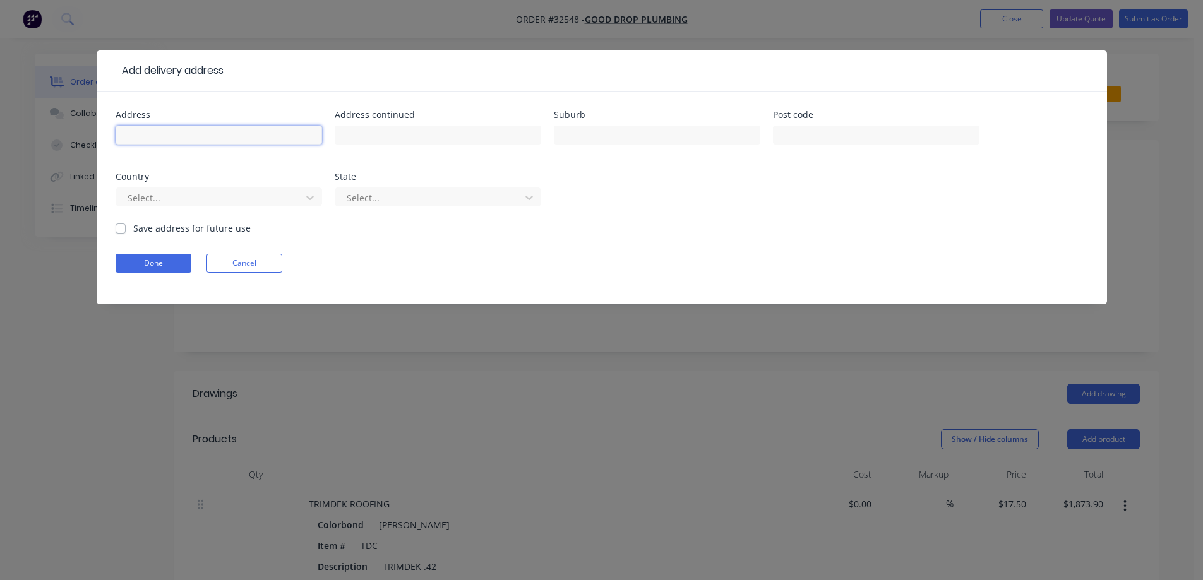
click at [146, 137] on input "text" at bounding box center [219, 135] width 206 height 19
type input "[STREET_ADDRESS][PERSON_NAME]"
click at [638, 131] on input "text" at bounding box center [657, 135] width 206 height 19
type input "THORNBURY"
click at [133, 230] on label "Save address for future use" at bounding box center [191, 228] width 117 height 13
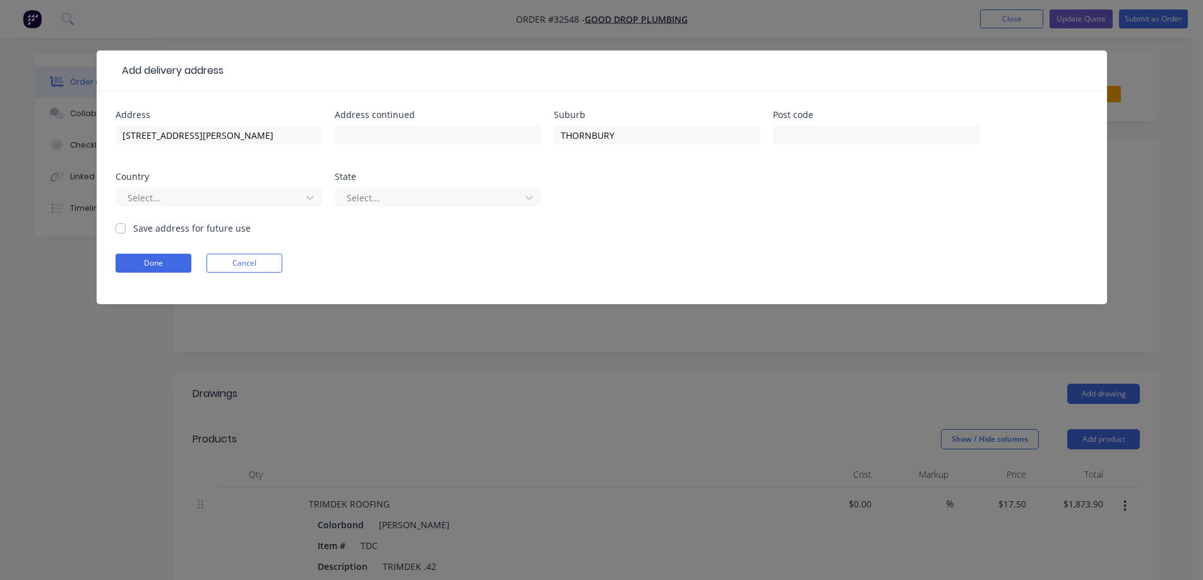
click at [119, 230] on input "Save address for future use" at bounding box center [121, 228] width 10 height 12
checkbox input "true"
click at [162, 263] on button "Done" at bounding box center [154, 263] width 76 height 19
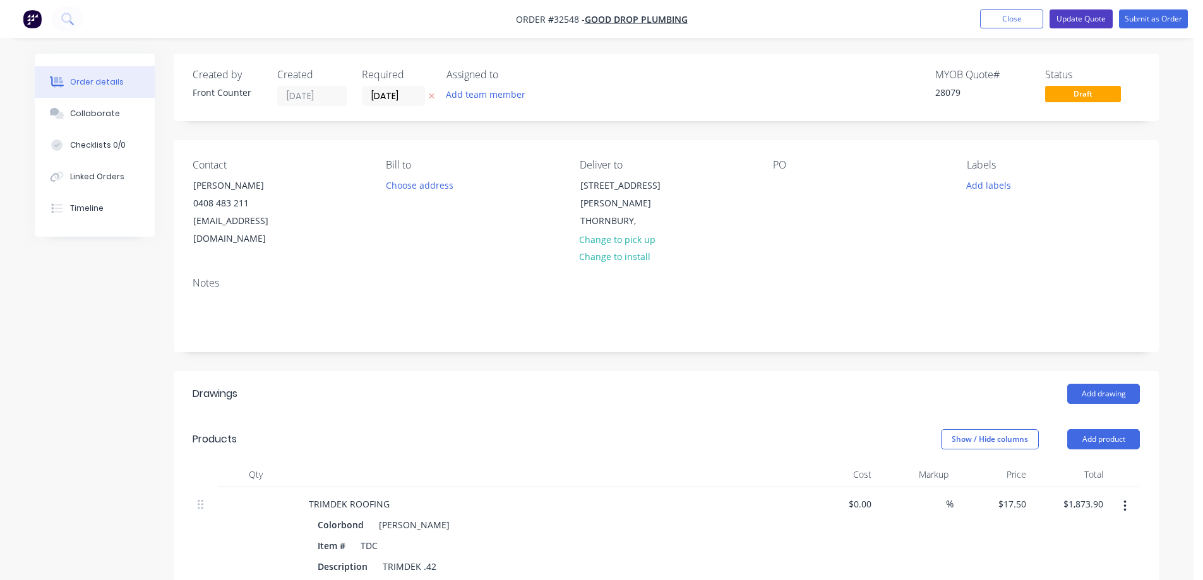
click at [1100, 20] on button "Update Quote" at bounding box center [1080, 18] width 63 height 19
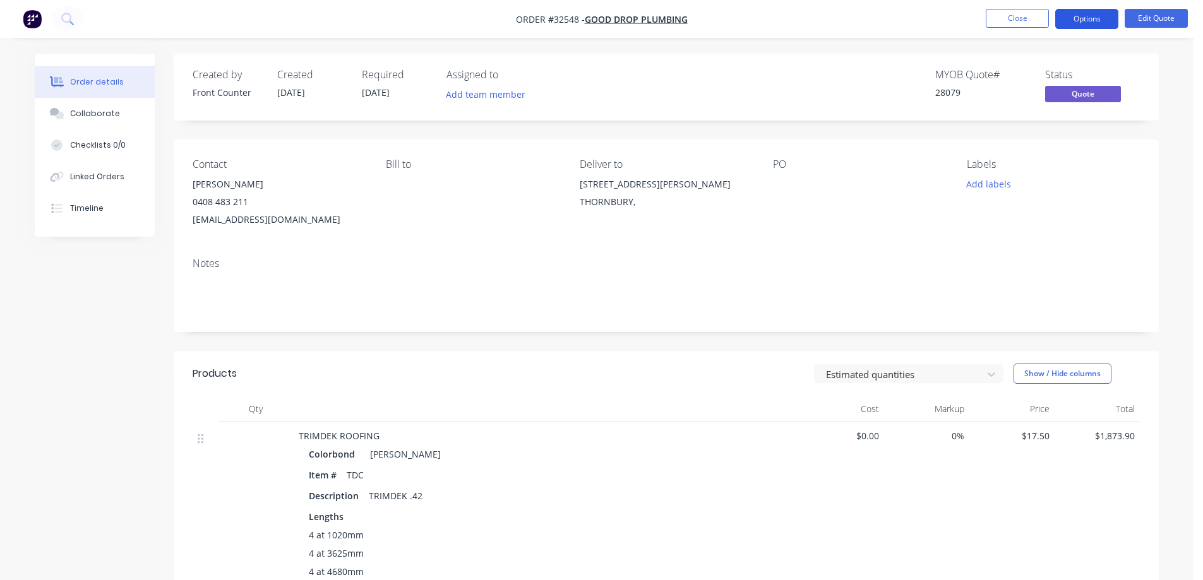
click at [1092, 20] on button "Options" at bounding box center [1086, 19] width 63 height 20
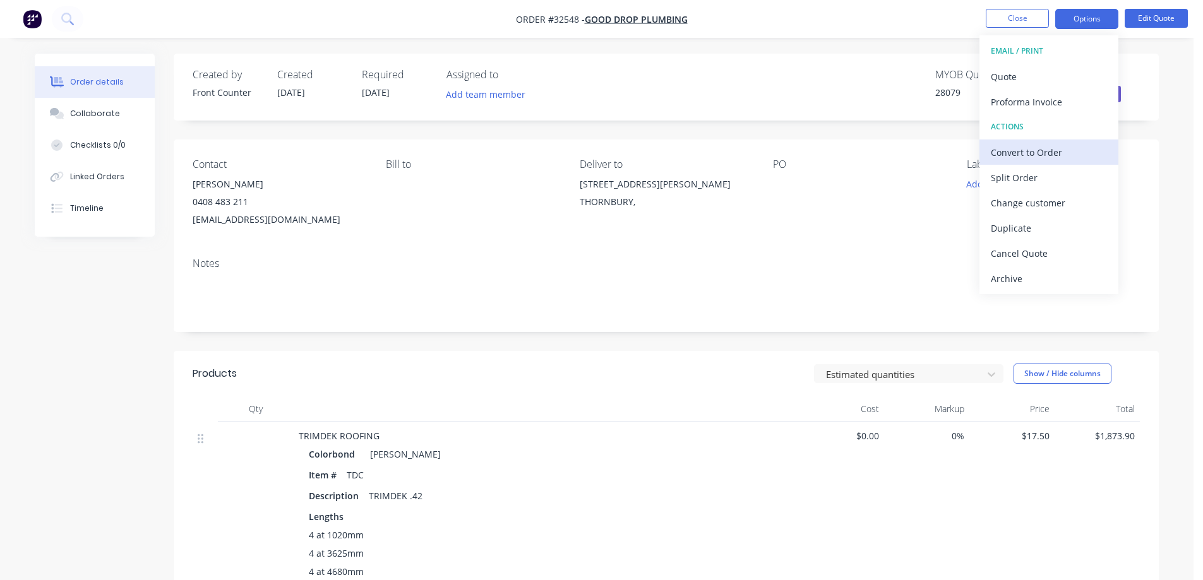
click at [1041, 153] on div "Convert to Order" at bounding box center [1049, 152] width 116 height 18
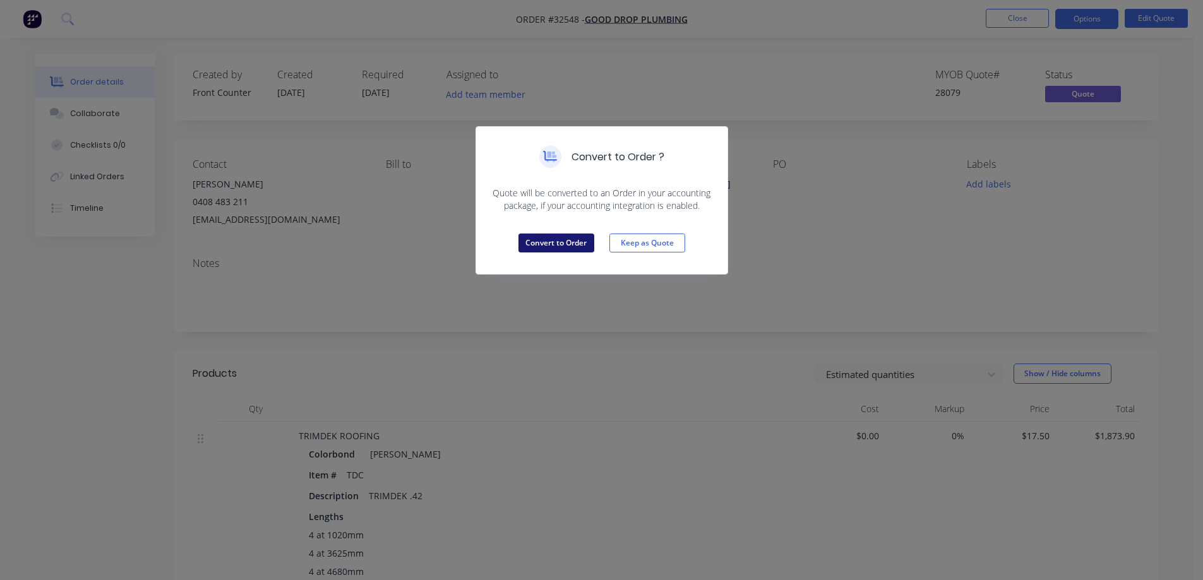
drag, startPoint x: 567, startPoint y: 247, endPoint x: 572, endPoint y: 243, distance: 6.7
click at [572, 243] on button "Convert to Order" at bounding box center [556, 243] width 76 height 19
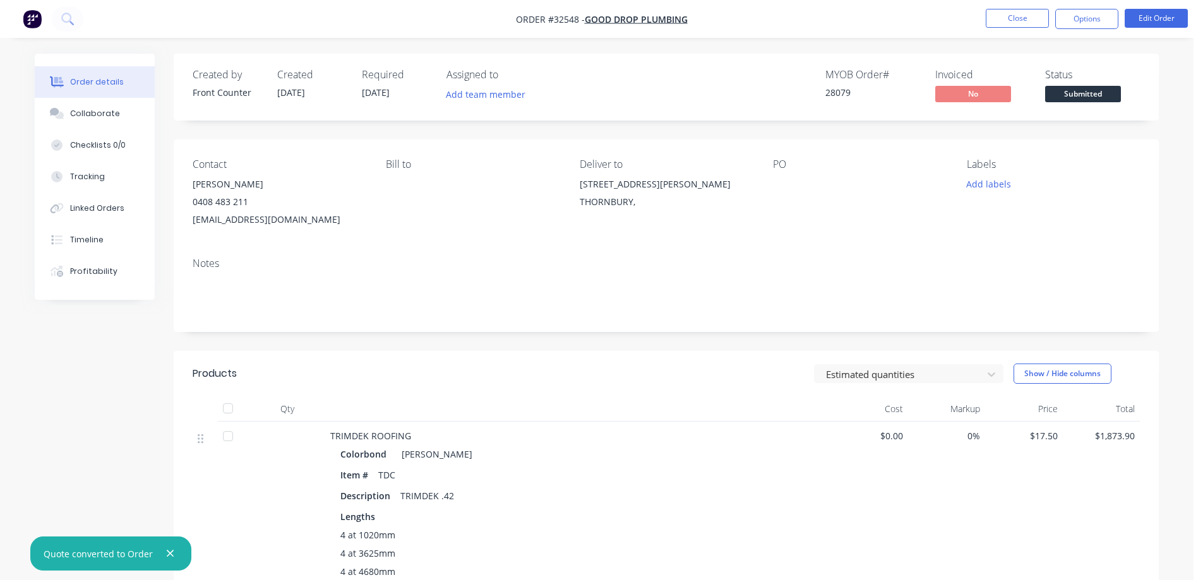
click at [1088, 98] on span "Submitted" at bounding box center [1083, 94] width 76 height 16
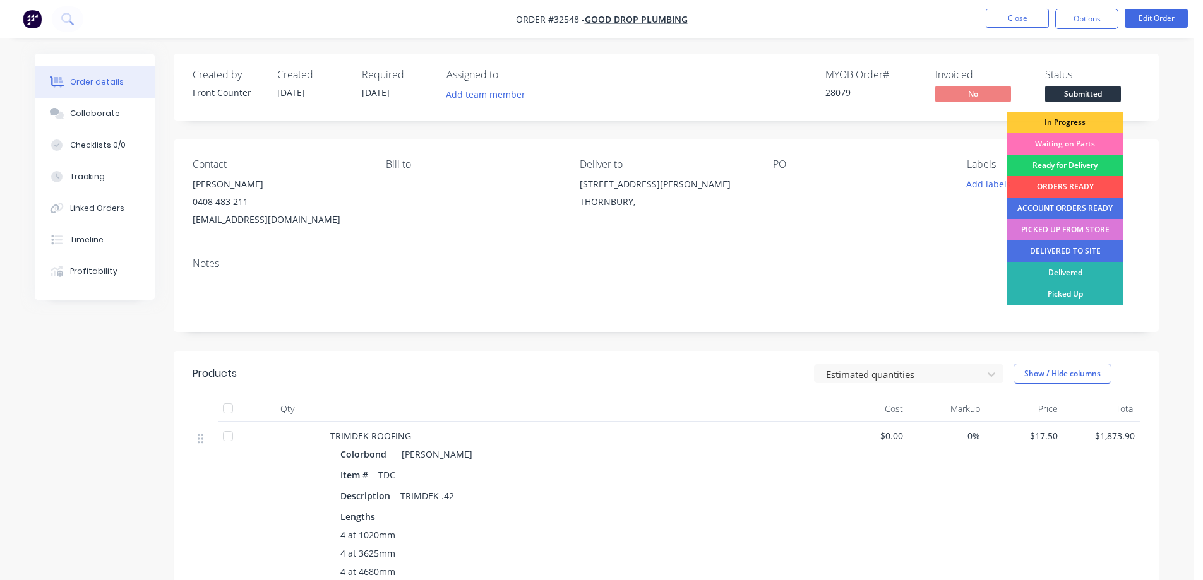
drag, startPoint x: 1087, startPoint y: 125, endPoint x: 1090, endPoint y: 119, distance: 7.1
click at [1089, 121] on div "In Progress" at bounding box center [1065, 122] width 116 height 21
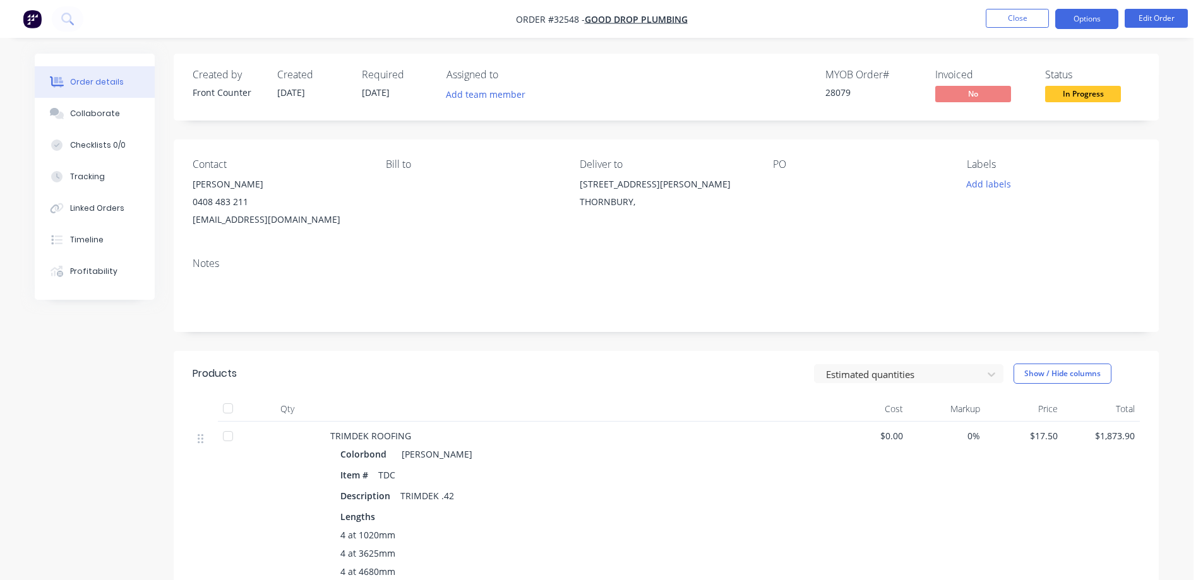
click at [1071, 20] on button "Options" at bounding box center [1086, 19] width 63 height 20
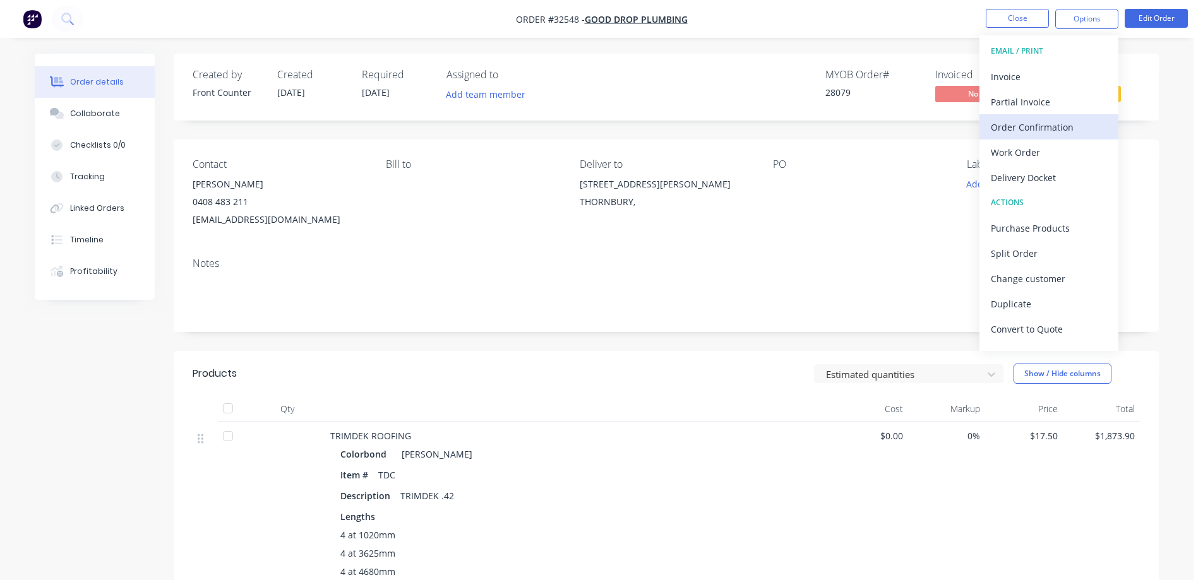
click at [1042, 127] on div "Order Confirmation" at bounding box center [1049, 127] width 116 height 18
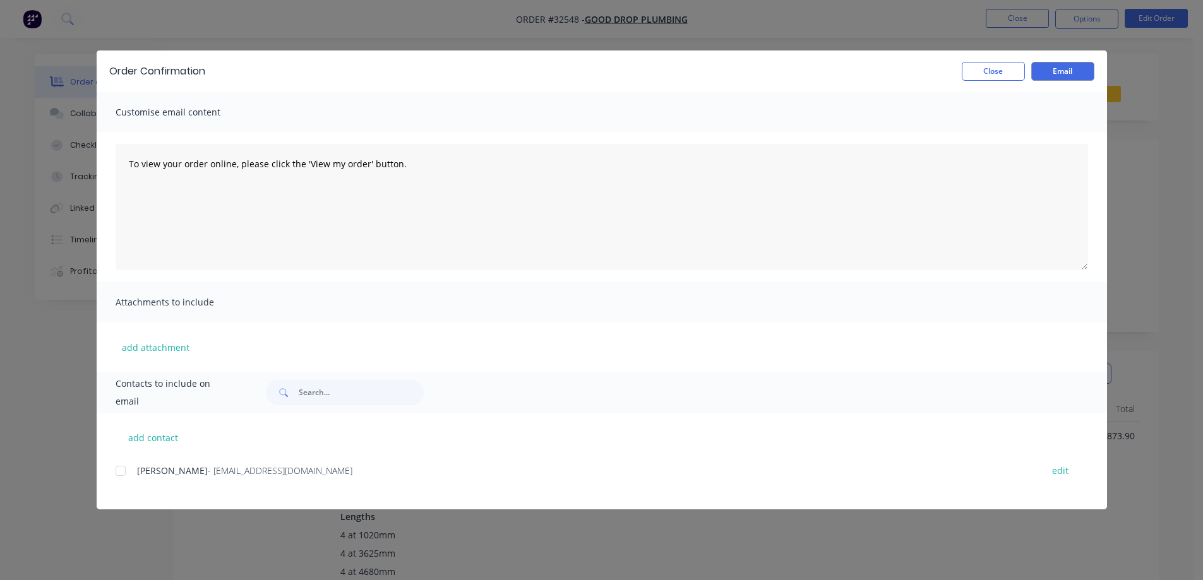
click at [121, 468] on div at bounding box center [120, 470] width 25 height 25
click at [1076, 75] on button "Email" at bounding box center [1062, 71] width 63 height 19
click at [1000, 72] on button "Close" at bounding box center [993, 71] width 63 height 19
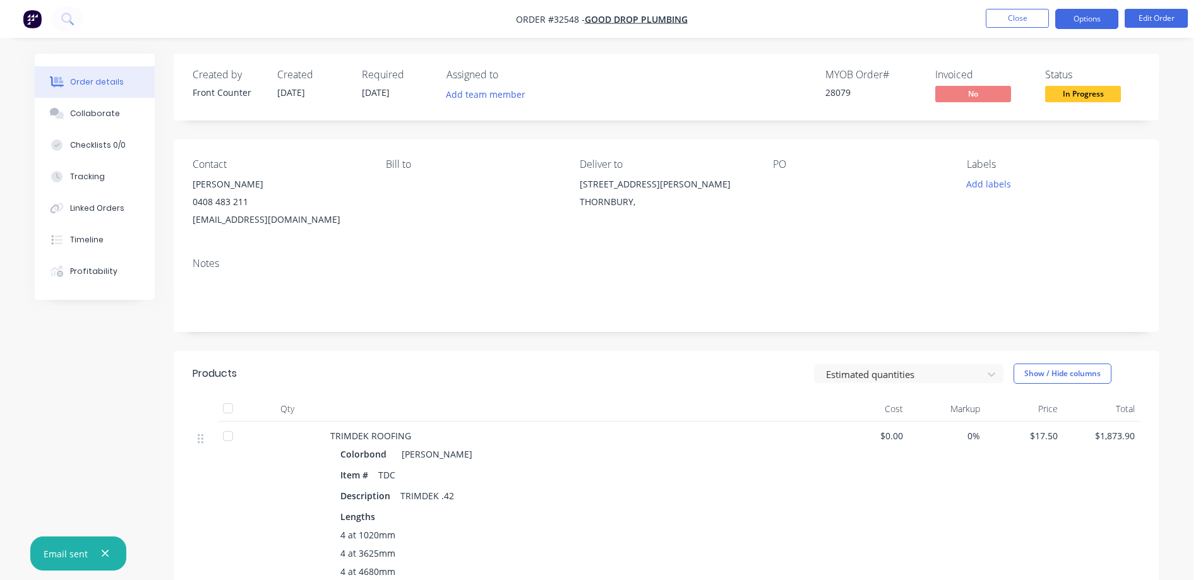
click at [1099, 22] on button "Options" at bounding box center [1086, 19] width 63 height 20
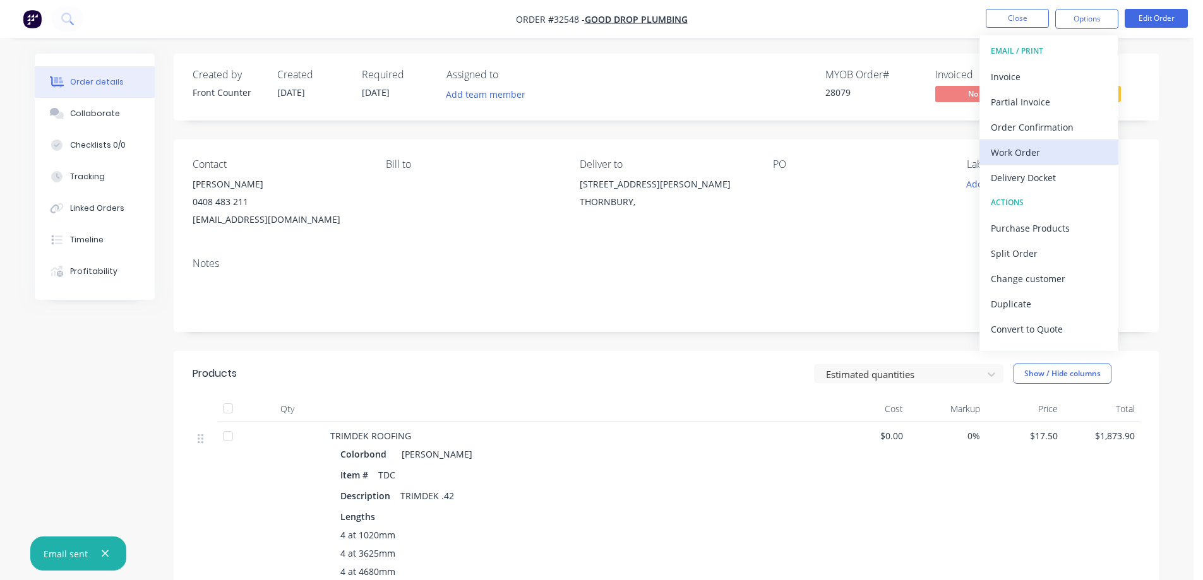
click at [1030, 150] on div "Work Order" at bounding box center [1049, 152] width 116 height 18
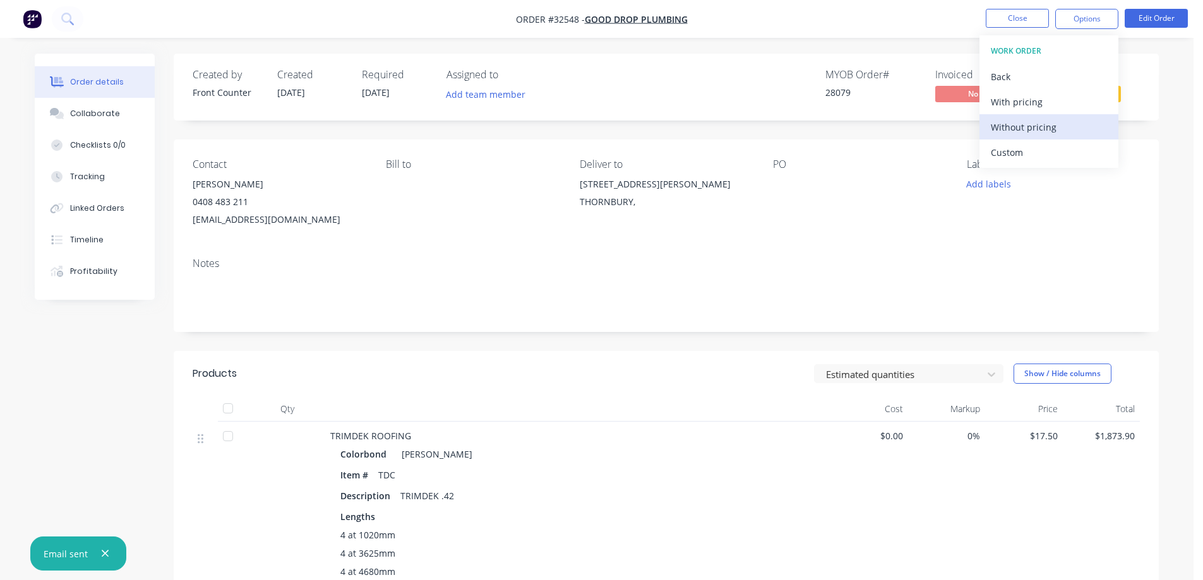
click at [1051, 126] on div "Without pricing" at bounding box center [1049, 127] width 116 height 18
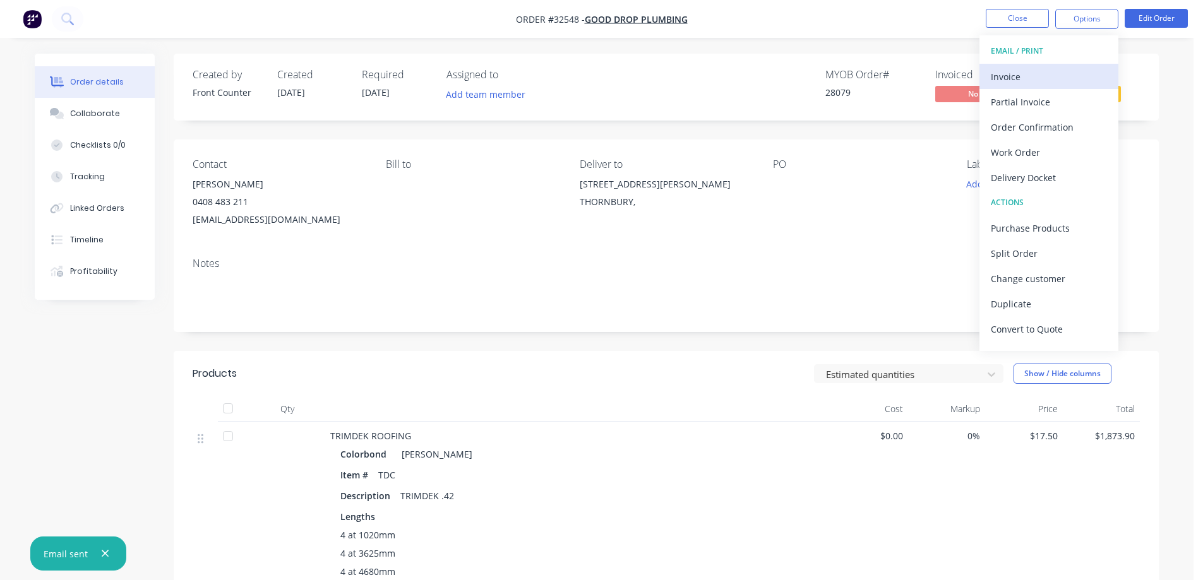
click at [1025, 73] on div "Invoice" at bounding box center [1049, 77] width 116 height 18
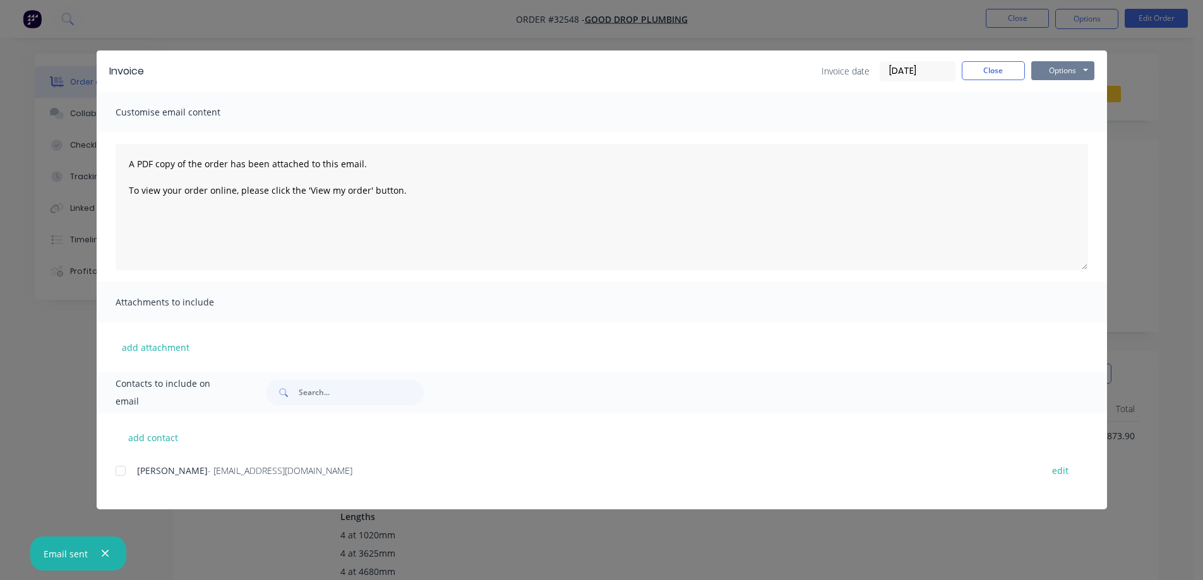
click at [1066, 75] on button "Options" at bounding box center [1062, 70] width 63 height 19
click at [1073, 115] on button "Print" at bounding box center [1071, 114] width 81 height 21
click at [999, 68] on button "Close" at bounding box center [993, 70] width 63 height 19
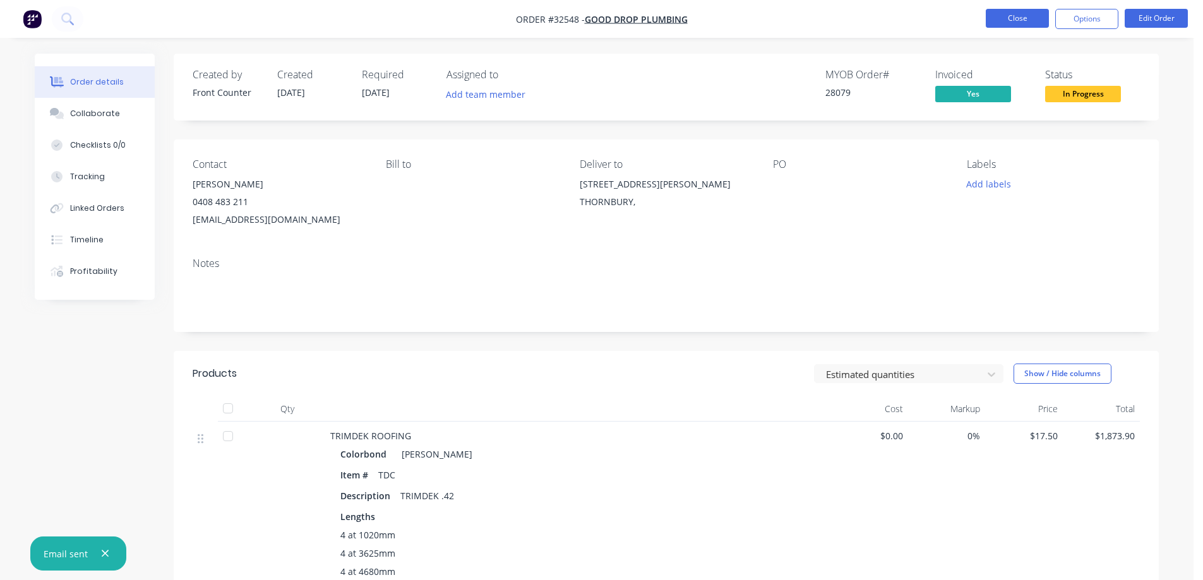
click at [1011, 21] on button "Close" at bounding box center [1017, 18] width 63 height 19
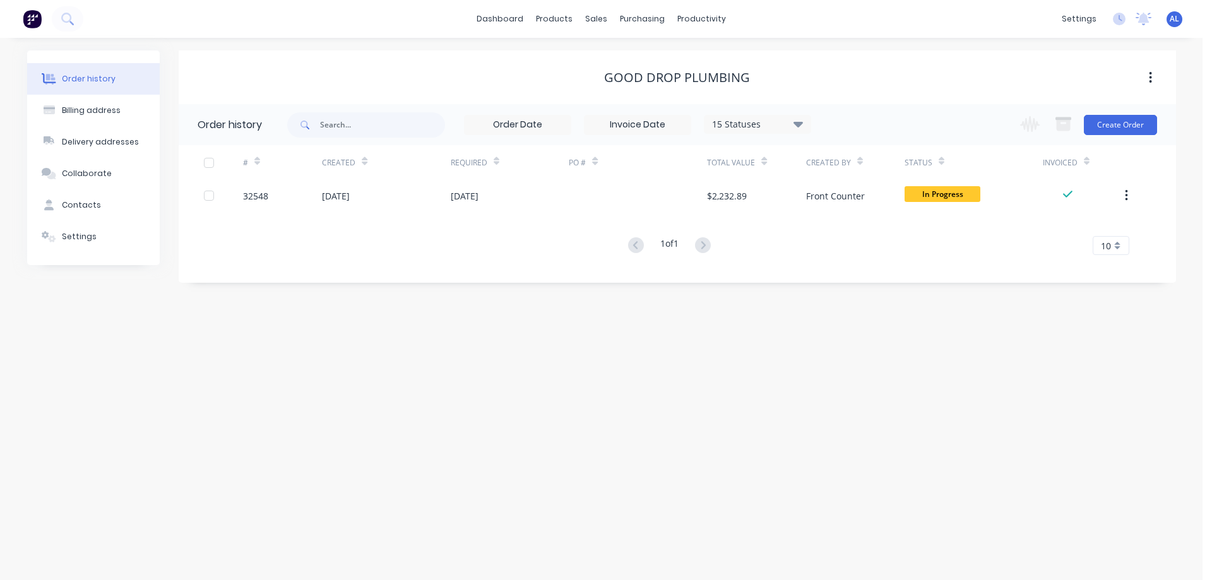
click at [36, 16] on img at bounding box center [32, 18] width 19 height 19
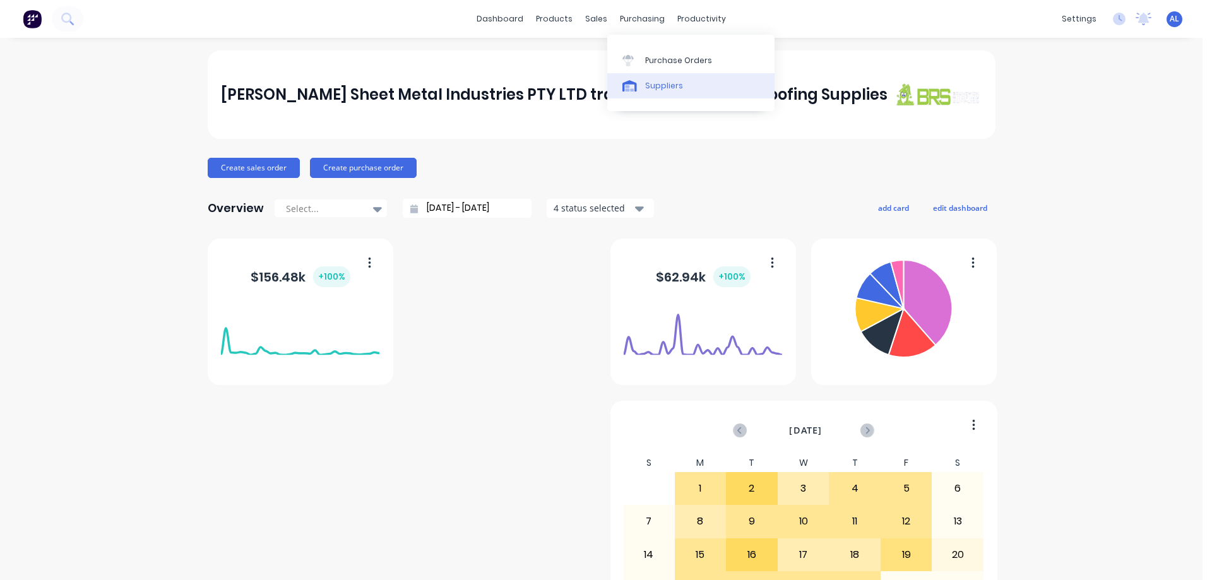
click at [674, 87] on div "Suppliers" at bounding box center [664, 85] width 38 height 11
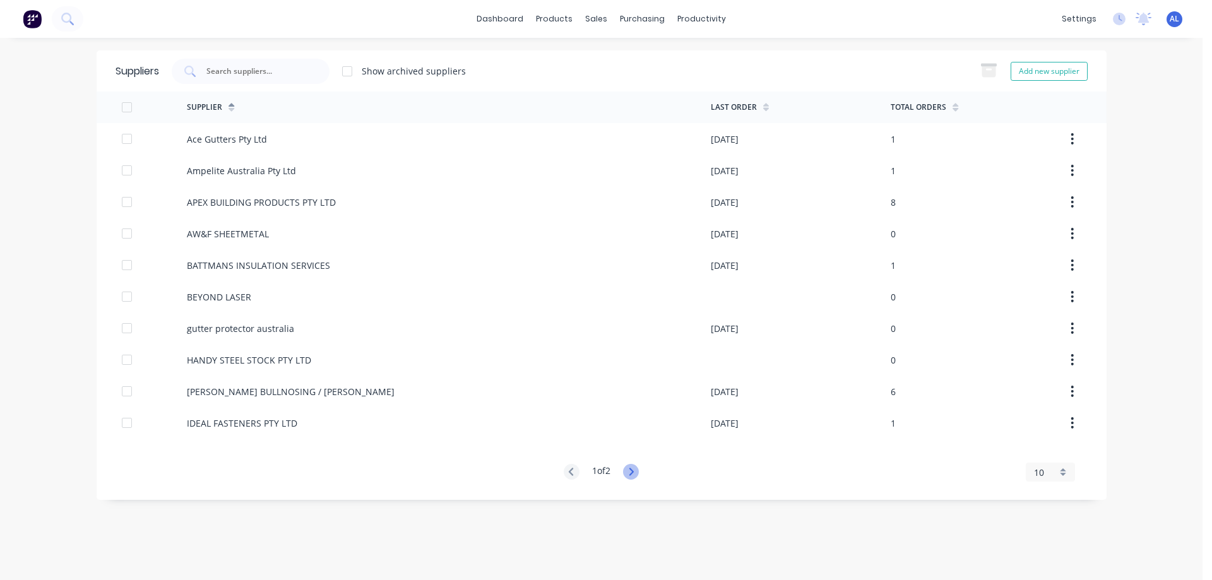
click at [634, 473] on icon at bounding box center [631, 472] width 4 height 8
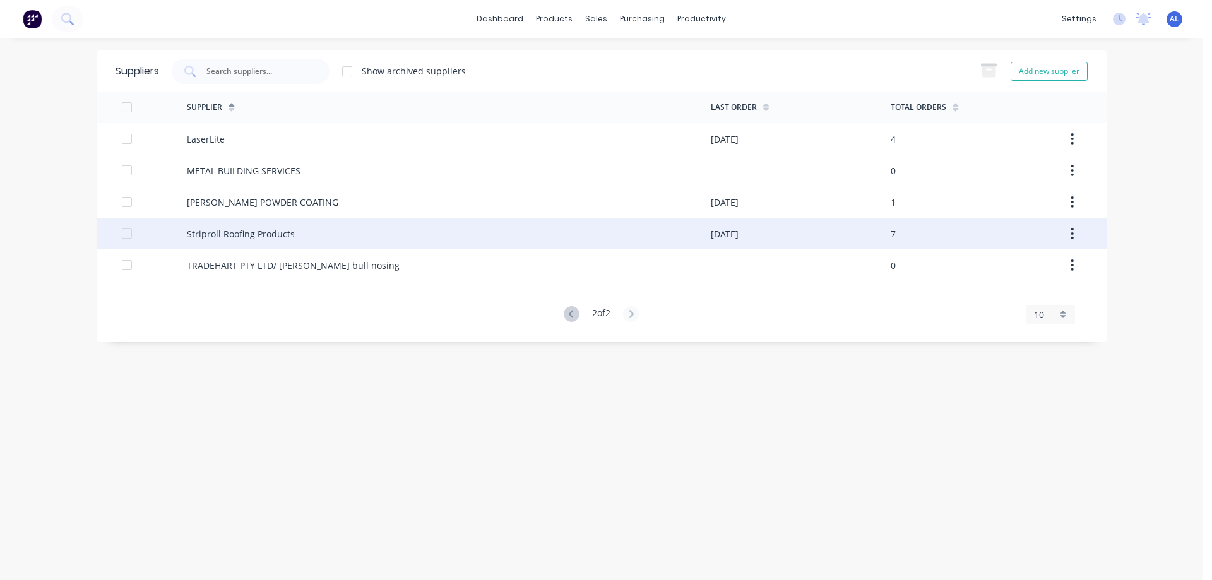
click at [195, 237] on div "Striproll Roofing Products" at bounding box center [241, 233] width 108 height 13
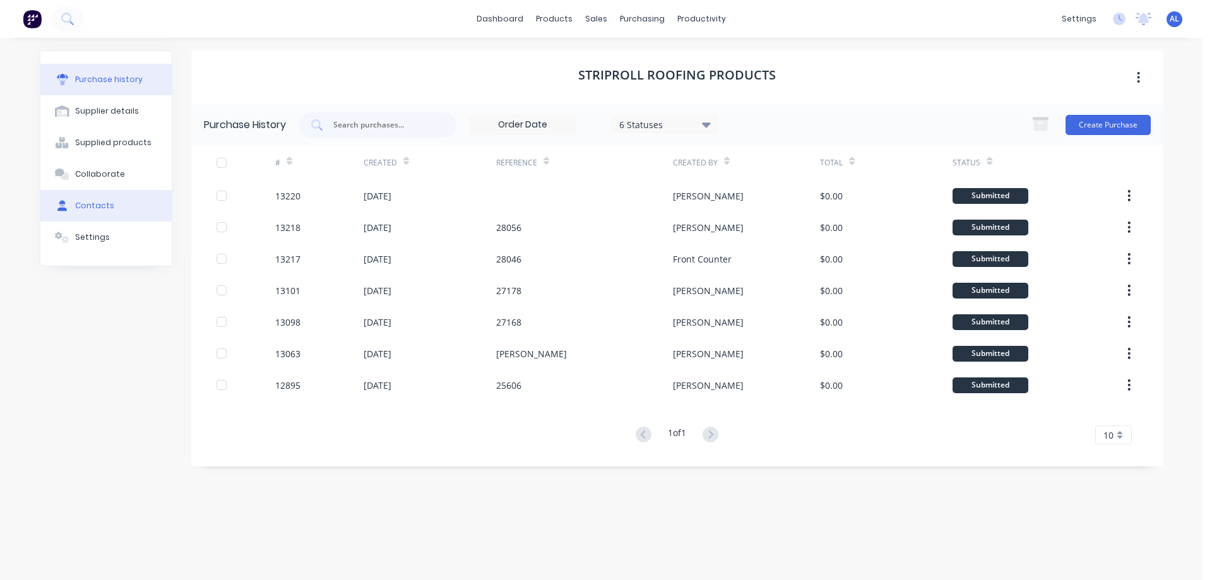
click at [110, 211] on div "Contacts" at bounding box center [94, 205] width 39 height 11
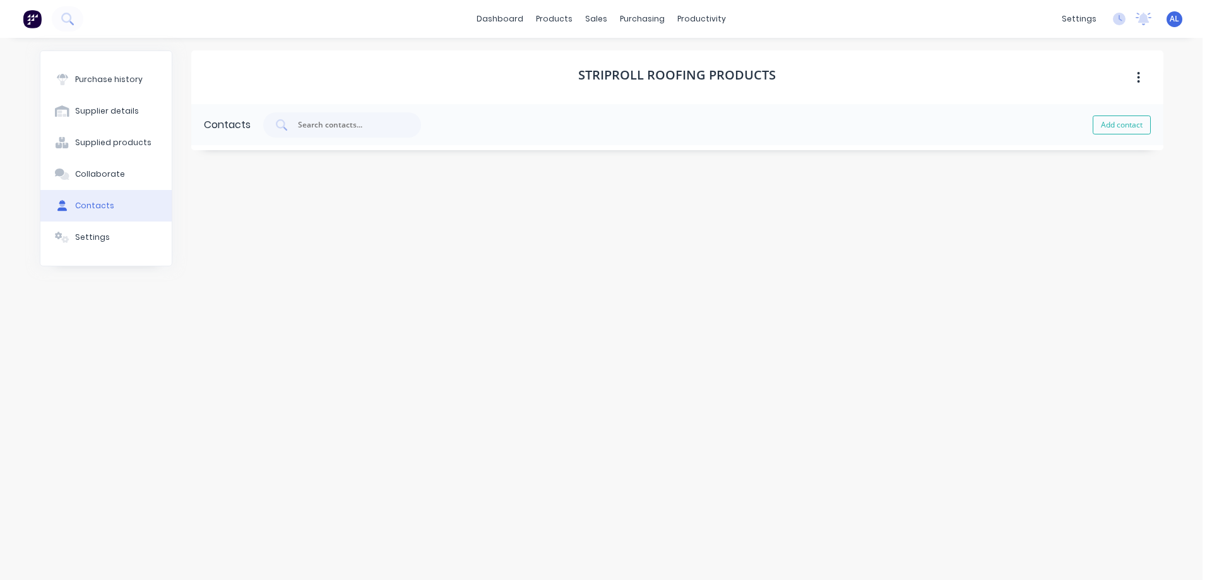
select select "AU"
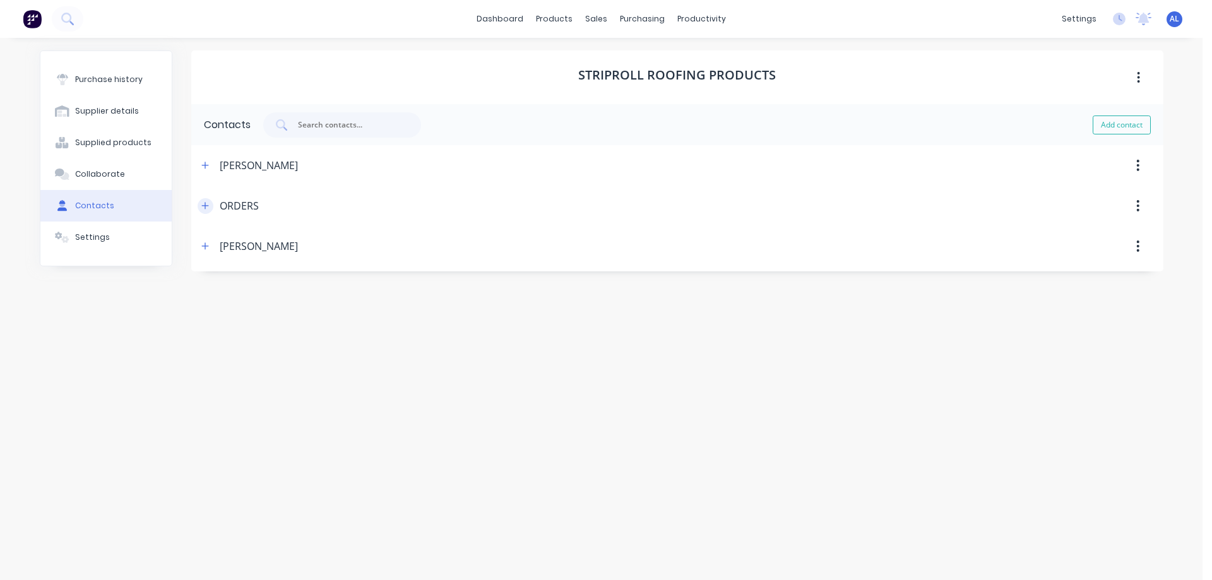
click at [206, 206] on icon "button" at bounding box center [204, 205] width 7 height 7
click at [205, 202] on icon "button" at bounding box center [205, 205] width 8 height 9
click at [205, 244] on icon "button" at bounding box center [204, 245] width 7 height 7
click at [203, 204] on icon "button" at bounding box center [205, 205] width 8 height 9
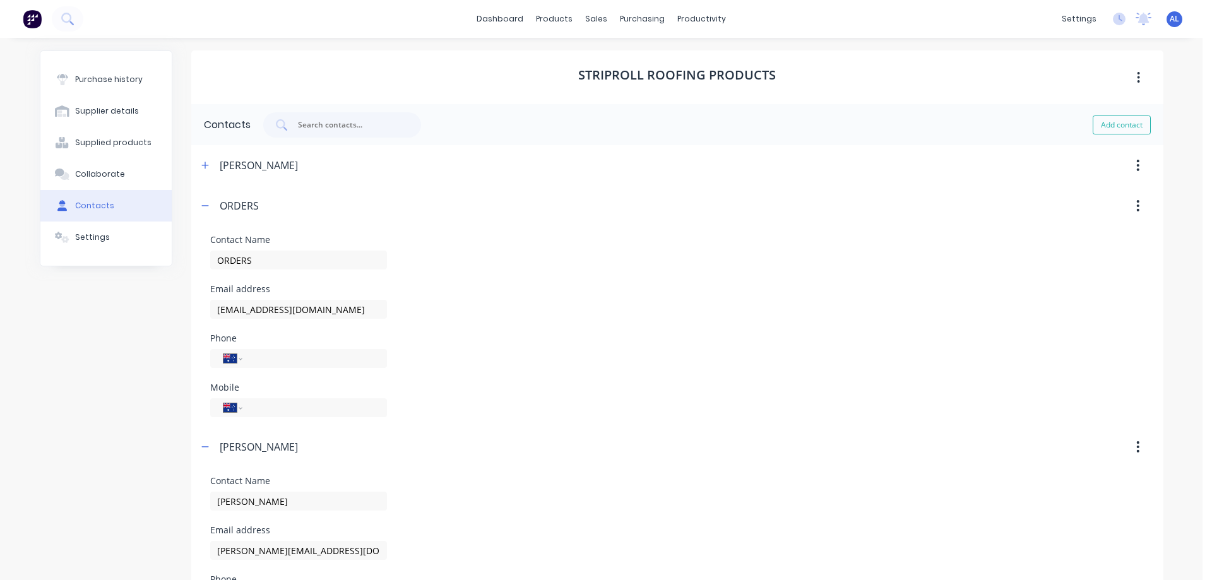
click at [30, 20] on img at bounding box center [32, 18] width 19 height 19
